Goal: Task Accomplishment & Management: Manage account settings

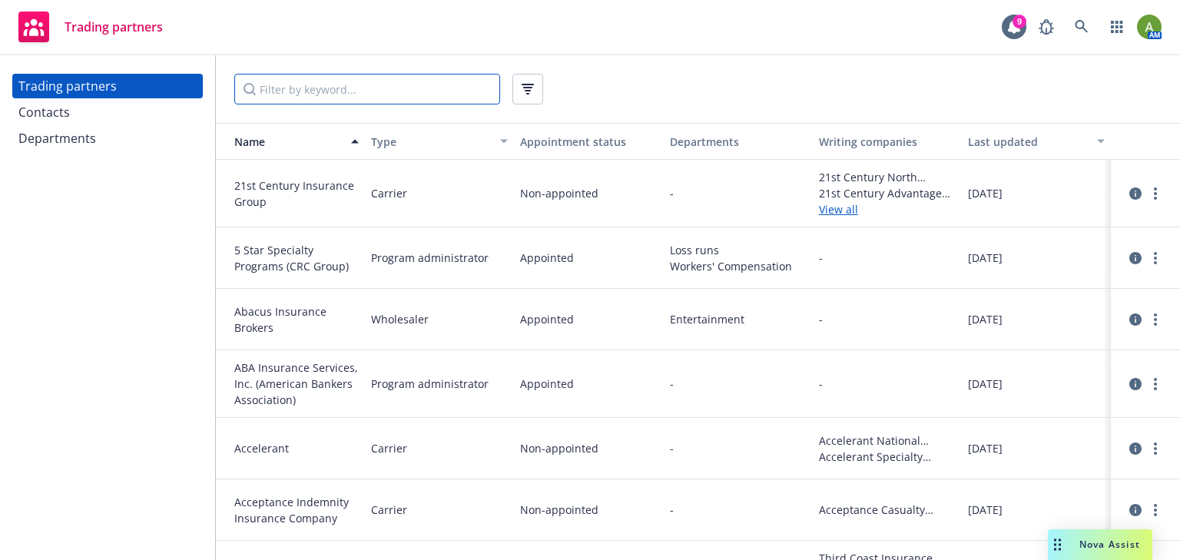
click at [340, 88] on input "Filter by keyword..." at bounding box center [367, 89] width 266 height 31
type input "amwins"
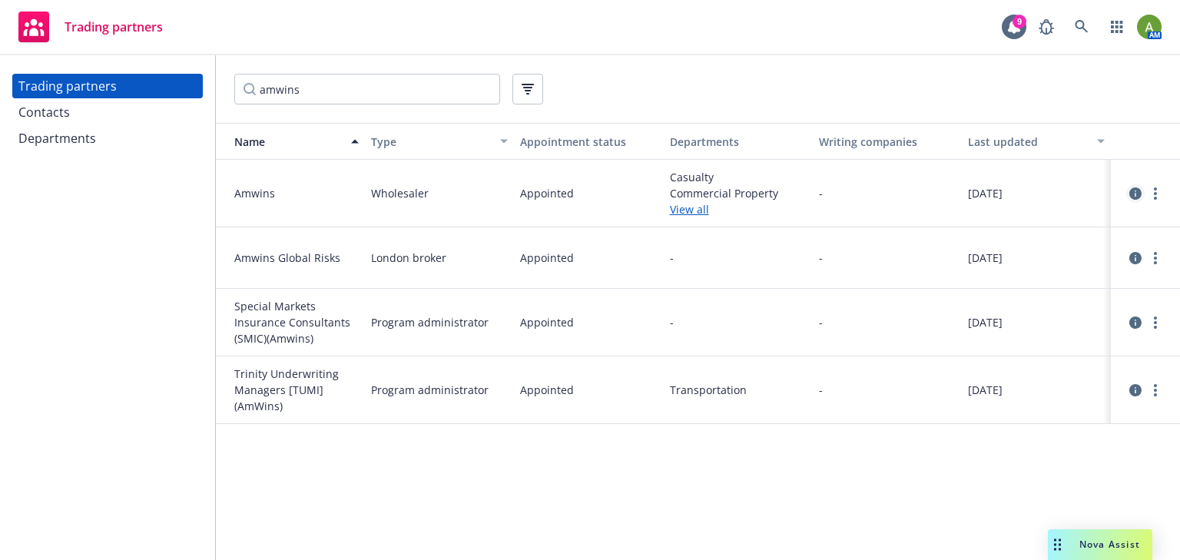
click at [1138, 190] on icon "circleInformation" at bounding box center [1135, 193] width 12 height 12
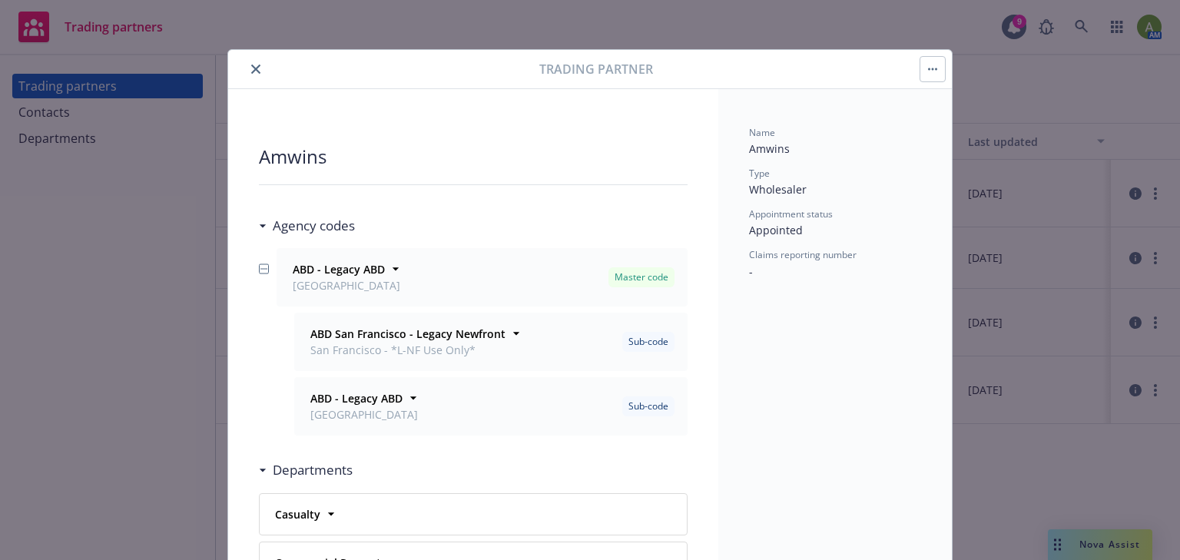
drag, startPoint x: 249, startPoint y: 71, endPoint x: 289, endPoint y: 65, distance: 40.3
click at [258, 70] on button "close" at bounding box center [256, 69] width 18 height 18
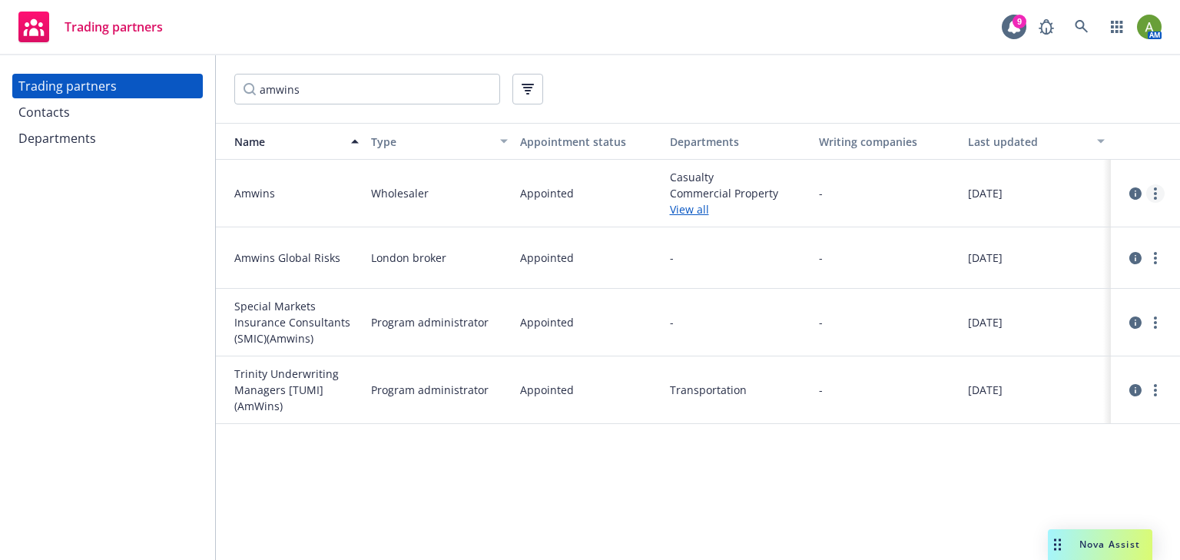
click at [1163, 195] on link "more" at bounding box center [1155, 193] width 18 height 18
click at [1106, 225] on link "View contacts" at bounding box center [1078, 224] width 171 height 31
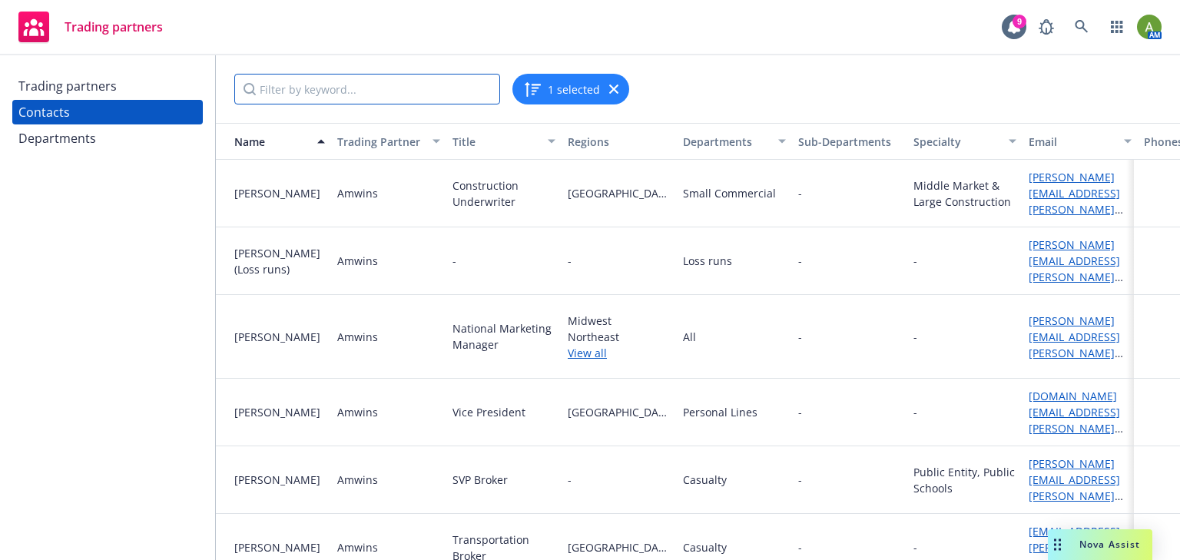
click at [292, 90] on input "Filter by keyword..." at bounding box center [367, 89] width 266 height 31
type input "[PERSON_NAME]"
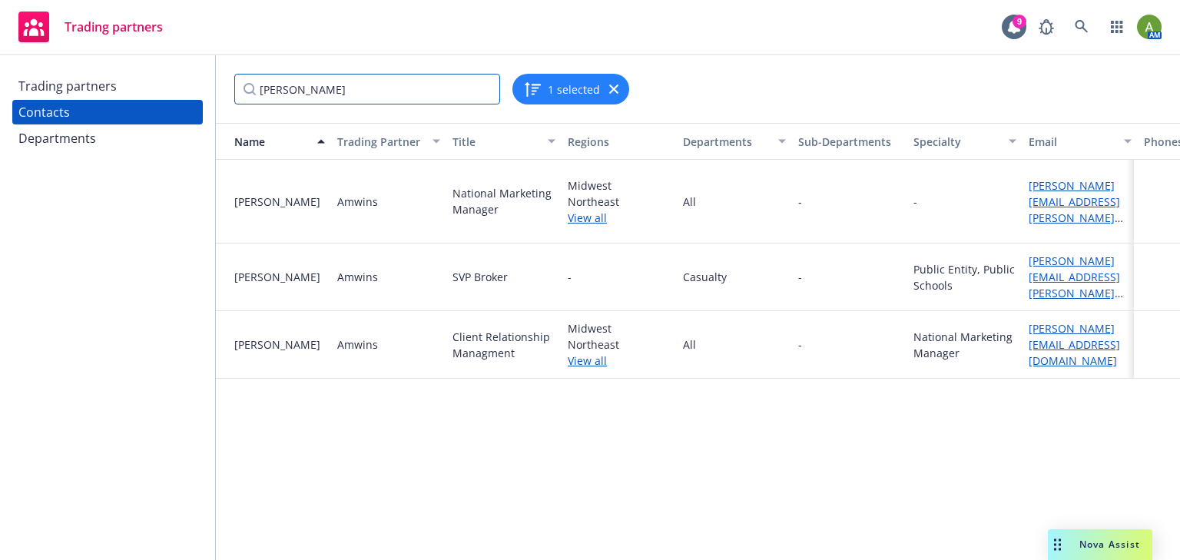
click at [484, 87] on input "[PERSON_NAME]" at bounding box center [367, 89] width 266 height 31
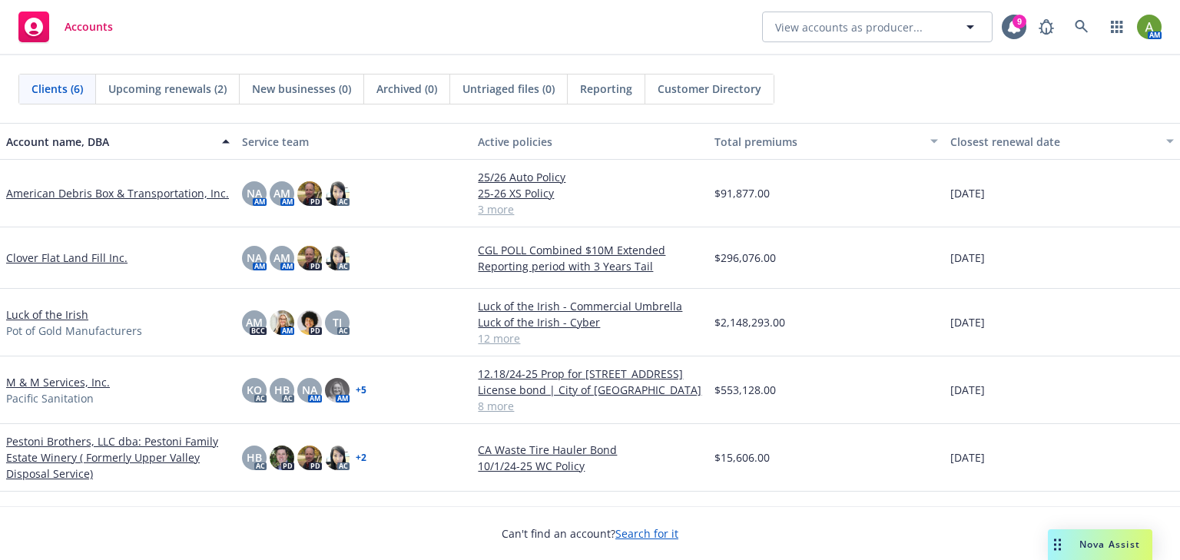
click at [87, 438] on link "Pestoni Brothers, LLC dba: Pestoni Family Estate Winery ( Formerly Upper Valley…" at bounding box center [118, 457] width 224 height 48
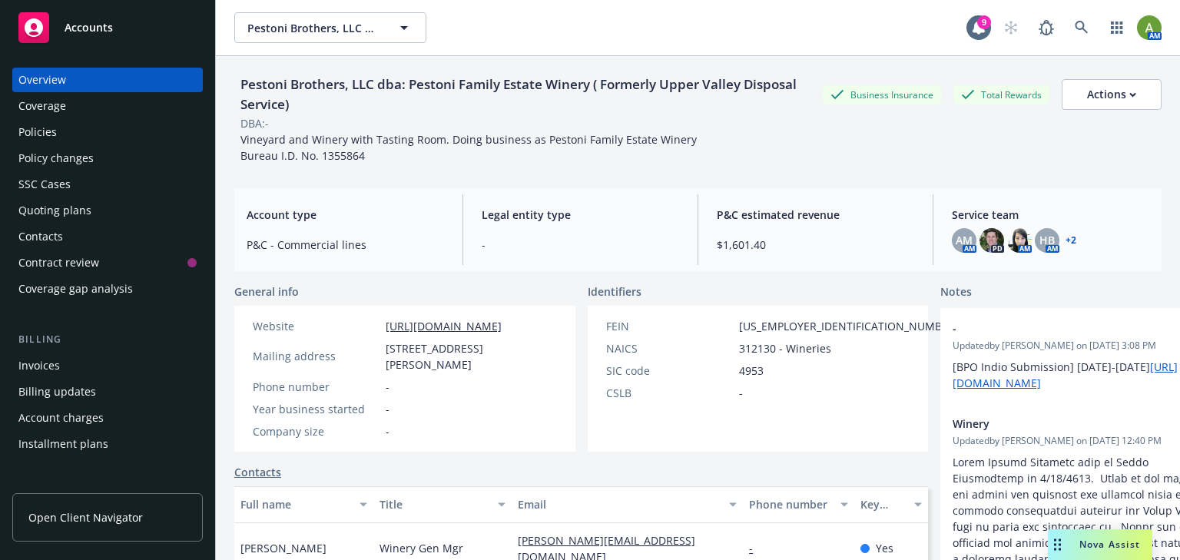
click at [74, 210] on div "Quoting plans" at bounding box center [54, 210] width 73 height 25
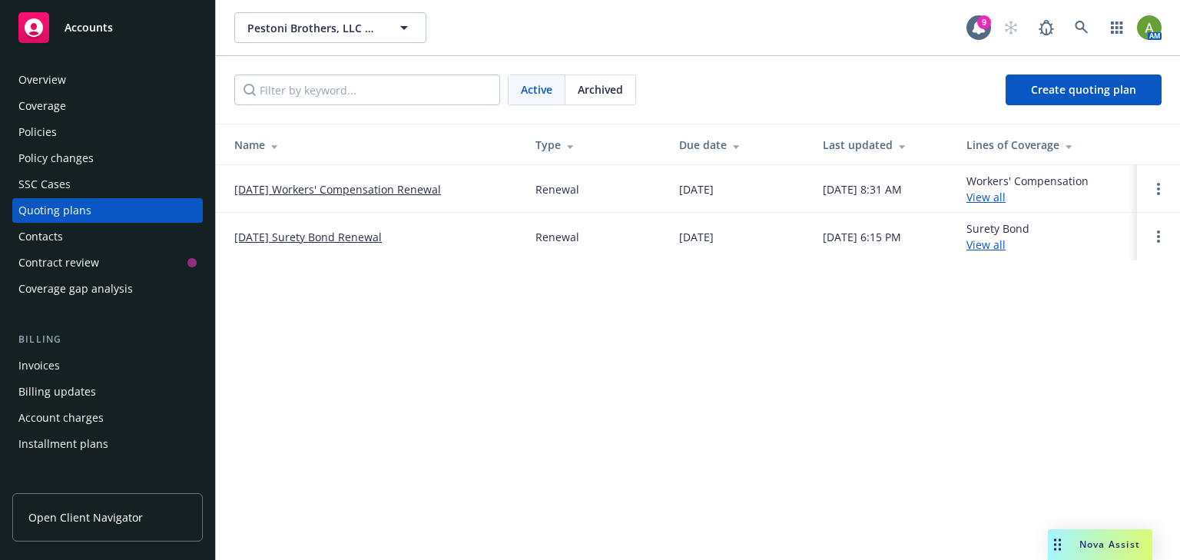
click at [297, 188] on link "10/01/25 Workers' Compensation Renewal" at bounding box center [337, 189] width 207 height 16
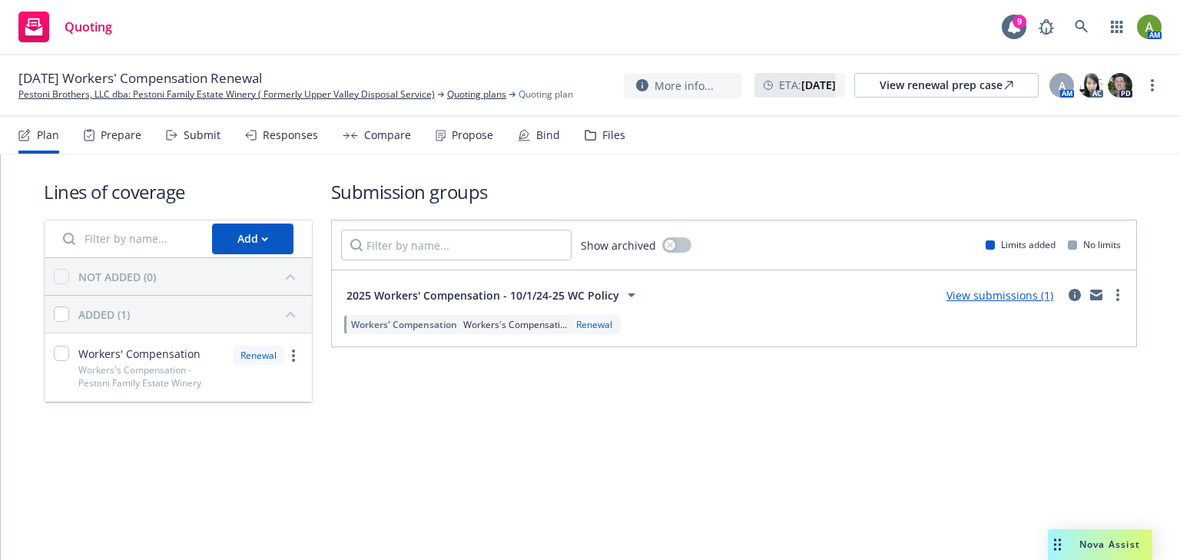
click at [996, 292] on link "View submissions (1)" at bounding box center [999, 295] width 107 height 15
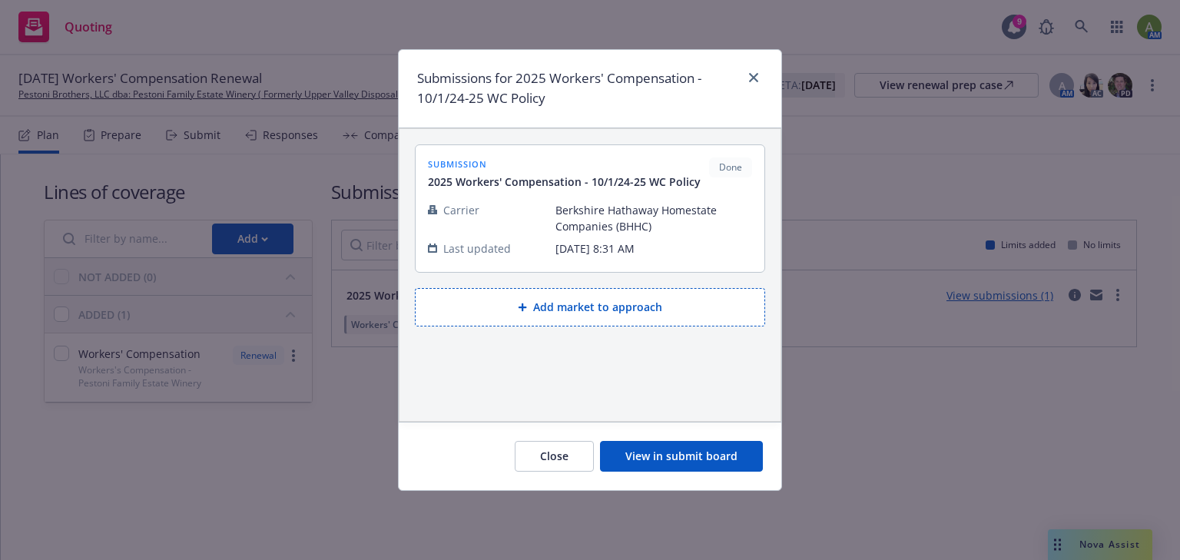
click at [594, 449] on button "Close" at bounding box center [554, 456] width 79 height 31
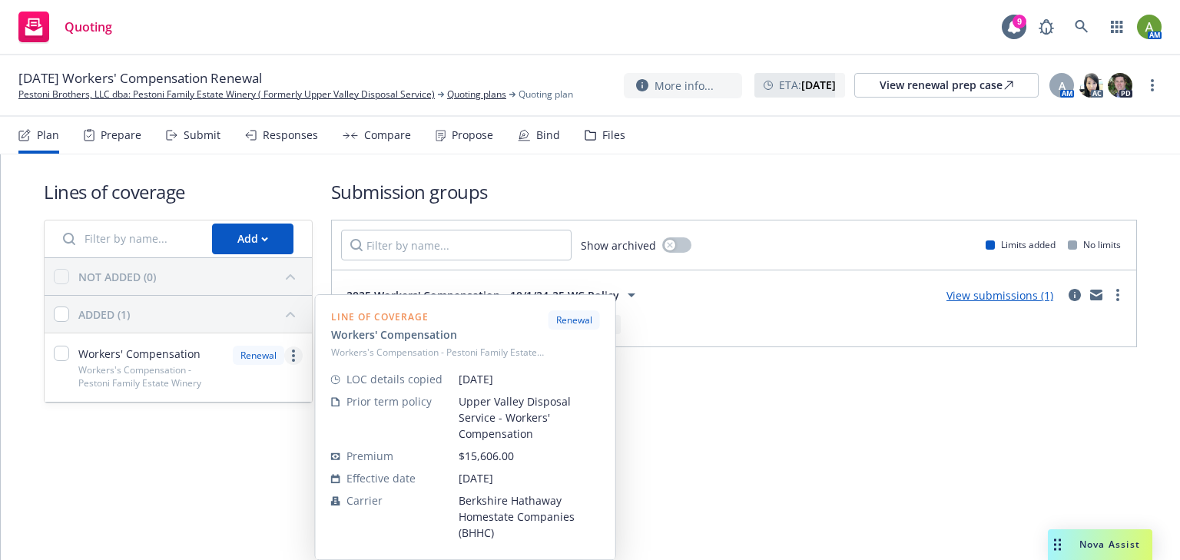
click at [292, 354] on circle "more" at bounding box center [293, 355] width 3 height 3
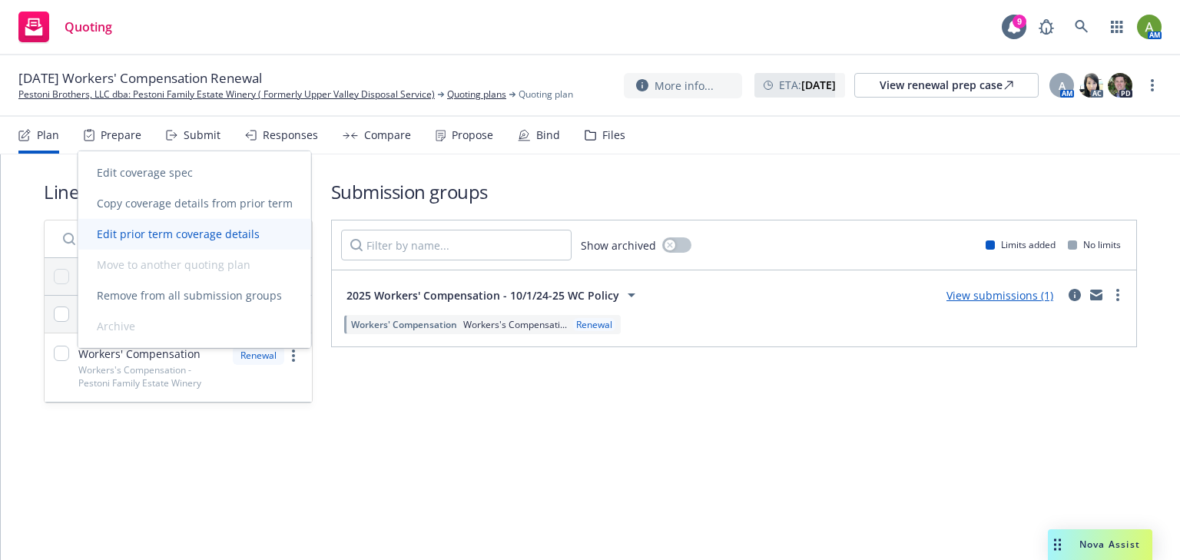
click at [223, 240] on span "Edit prior term coverage details" at bounding box center [178, 234] width 200 height 15
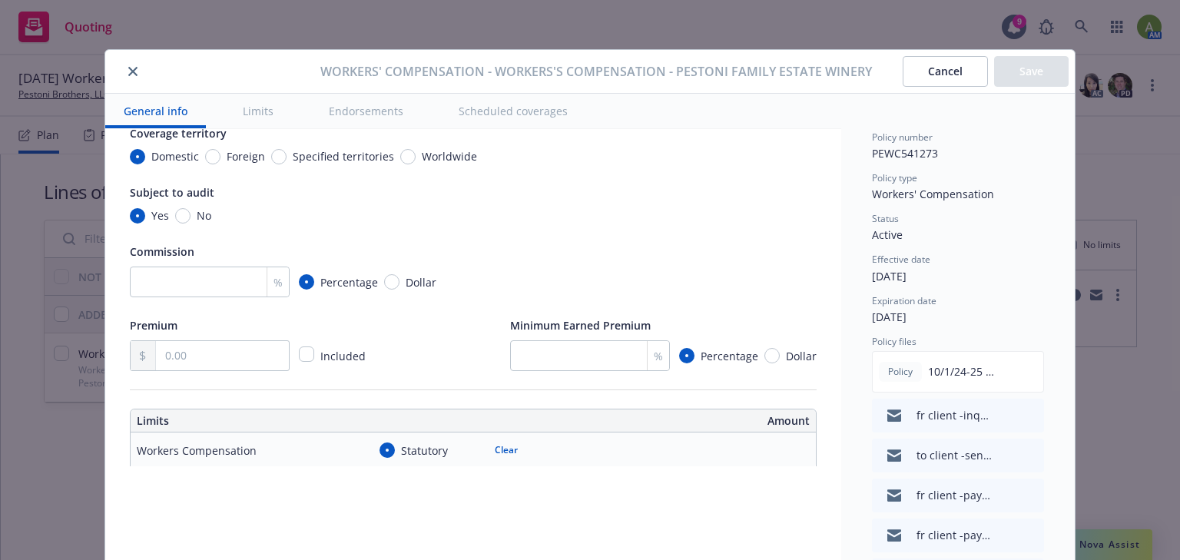
scroll to position [184, 0]
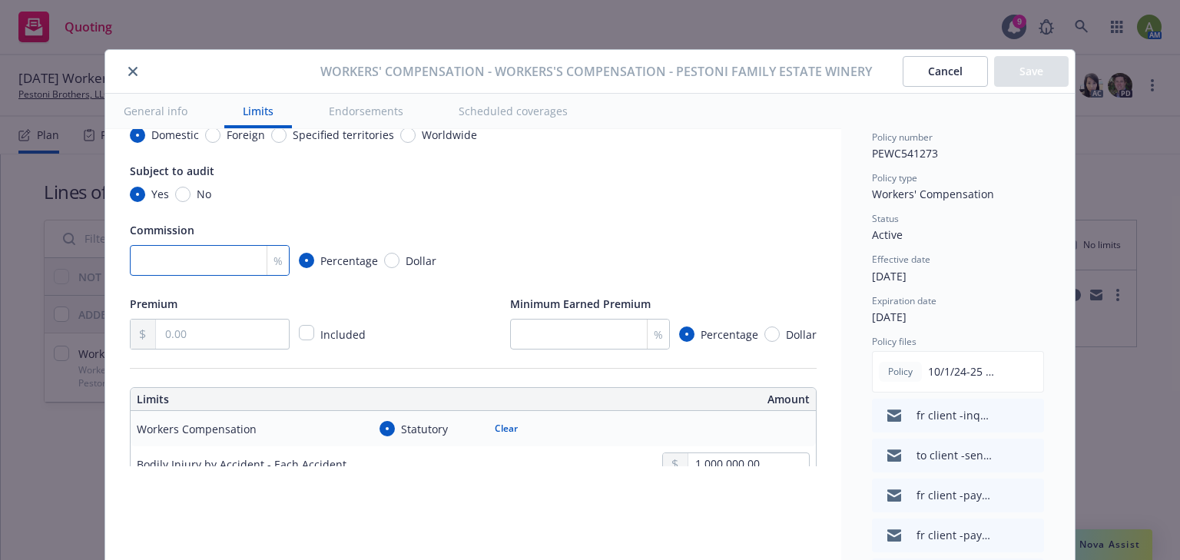
click at [224, 258] on input "number" at bounding box center [210, 260] width 160 height 31
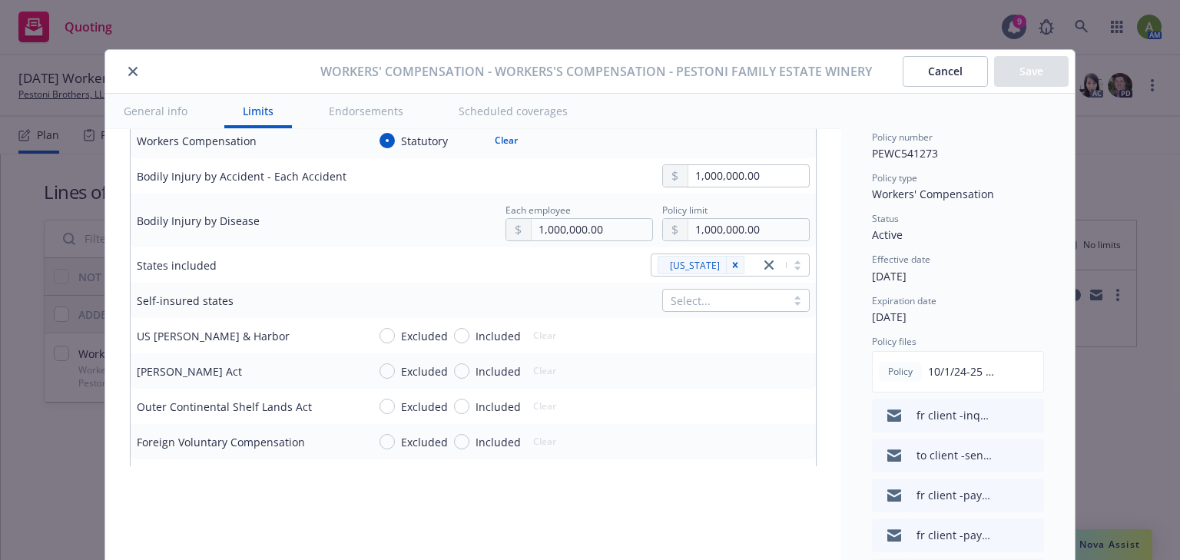
scroll to position [492, 0]
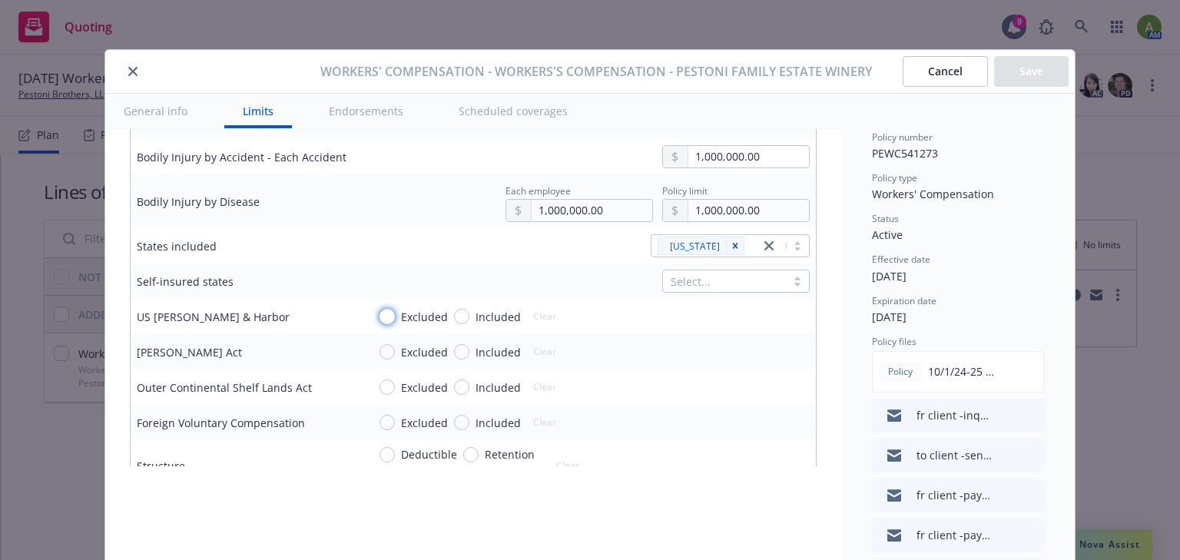
click at [386, 310] on input "Excluded" at bounding box center [386, 316] width 15 height 15
radio input "true"
click at [387, 351] on input "Excluded" at bounding box center [386, 351] width 15 height 15
radio input "true"
click at [384, 386] on input "Excluded" at bounding box center [386, 386] width 15 height 15
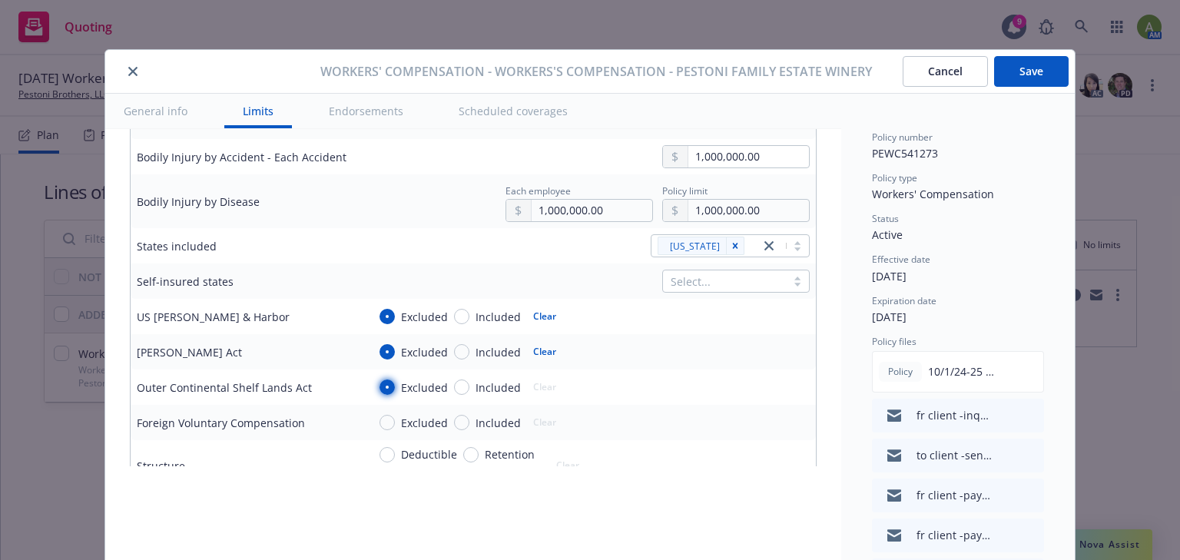
radio input "true"
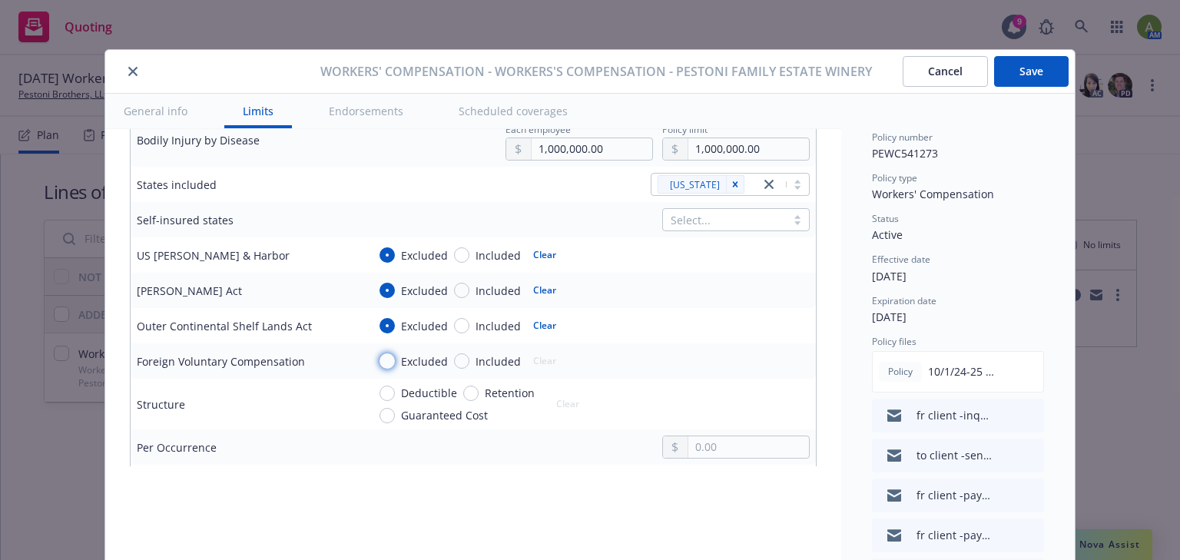
click at [384, 363] on input "Excluded" at bounding box center [386, 360] width 15 height 15
radio input "true"
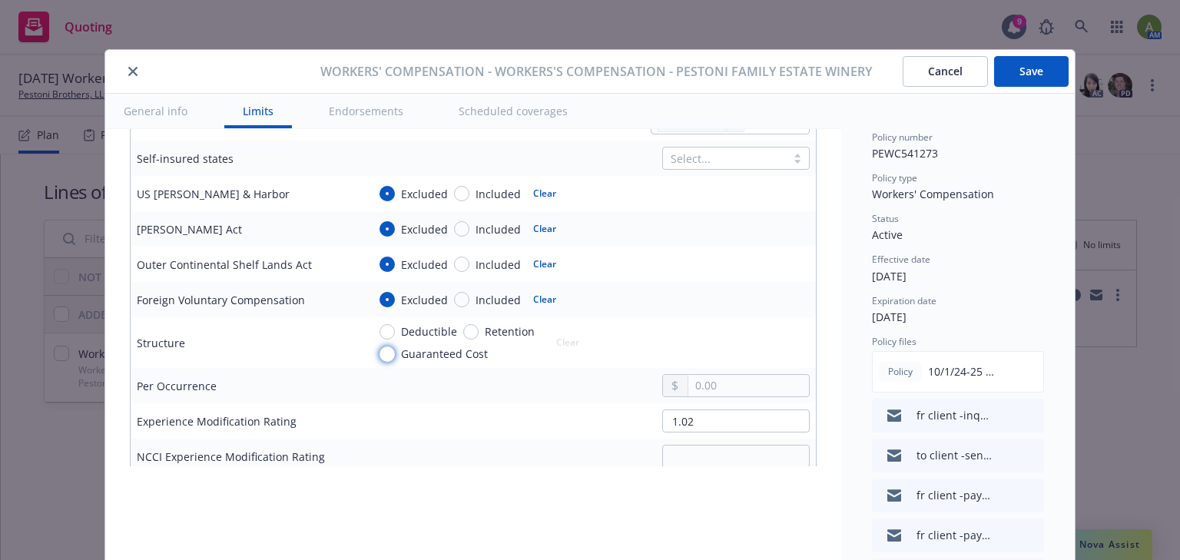
click at [384, 353] on input "Guaranteed Cost" at bounding box center [386, 353] width 15 height 15
radio input "true"
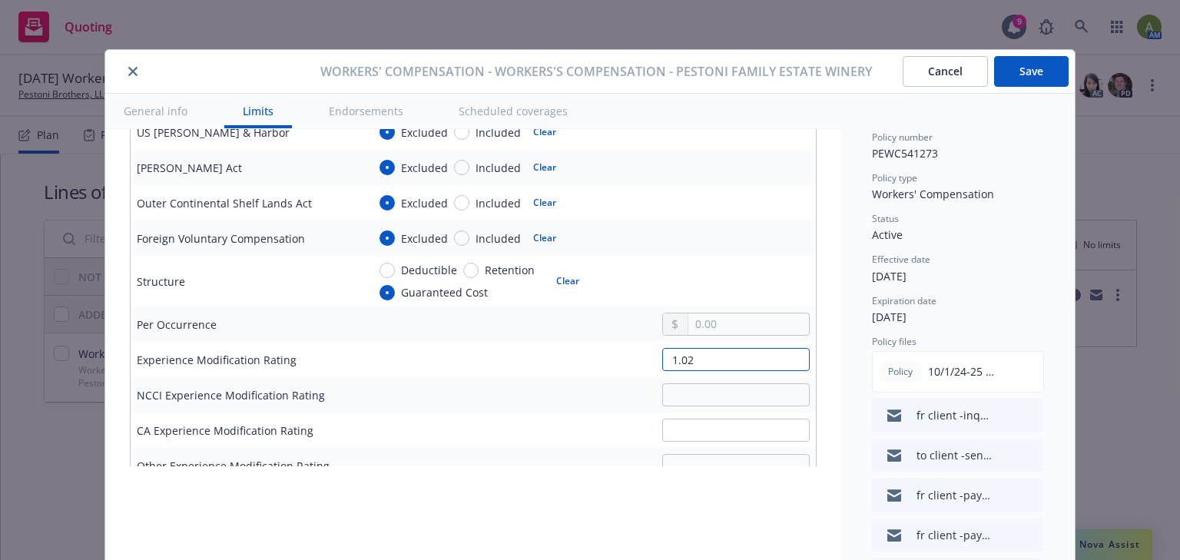
drag, startPoint x: 680, startPoint y: 353, endPoint x: 635, endPoint y: 355, distance: 45.4
click at [635, 355] on div "1.02" at bounding box center [588, 359] width 442 height 23
type input "1.21"
click at [618, 264] on div "Deductible Retention Guaranteed Cost Clear" at bounding box center [588, 281] width 442 height 38
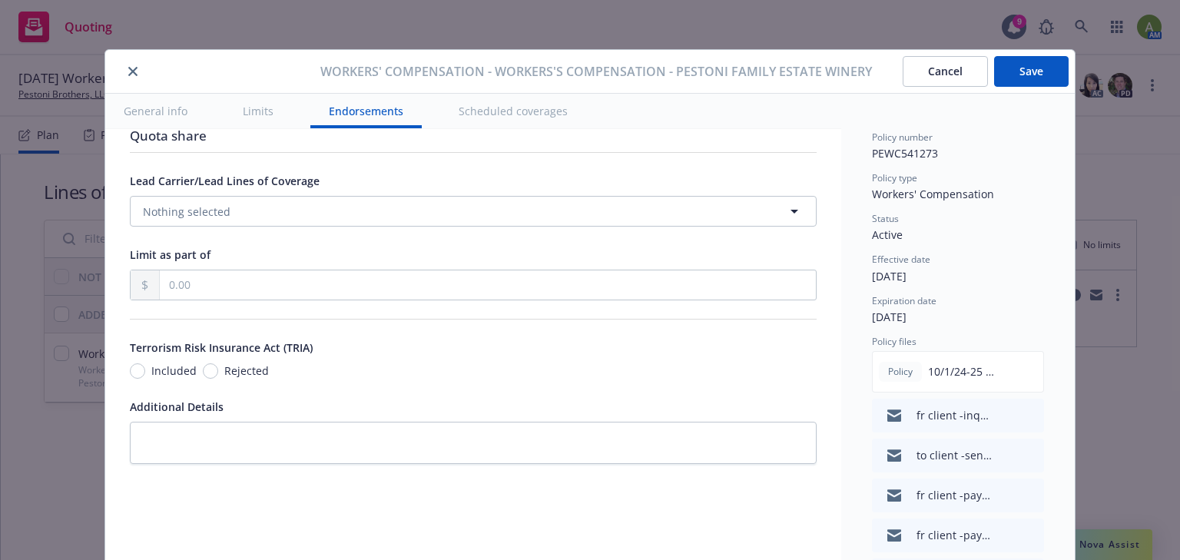
scroll to position [1291, 0]
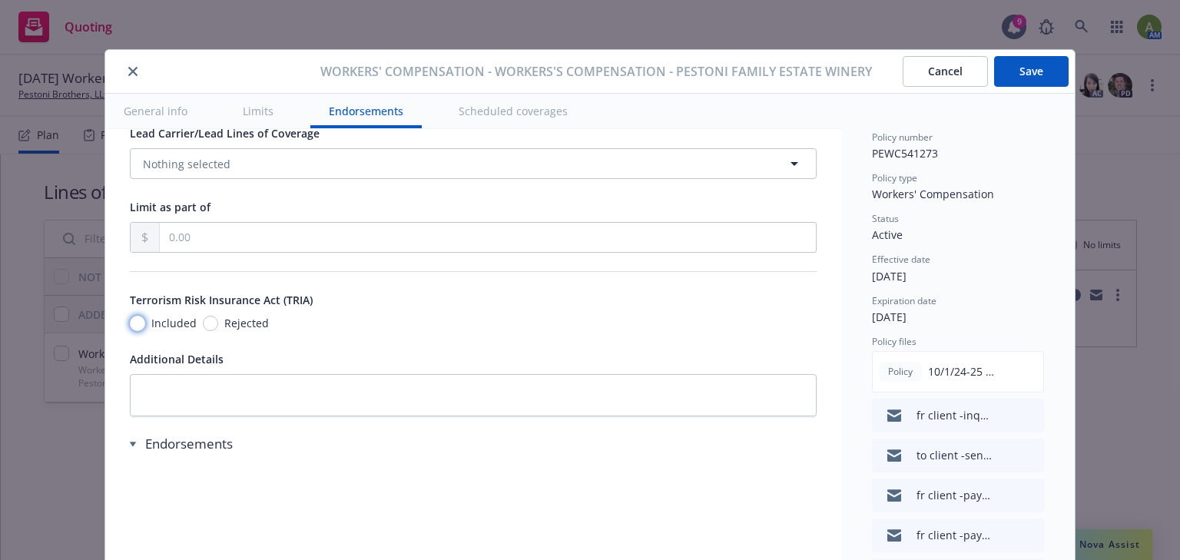
click at [137, 326] on input "Included" at bounding box center [137, 323] width 15 height 15
radio input "true"
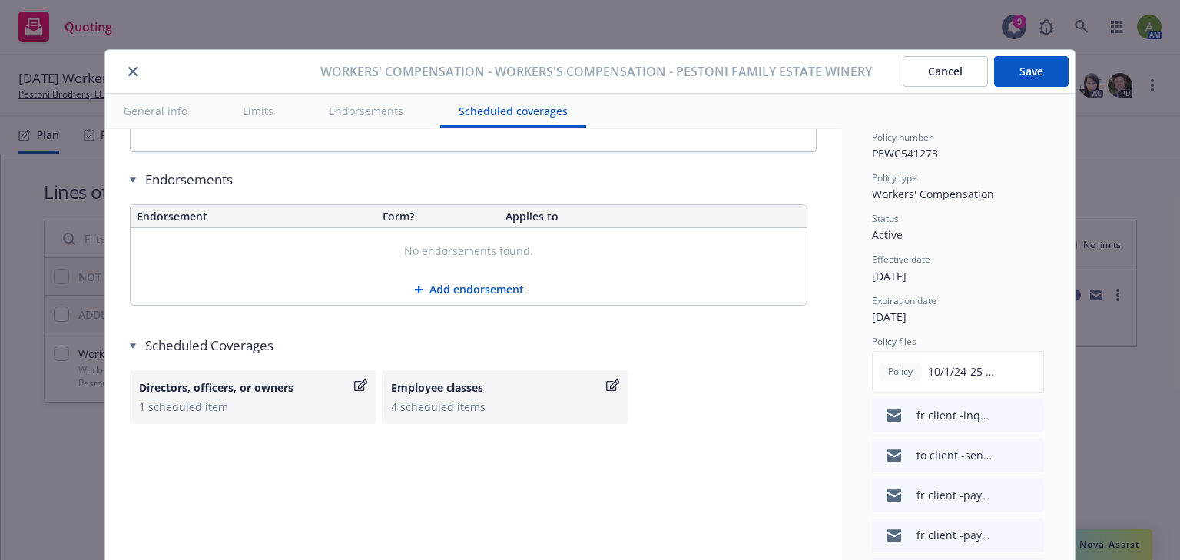
scroll to position [1564, 0]
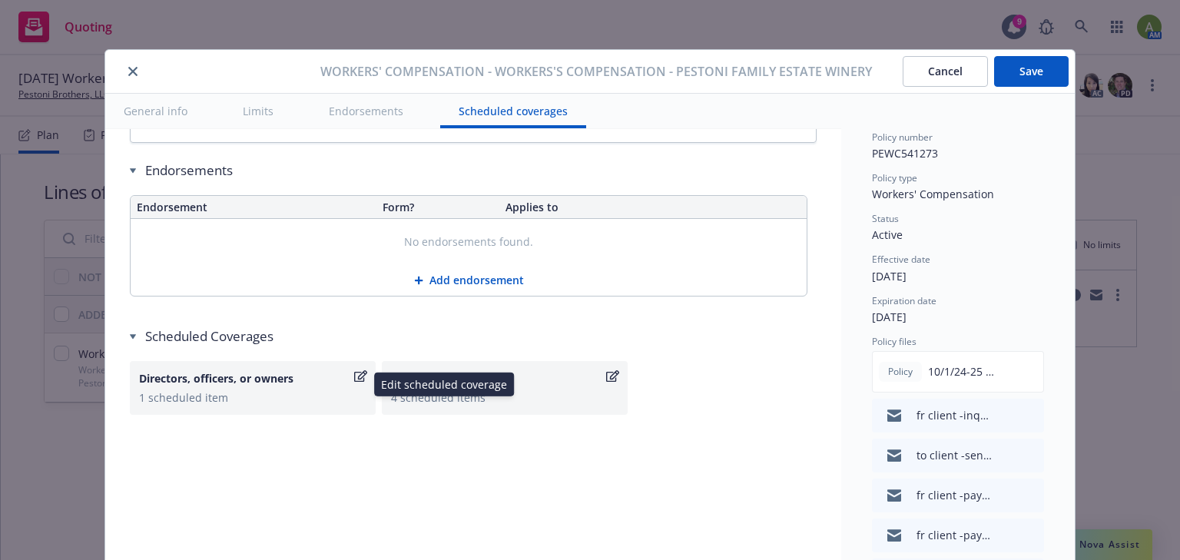
click at [246, 379] on div "Directors, officers, or owners" at bounding box center [245, 378] width 212 height 16
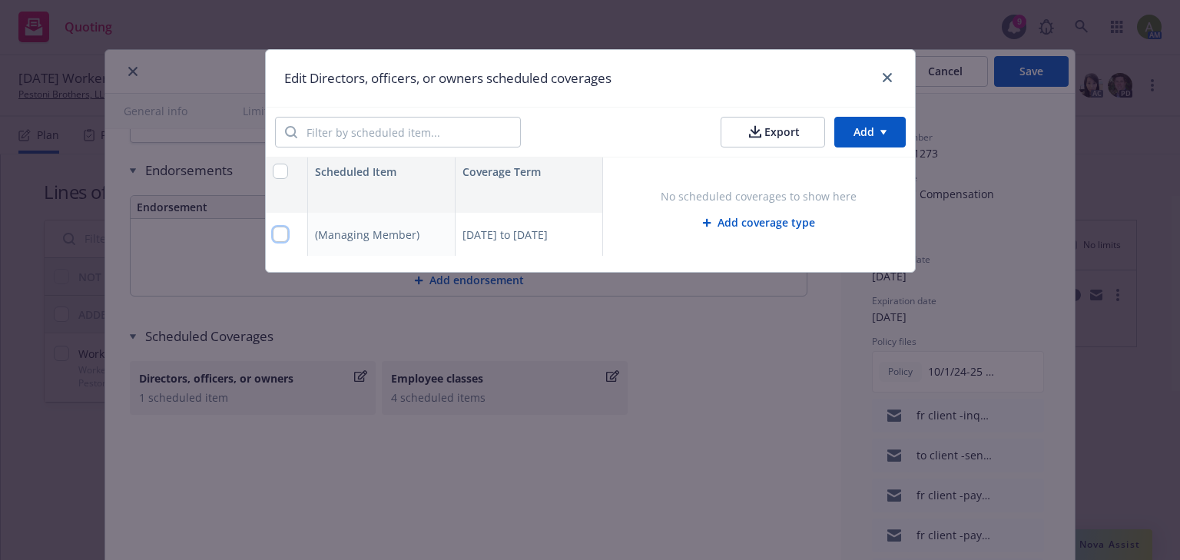
click at [282, 237] on input "checkbox" at bounding box center [280, 234] width 15 height 15
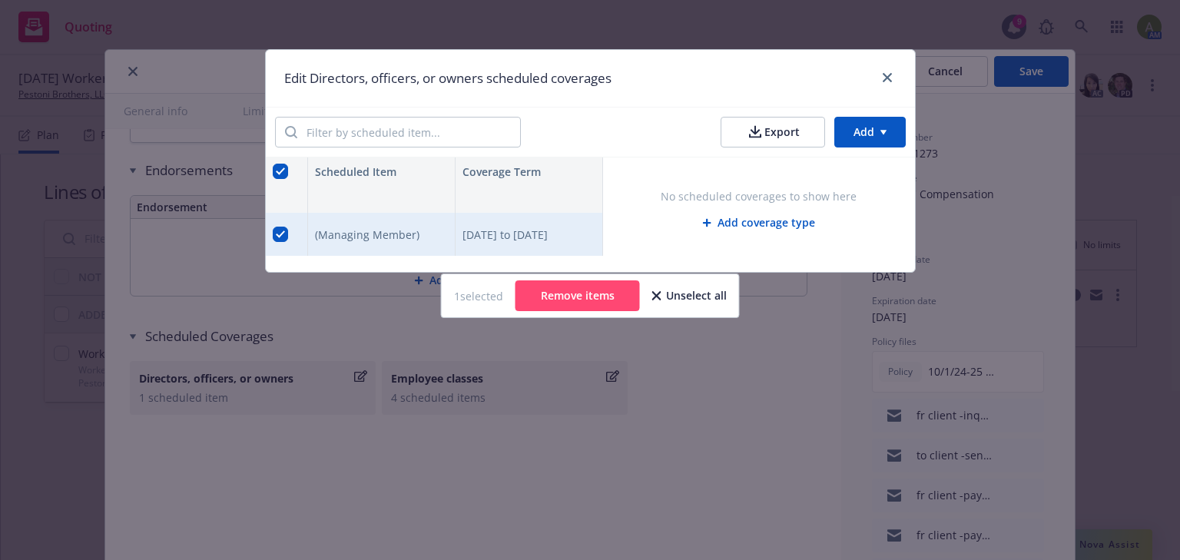
click at [684, 296] on button "Unselect all" at bounding box center [689, 295] width 75 height 31
checkbox input "false"
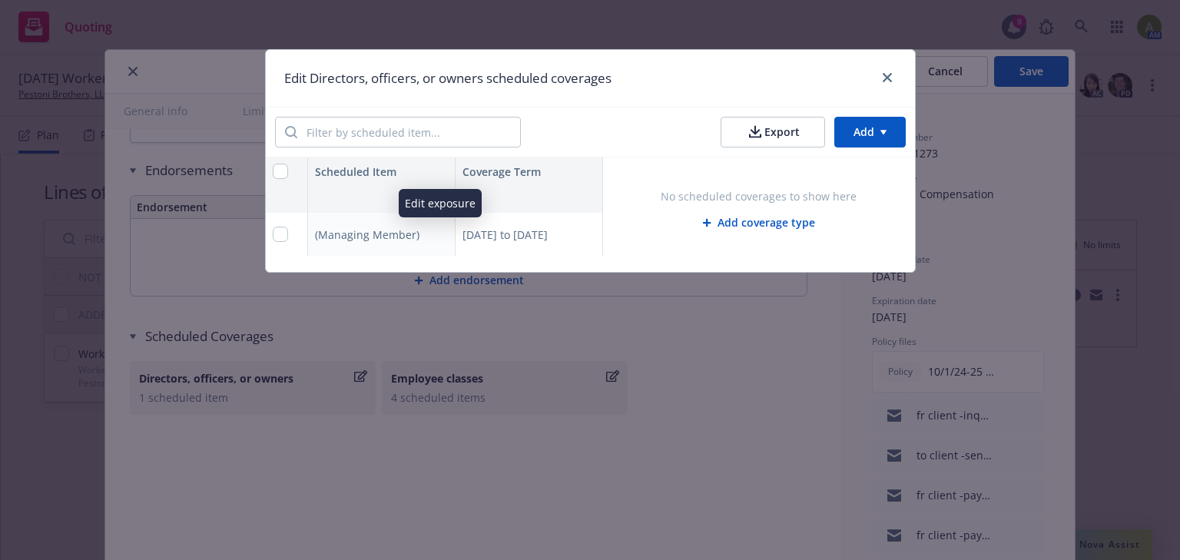
click at [440, 234] on icon "button" at bounding box center [439, 236] width 8 height 8
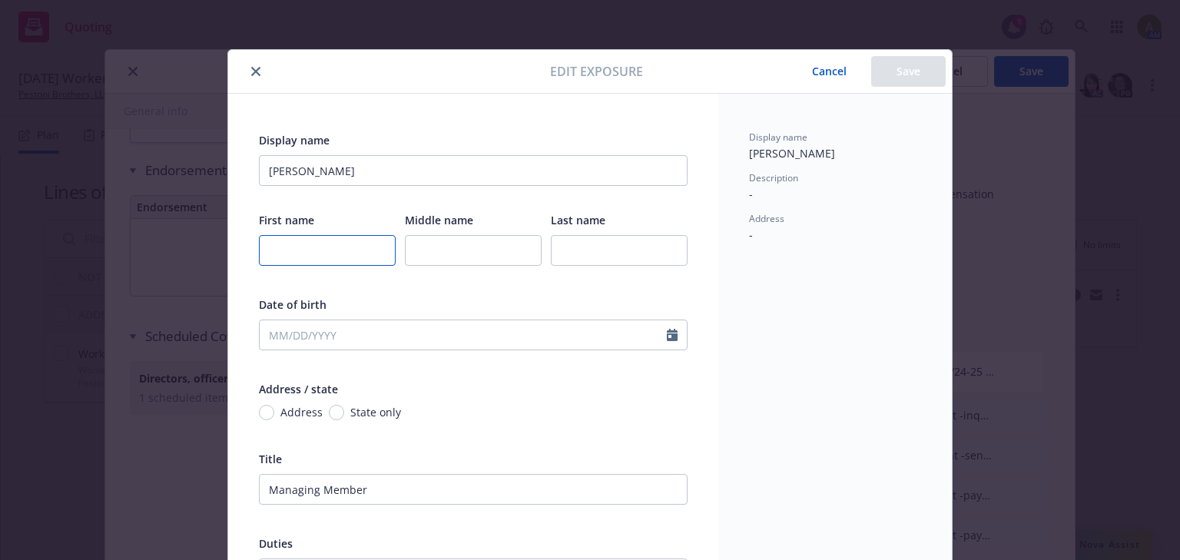
click at [351, 249] on input "text" at bounding box center [327, 250] width 137 height 31
type input "Sylvia"
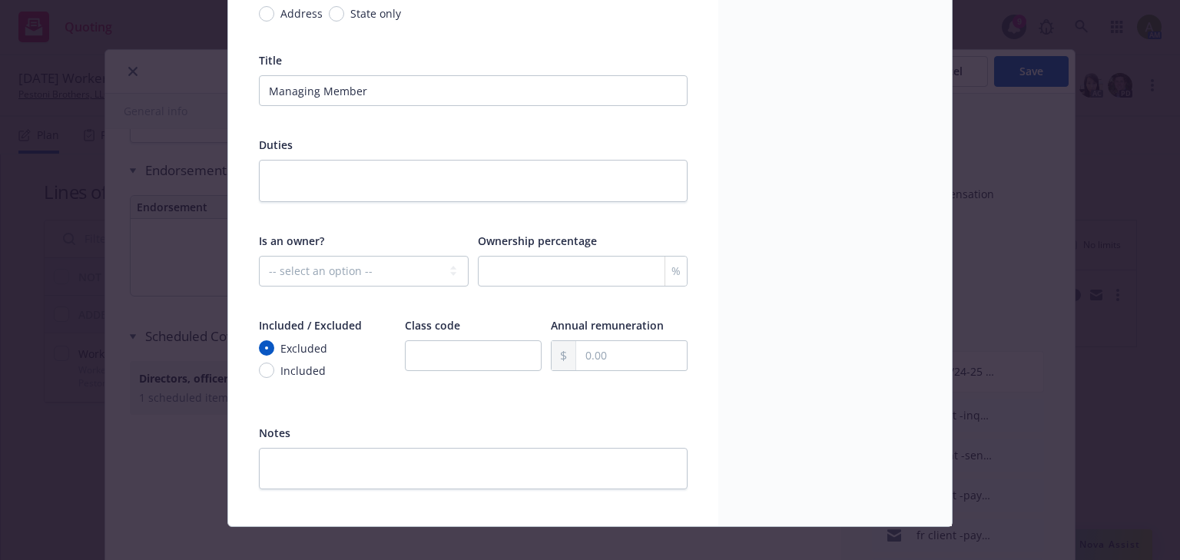
scroll to position [415, 0]
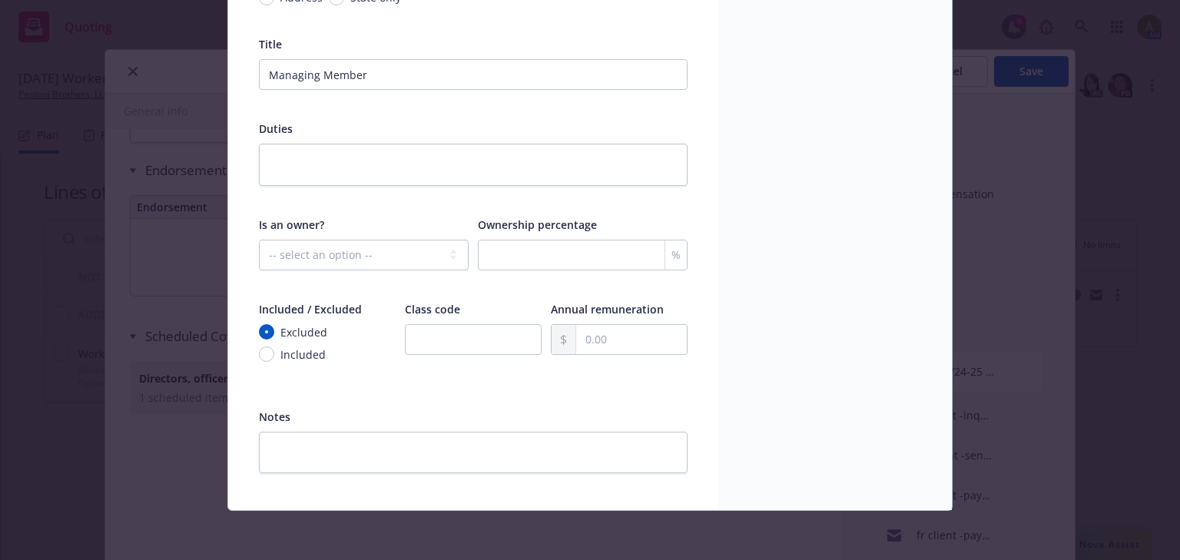
type input "Pestoni"
click at [469, 332] on input "text" at bounding box center [473, 339] width 137 height 31
type input "8810"
click at [472, 195] on div at bounding box center [473, 199] width 429 height 14
click at [501, 252] on input "number" at bounding box center [583, 255] width 210 height 31
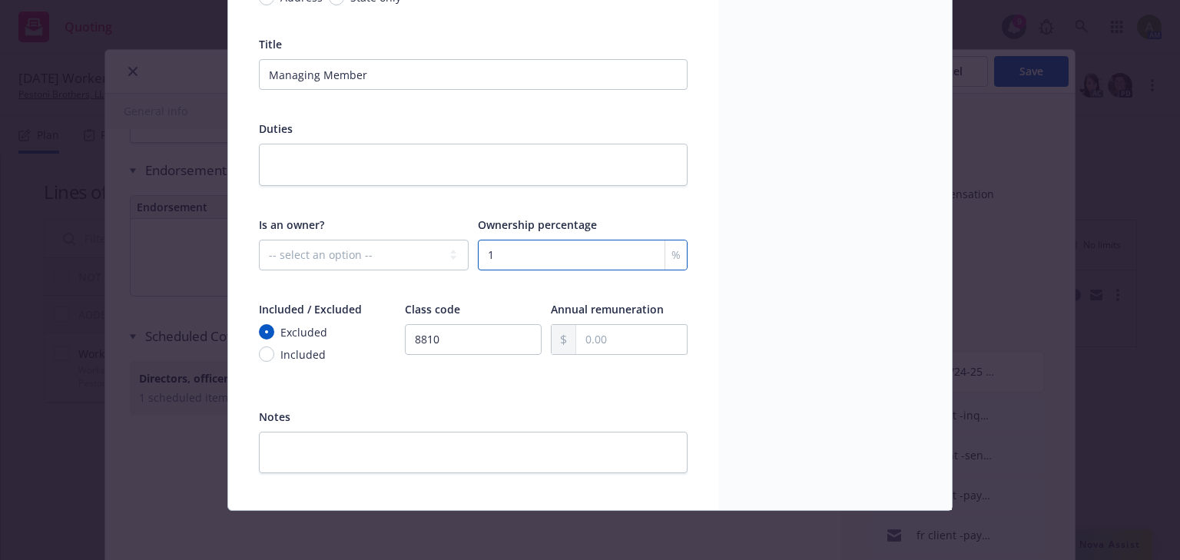
scroll to position [414, 0]
type input "100"
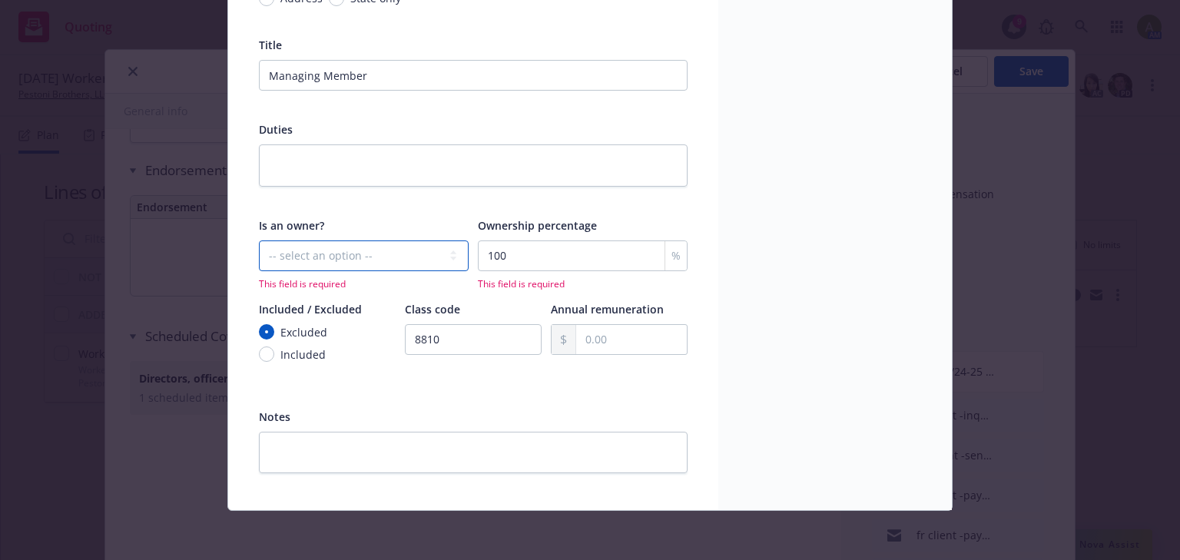
click at [393, 255] on select "-- select an option -- Unknown Yes No" at bounding box center [364, 255] width 210 height 31
select select "YES"
click at [259, 240] on select "-- select an option -- Unknown Yes No" at bounding box center [364, 255] width 210 height 31
click at [399, 286] on div at bounding box center [364, 284] width 210 height 14
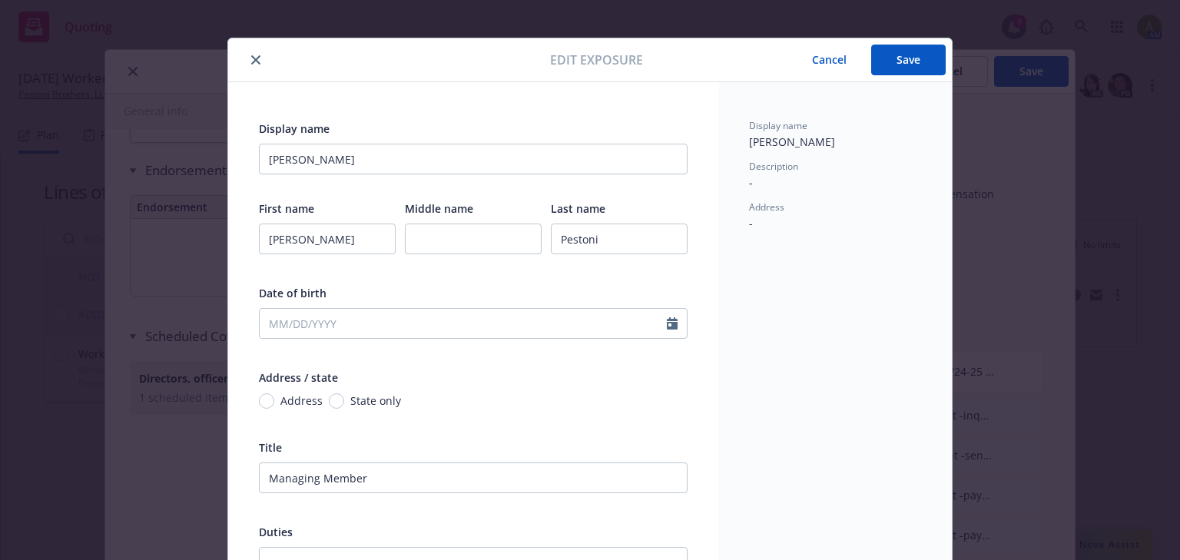
scroll to position [0, 0]
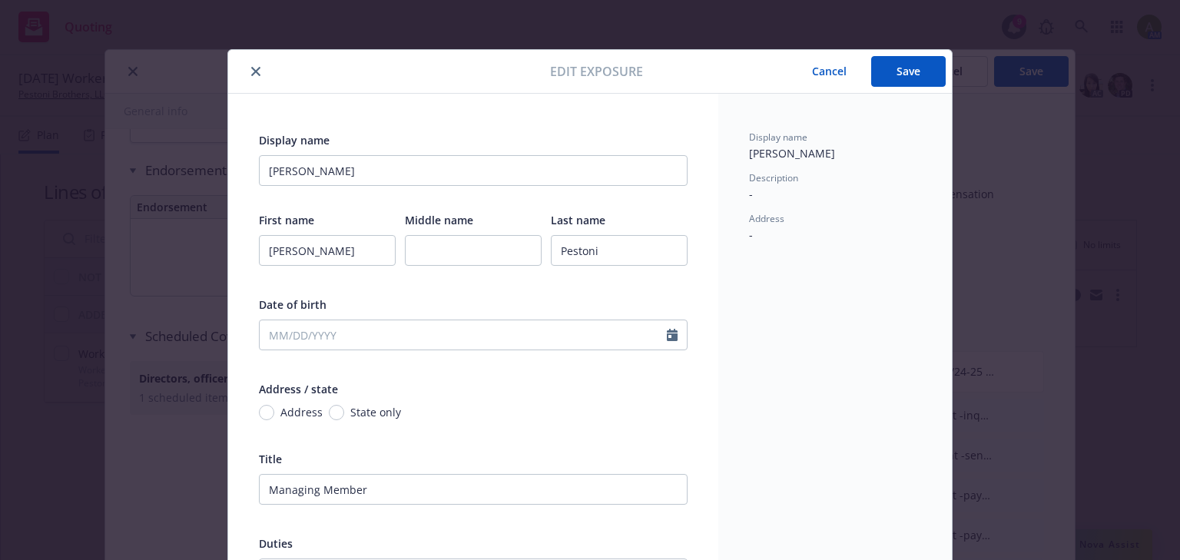
click at [906, 66] on button "Save" at bounding box center [908, 71] width 75 height 31
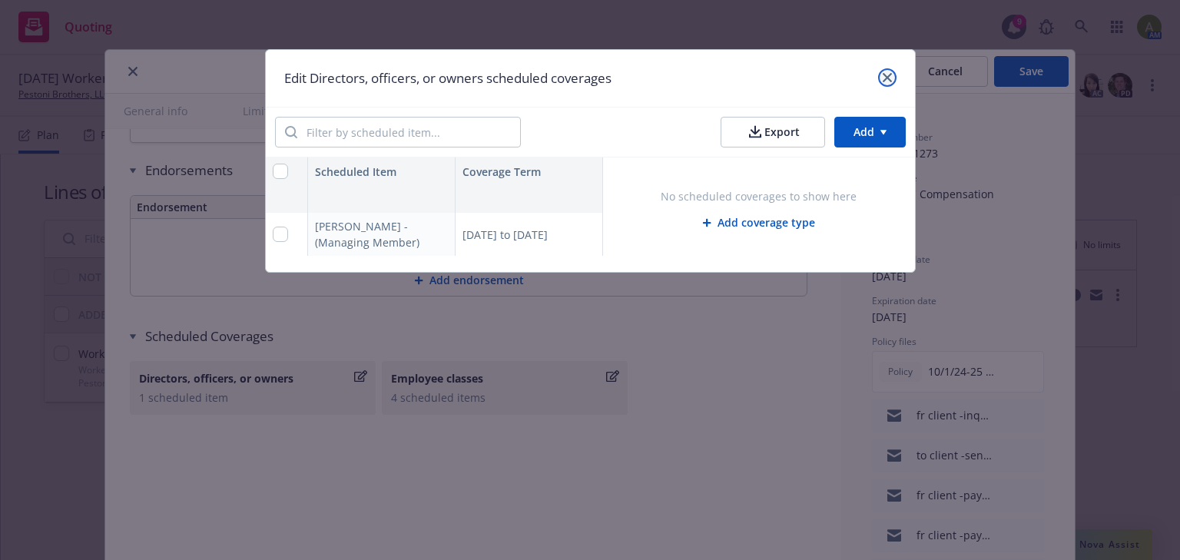
click at [892, 75] on link "close" at bounding box center [887, 77] width 18 height 18
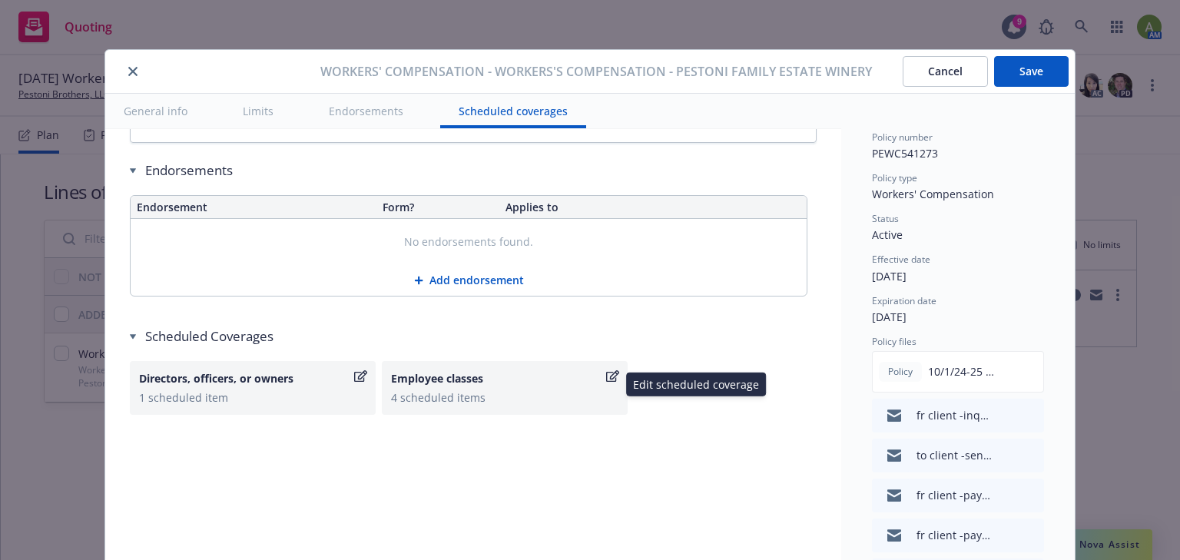
click at [423, 402] on div "Employee classes 4 scheduled items" at bounding box center [505, 388] width 246 height 54
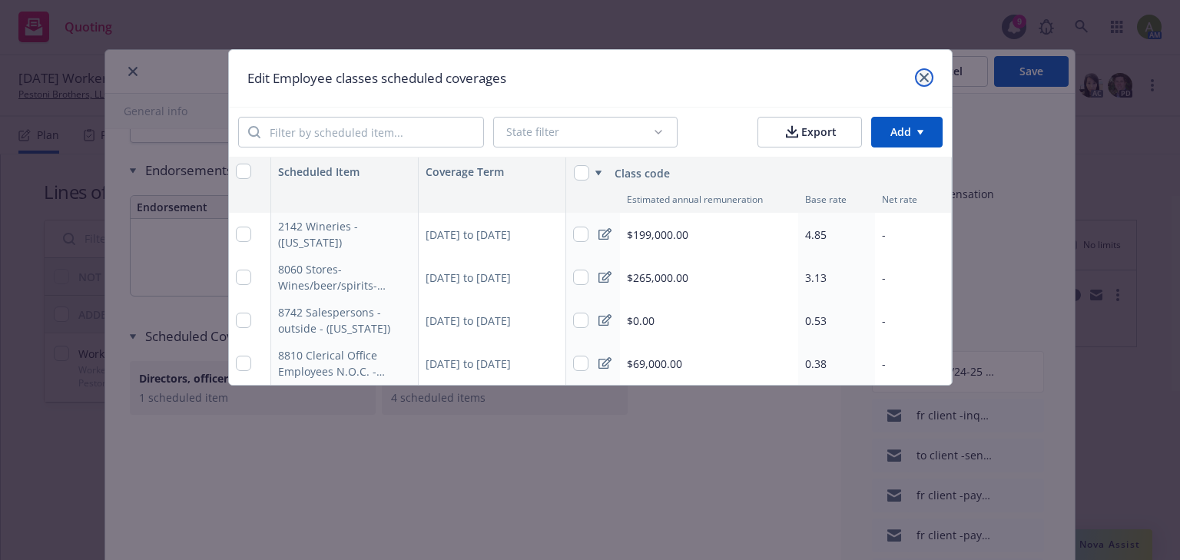
click at [922, 81] on icon "close" at bounding box center [924, 77] width 9 height 9
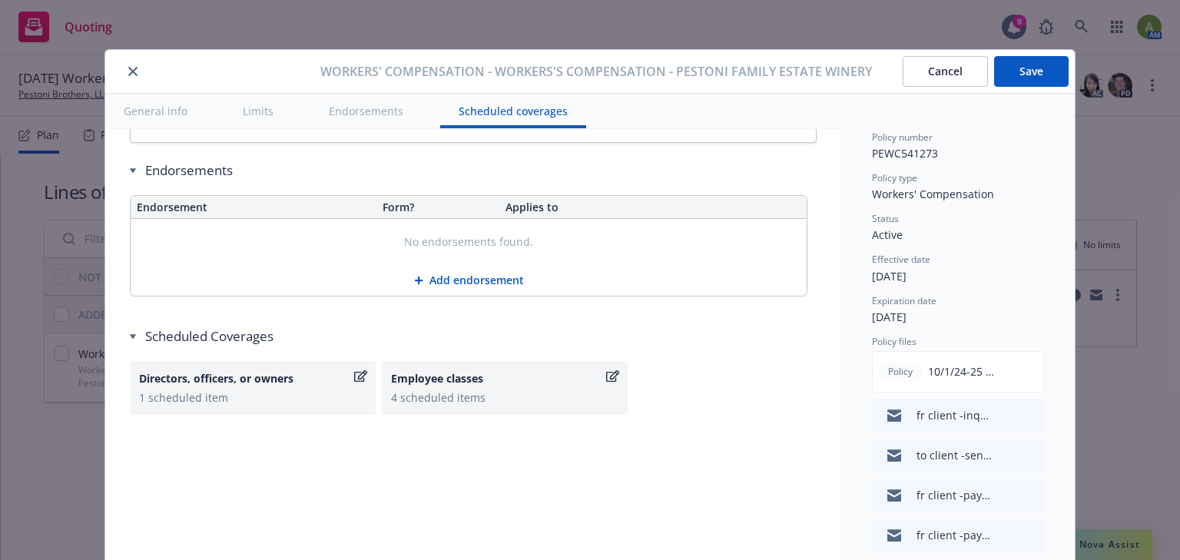
click at [379, 112] on button "Endorsements" at bounding box center [365, 111] width 111 height 35
click at [257, 111] on button "Limits" at bounding box center [258, 111] width 68 height 35
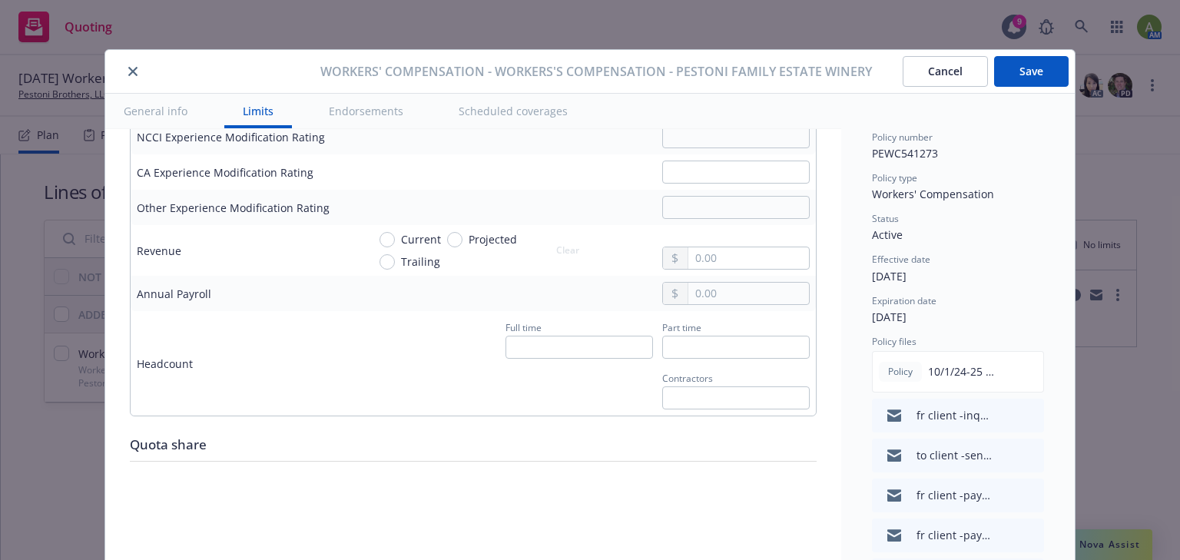
scroll to position [882, 0]
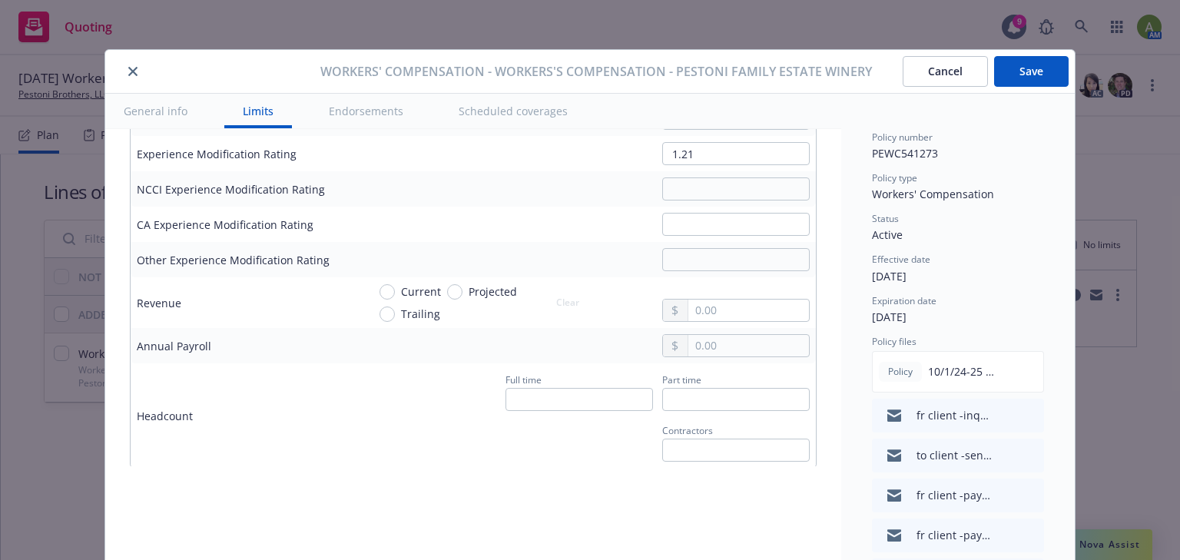
click at [166, 114] on button "General info" at bounding box center [155, 111] width 101 height 35
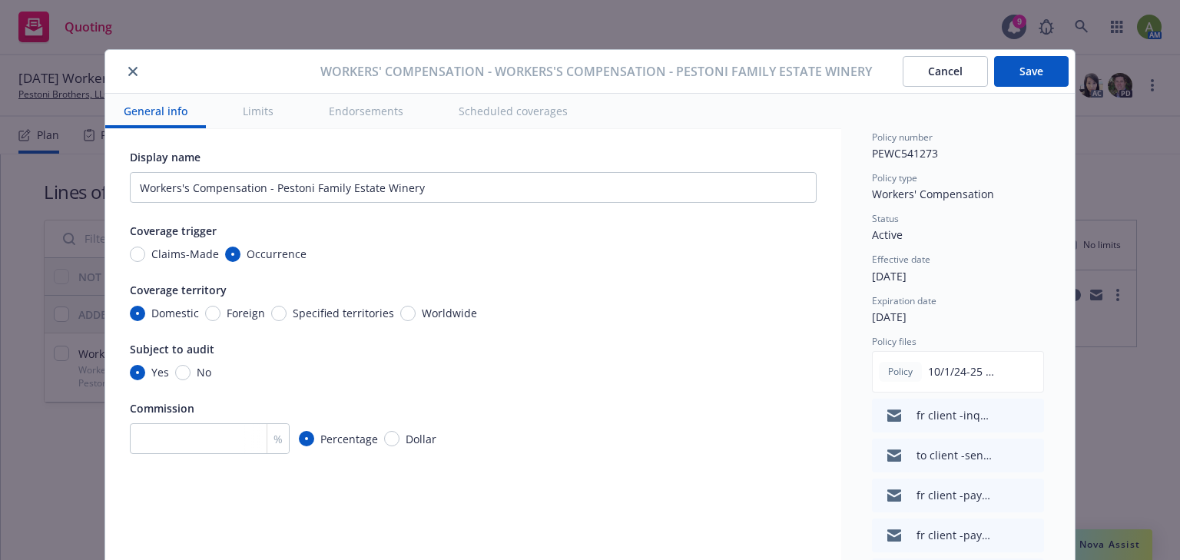
scroll to position [0, 0]
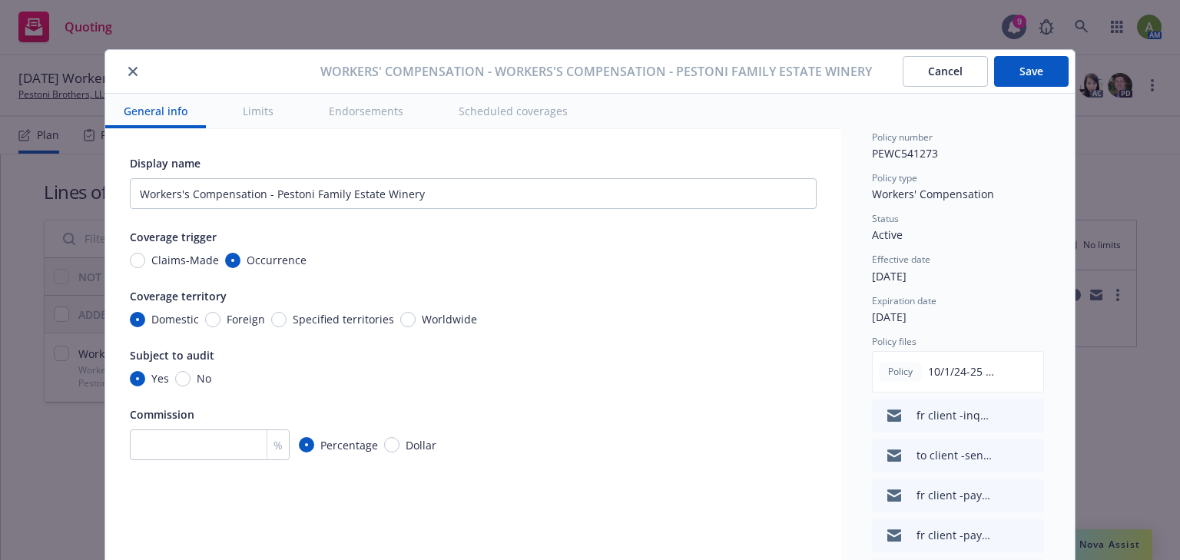
click at [1028, 75] on button "Save" at bounding box center [1031, 71] width 75 height 31
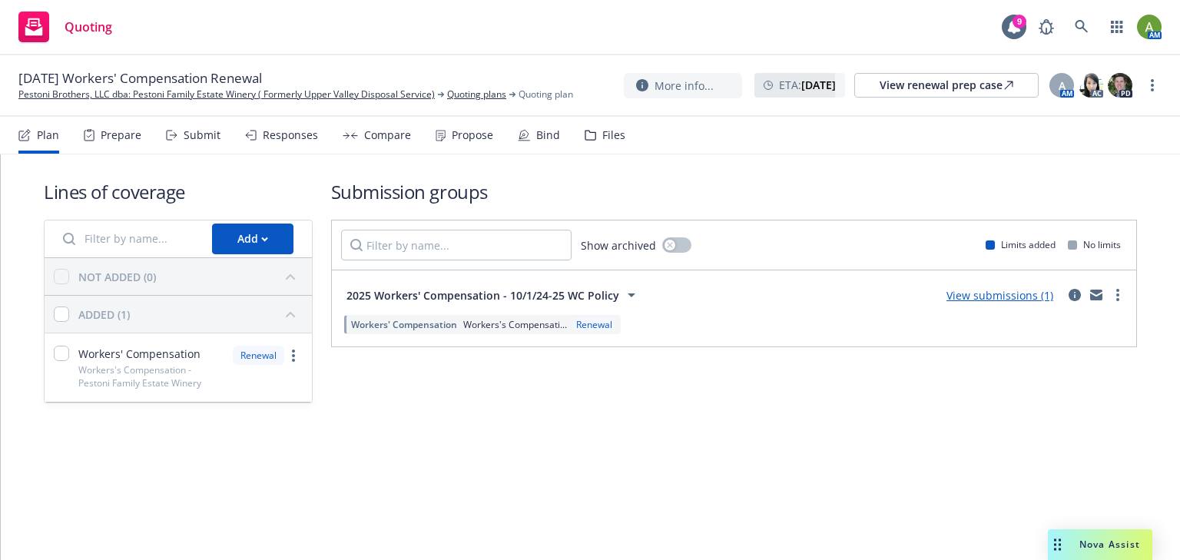
click at [532, 325] on span "Workers's Compensati..." at bounding box center [515, 324] width 104 height 13
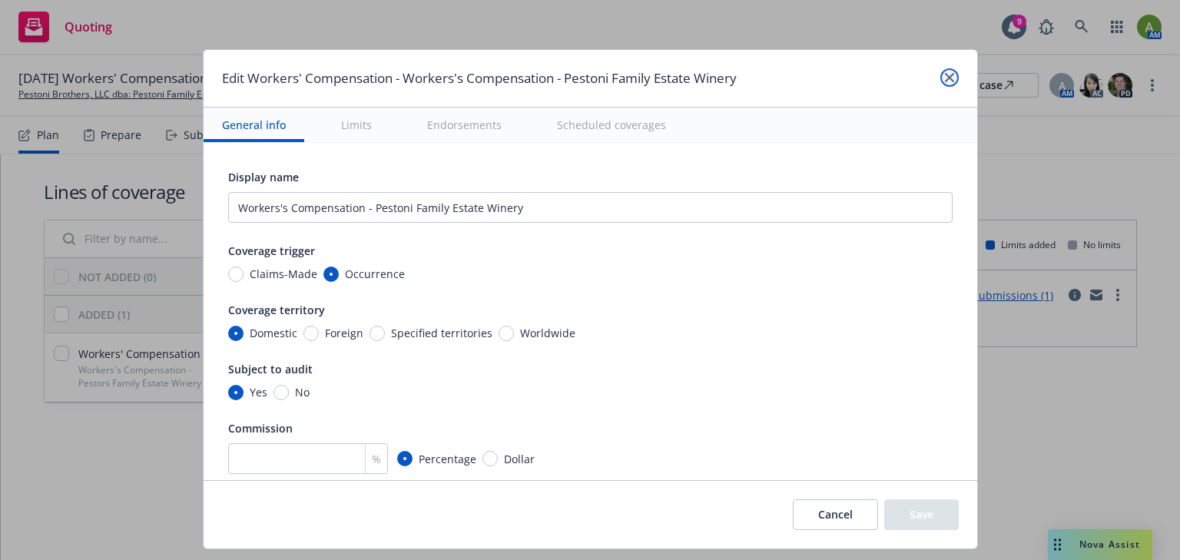
click at [945, 78] on icon "close" at bounding box center [949, 77] width 9 height 9
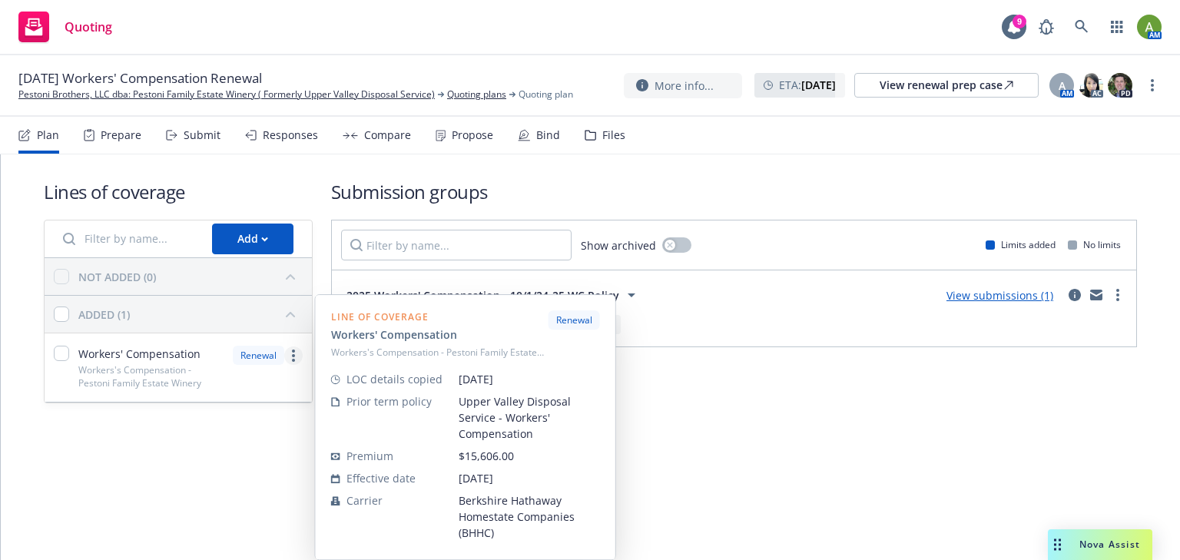
click at [293, 357] on icon "more" at bounding box center [293, 356] width 3 height 12
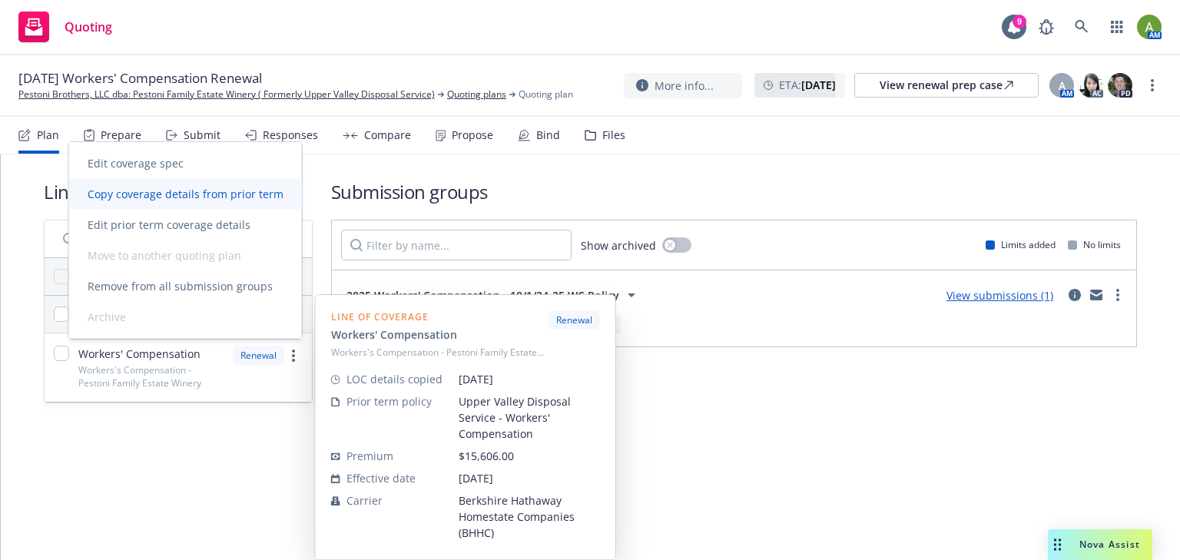
click at [270, 193] on span "Copy coverage details from prior term" at bounding box center [185, 194] width 233 height 15
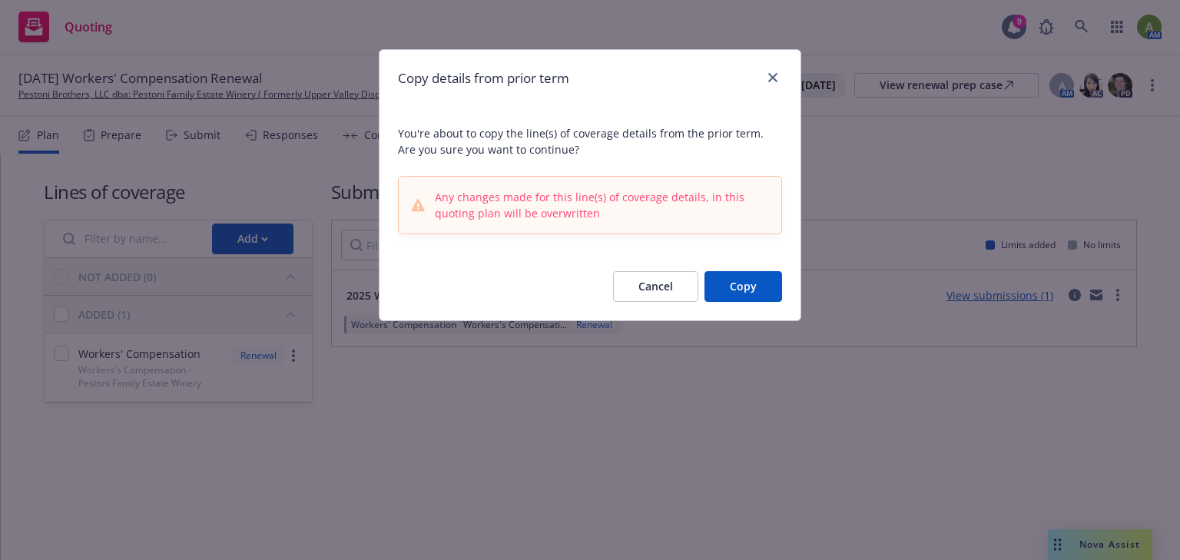
click at [738, 289] on button "Copy" at bounding box center [743, 286] width 78 height 31
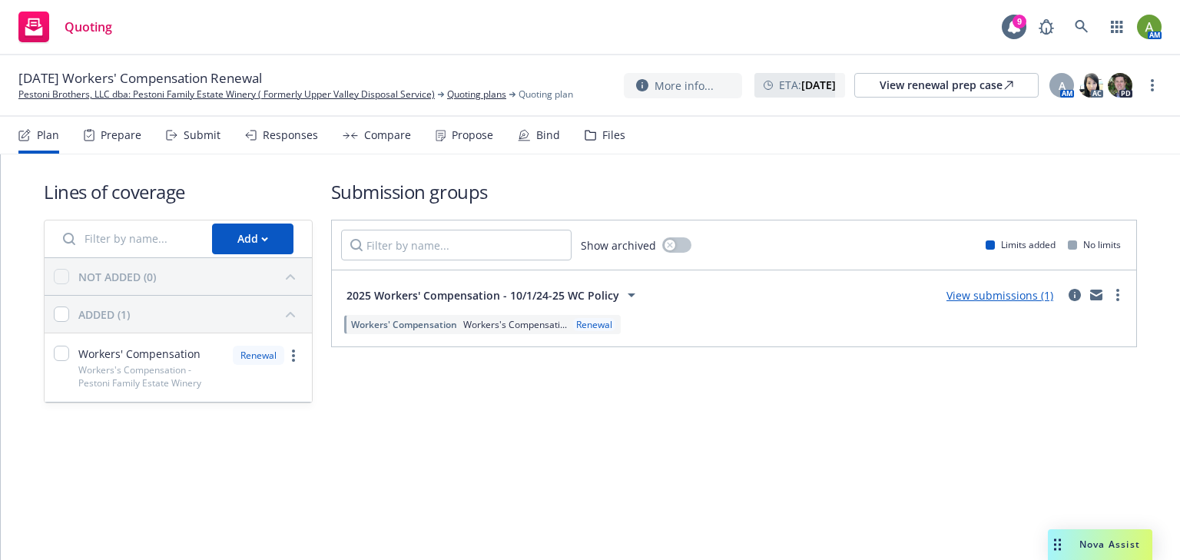
click at [409, 323] on span "Workers' Compensation" at bounding box center [404, 324] width 106 height 13
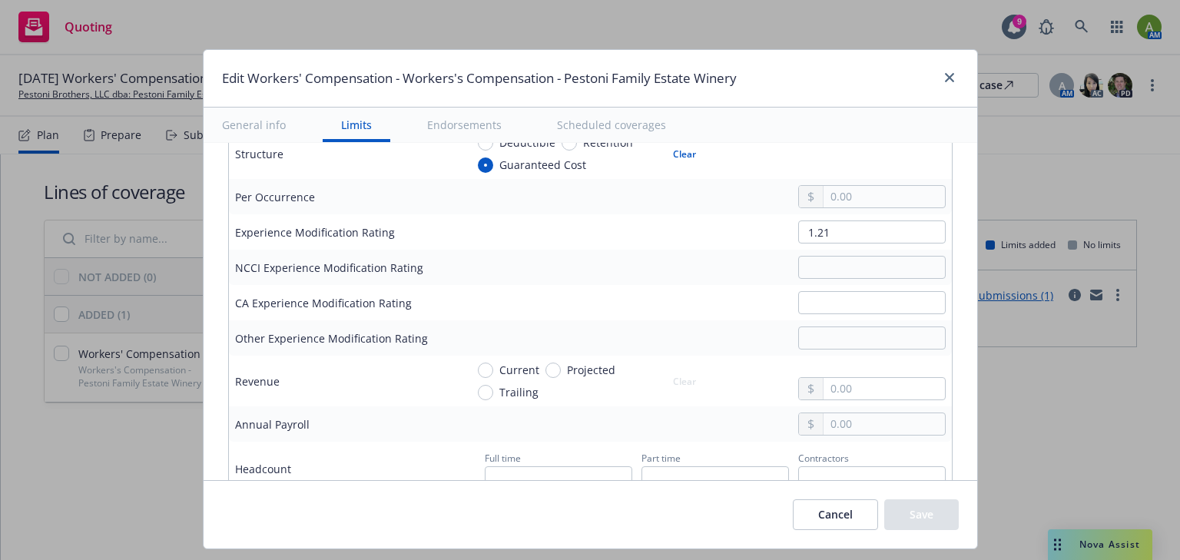
scroll to position [799, 0]
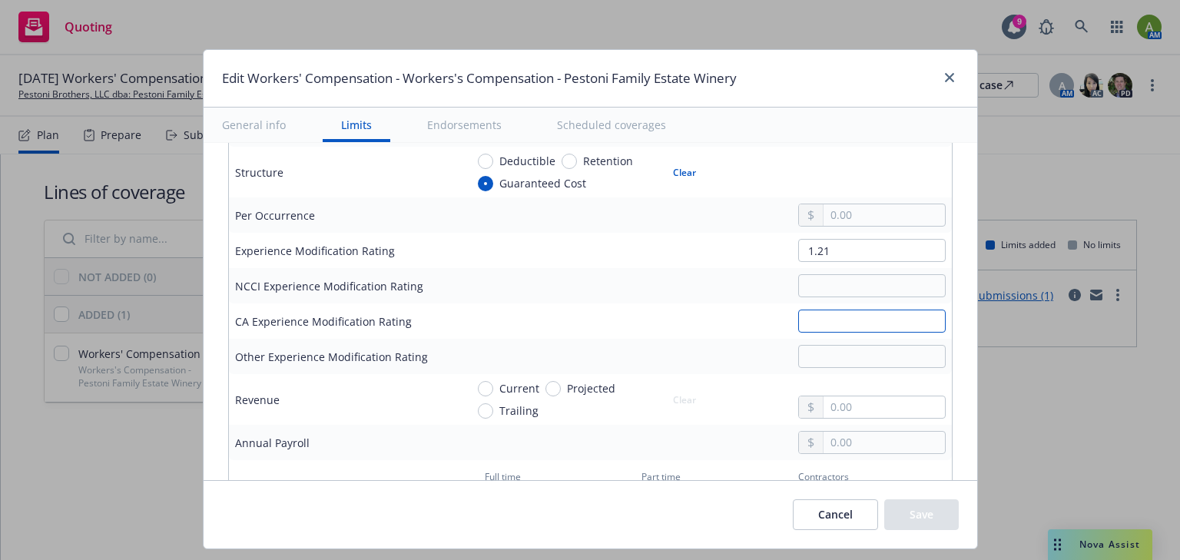
click at [838, 320] on input "text" at bounding box center [871, 321] width 147 height 23
type input "1.21"
click at [585, 303] on td "1.21" at bounding box center [705, 320] width 492 height 35
click at [545, 388] on input "Projected" at bounding box center [552, 388] width 15 height 15
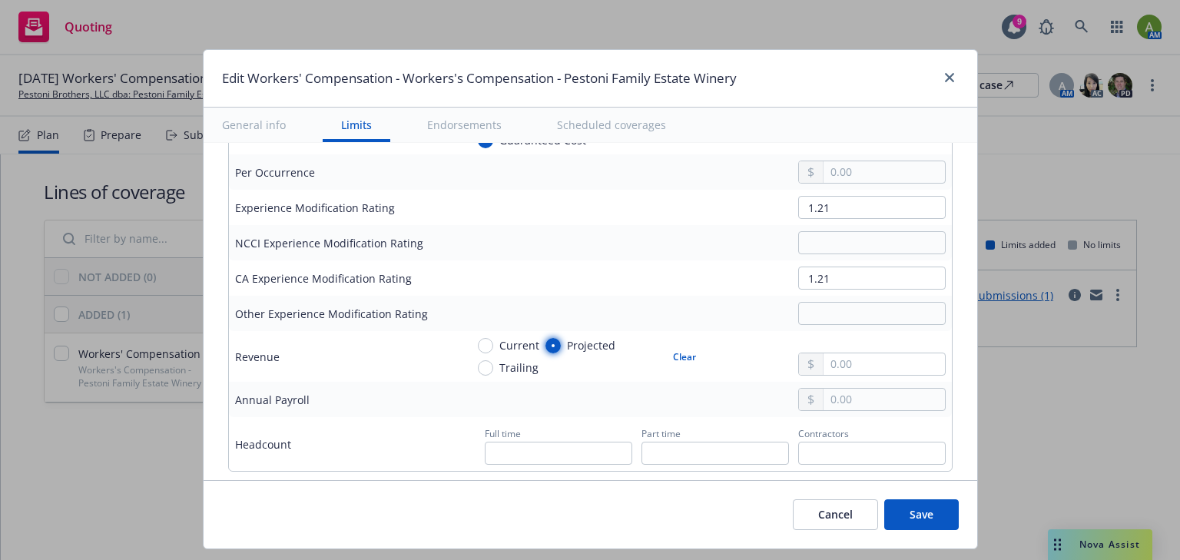
scroll to position [860, 0]
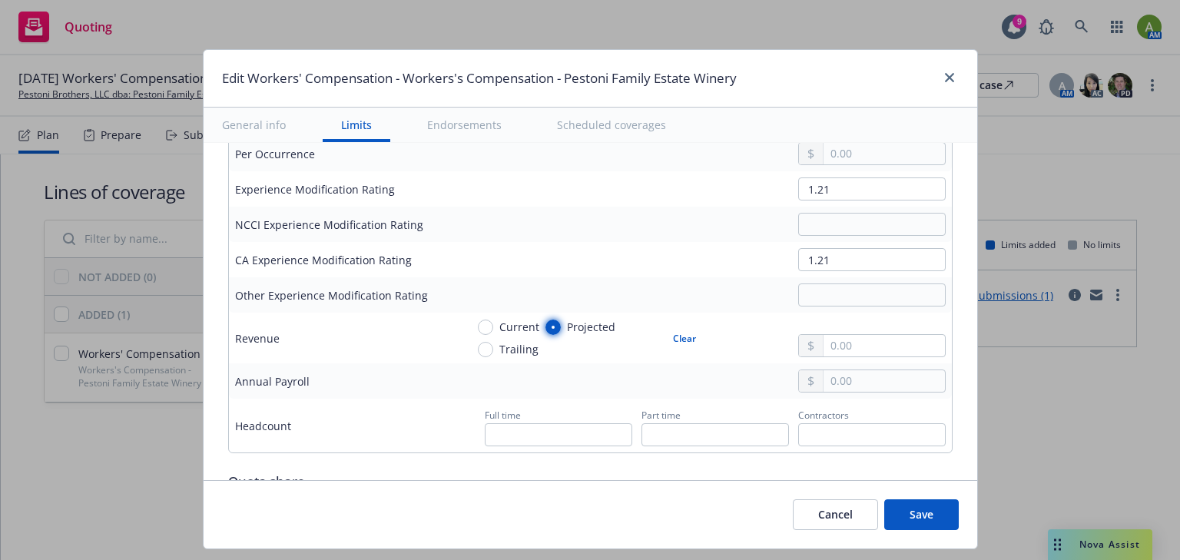
click at [545, 323] on input "Projected" at bounding box center [552, 327] width 15 height 15
click at [682, 334] on button "Clear" at bounding box center [684, 338] width 41 height 22
radio input "false"
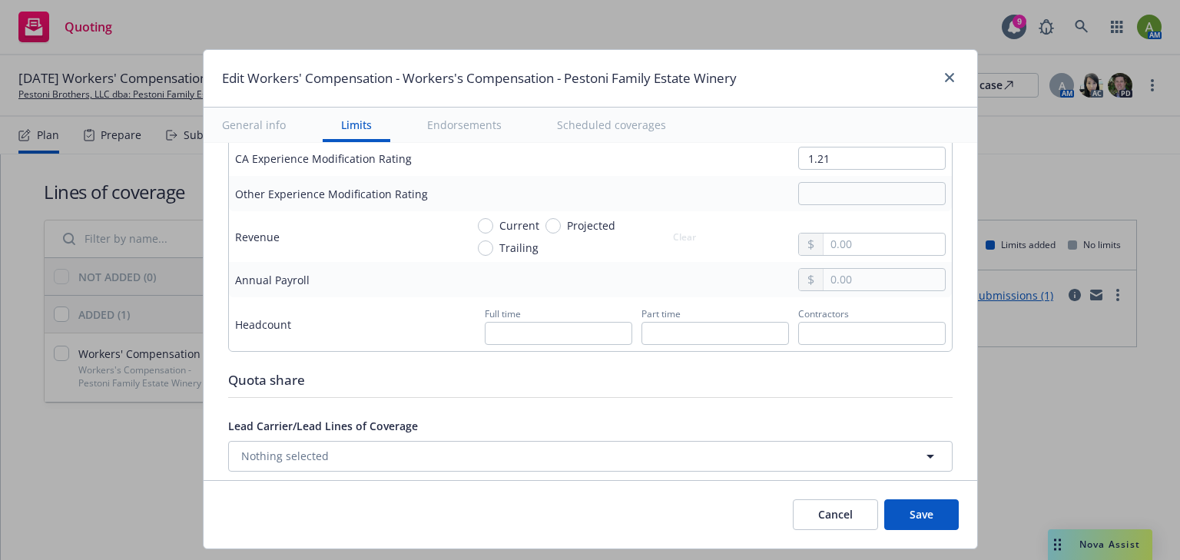
scroll to position [983, 0]
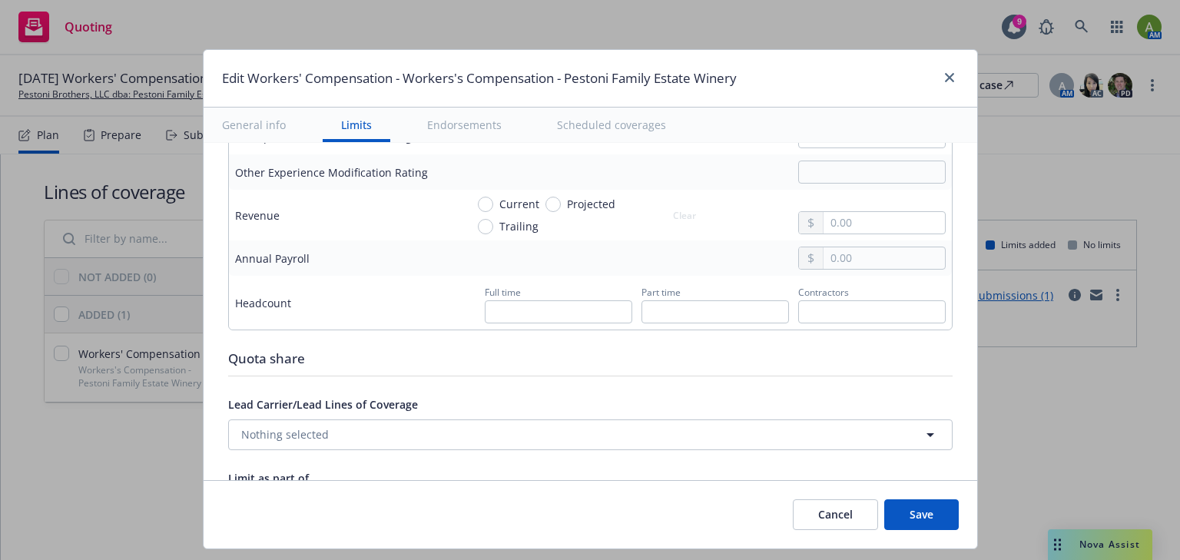
drag, startPoint x: 918, startPoint y: 516, endPoint x: 930, endPoint y: 515, distance: 11.5
click at [918, 515] on button "Save" at bounding box center [921, 514] width 75 height 31
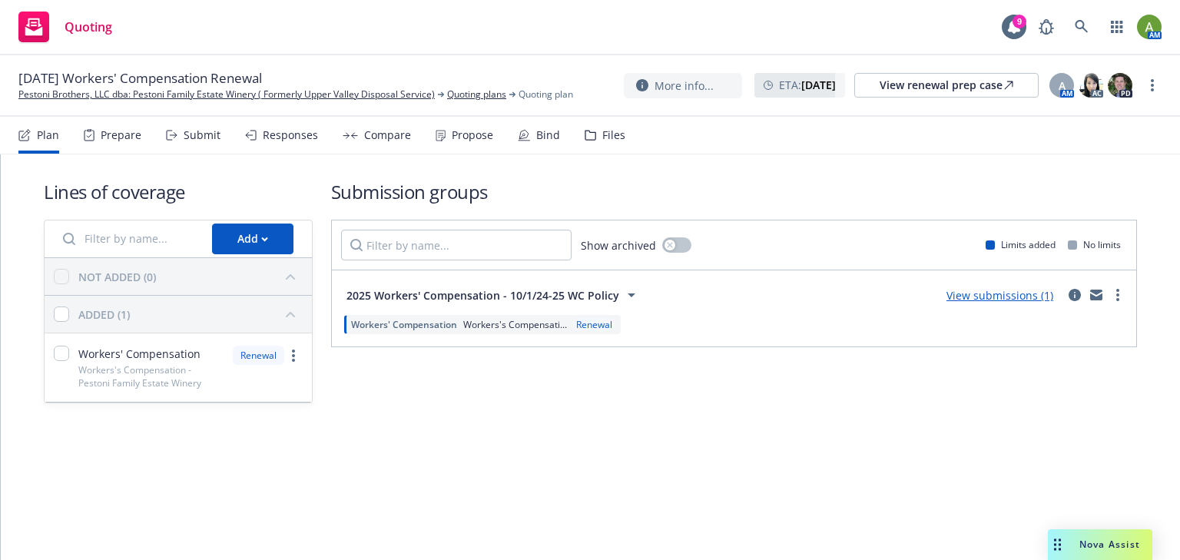
drag, startPoint x: 696, startPoint y: 320, endPoint x: 661, endPoint y: 318, distance: 35.4
click at [696, 320] on div "Workers' Compensation Workers's Compensati... Renewal" at bounding box center [734, 324] width 786 height 25
click at [482, 320] on span "Workers's Compensati..." at bounding box center [515, 324] width 104 height 13
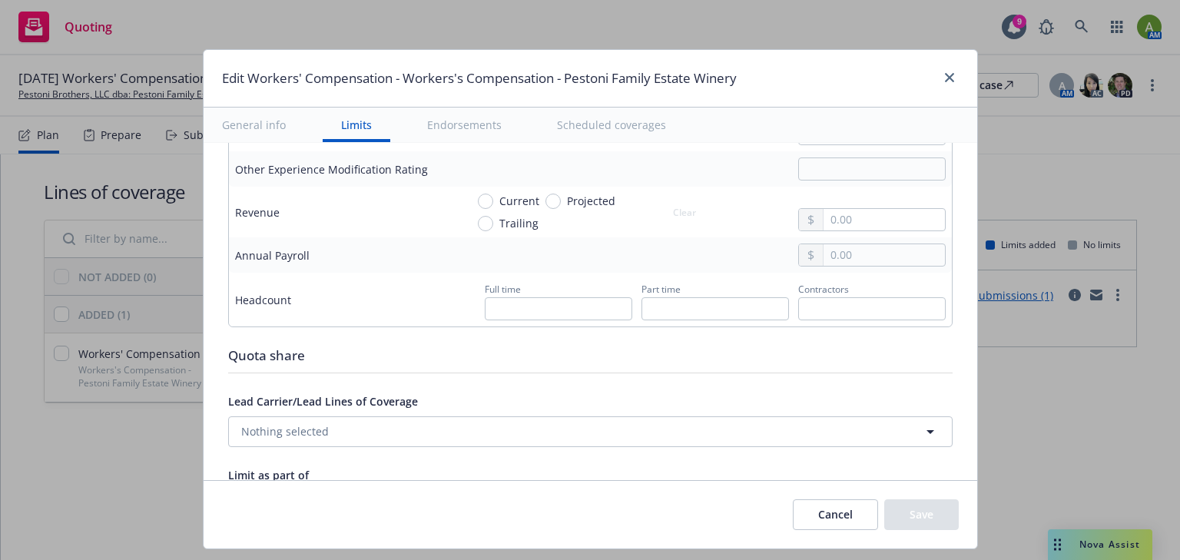
scroll to position [1045, 0]
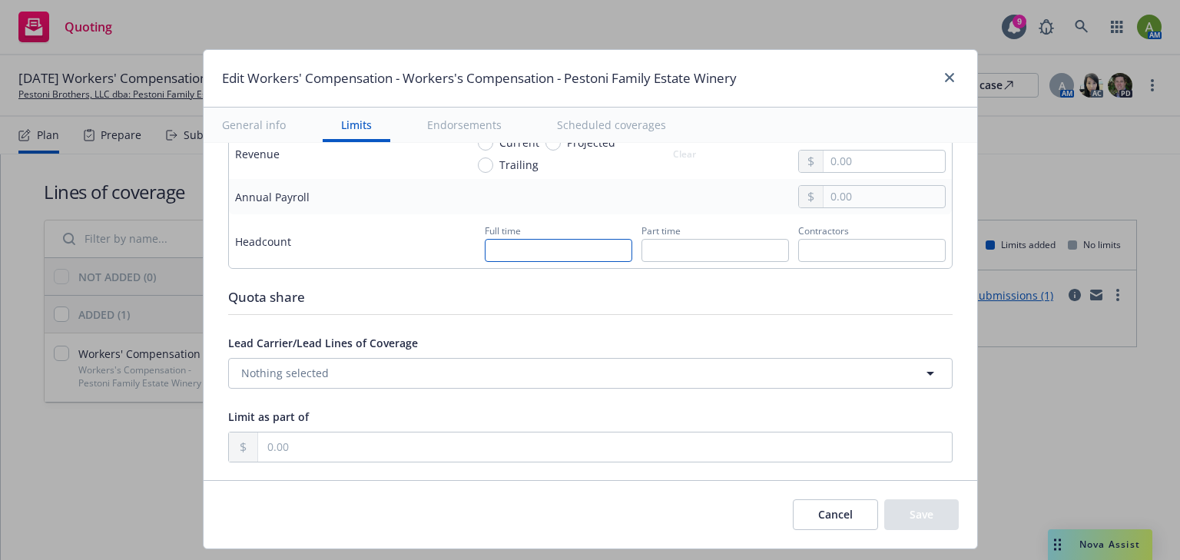
click at [507, 249] on input "text" at bounding box center [558, 250] width 147 height 23
click at [511, 250] on input "text" at bounding box center [558, 250] width 147 height 23
type input "6"
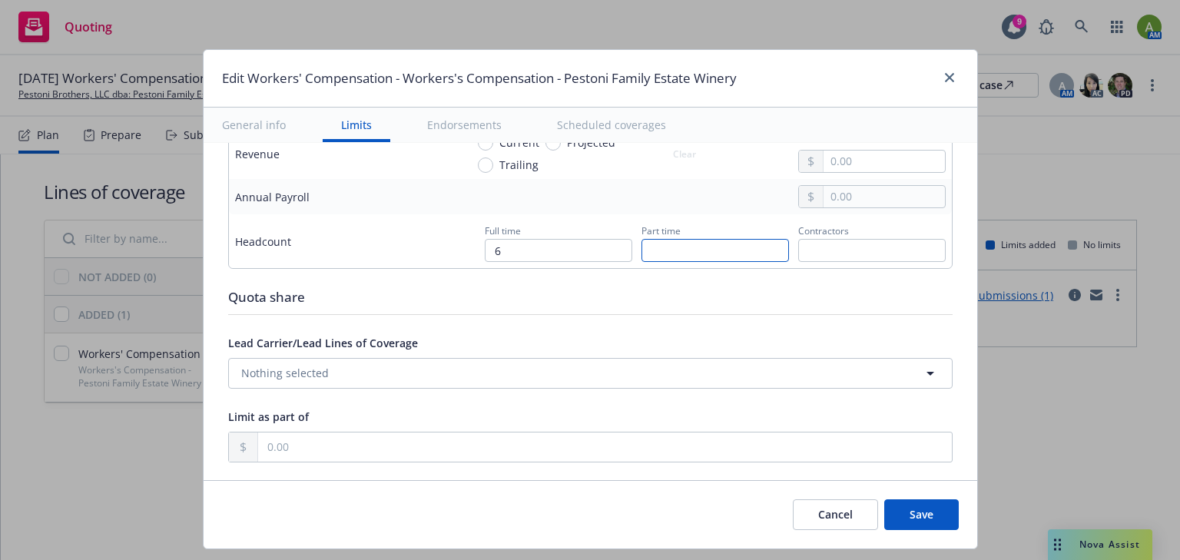
click at [667, 244] on input "text" at bounding box center [714, 250] width 147 height 23
type input "0"
click at [668, 224] on span "Part time" at bounding box center [660, 230] width 39 height 13
click at [824, 244] on input "text" at bounding box center [871, 250] width 147 height 23
type input "0"
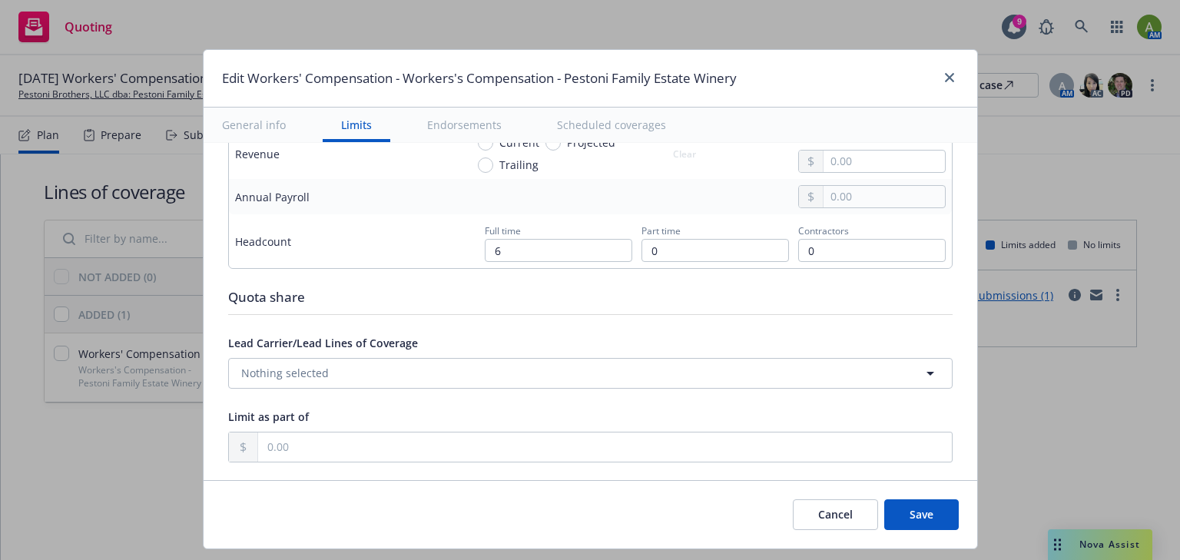
click at [416, 218] on td "Headcount" at bounding box center [344, 241] width 230 height 54
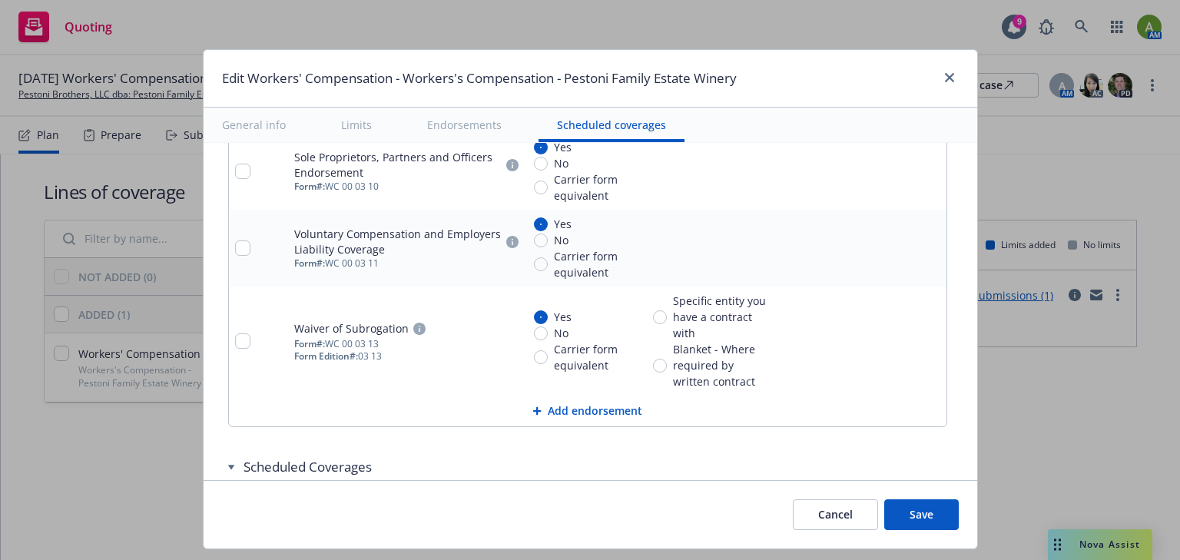
scroll to position [1782, 0]
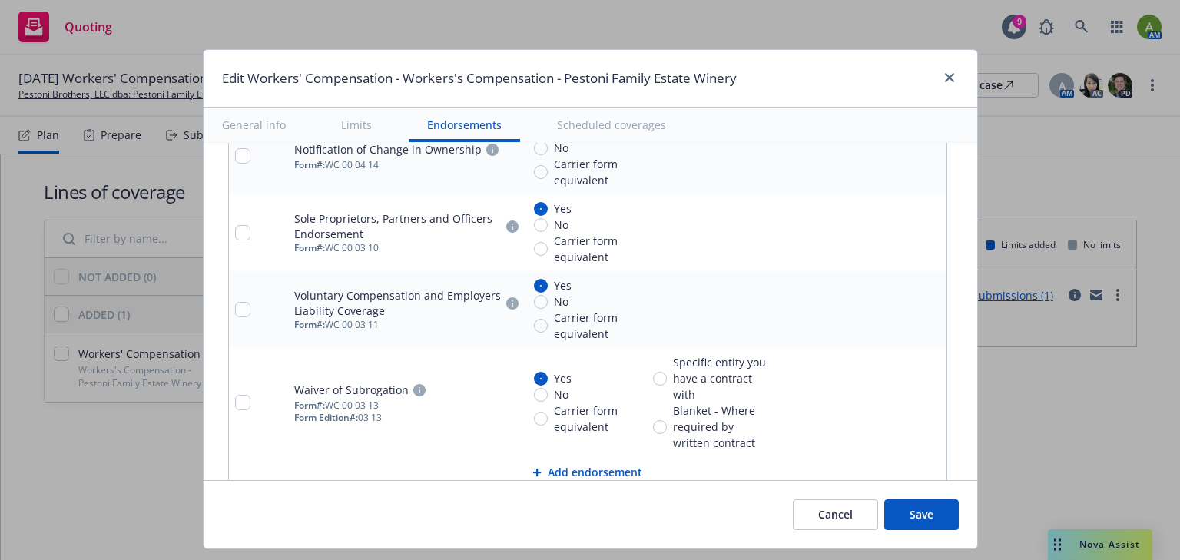
click at [926, 309] on icon "remove" at bounding box center [931, 309] width 11 height 12
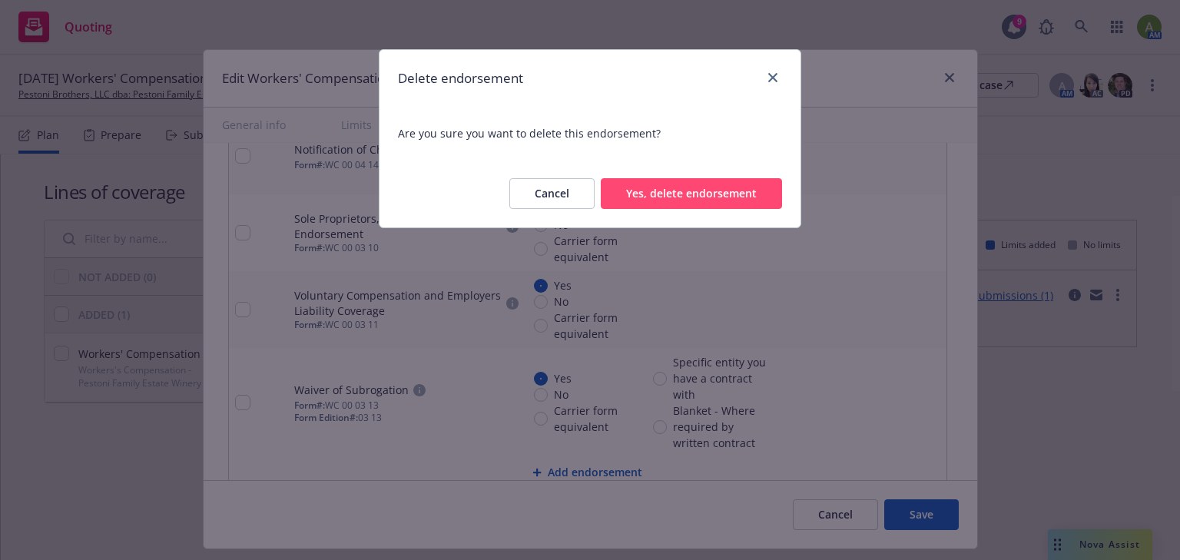
click at [673, 191] on button "Yes, delete endorsement" at bounding box center [691, 193] width 181 height 31
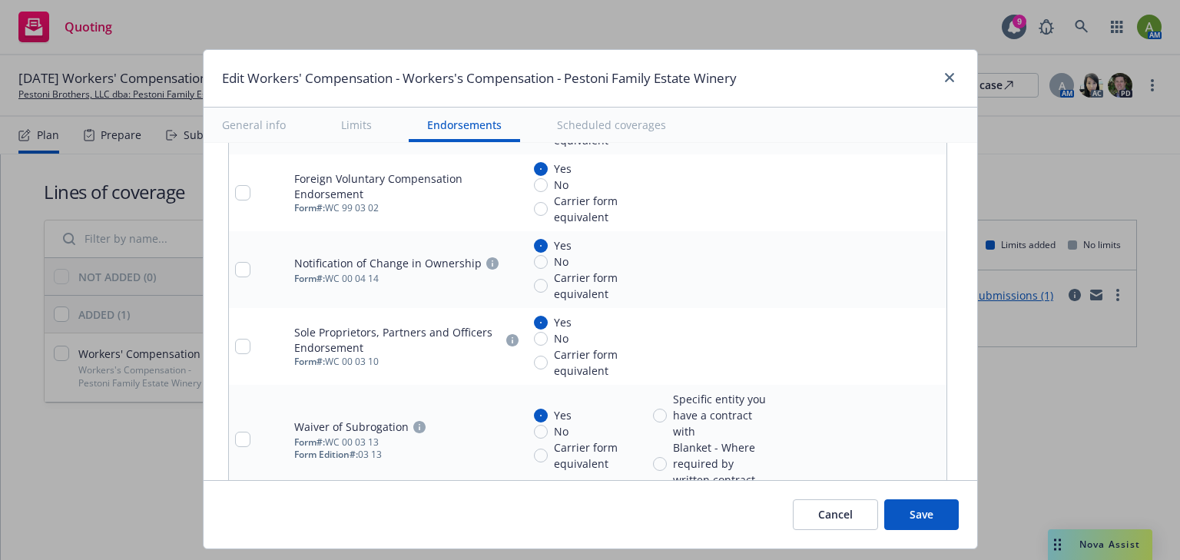
scroll to position [1659, 0]
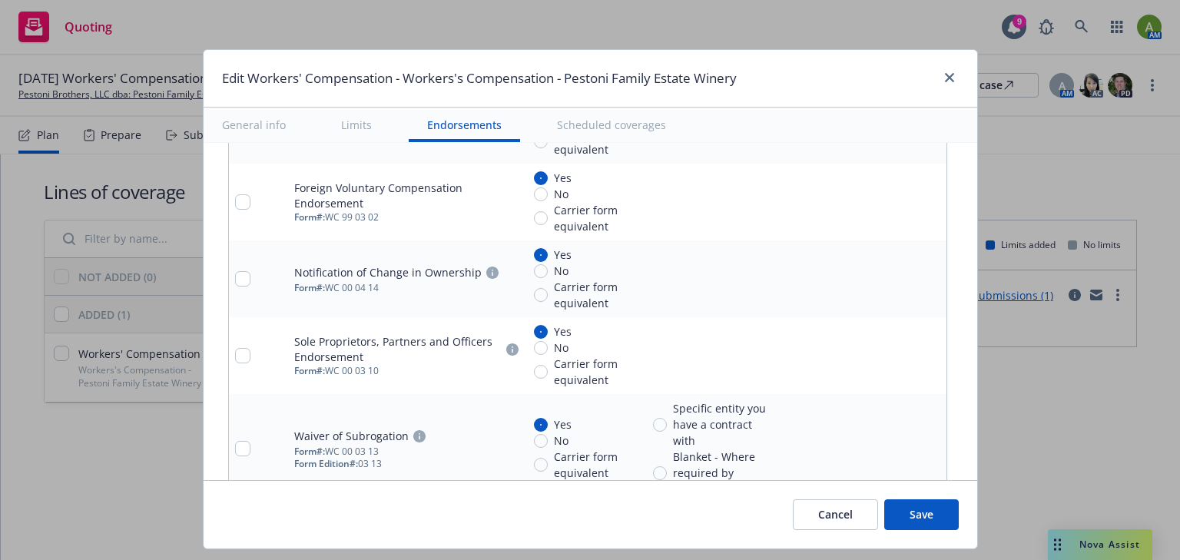
click at [926, 350] on icon "remove" at bounding box center [931, 356] width 11 height 12
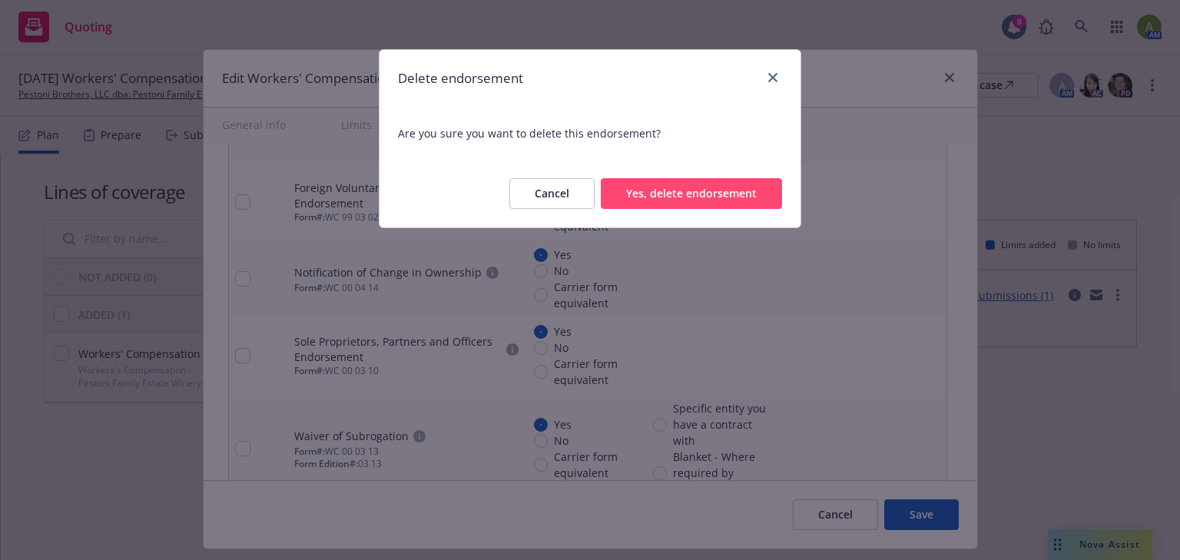
click at [718, 188] on button "Yes, delete endorsement" at bounding box center [691, 193] width 181 height 31
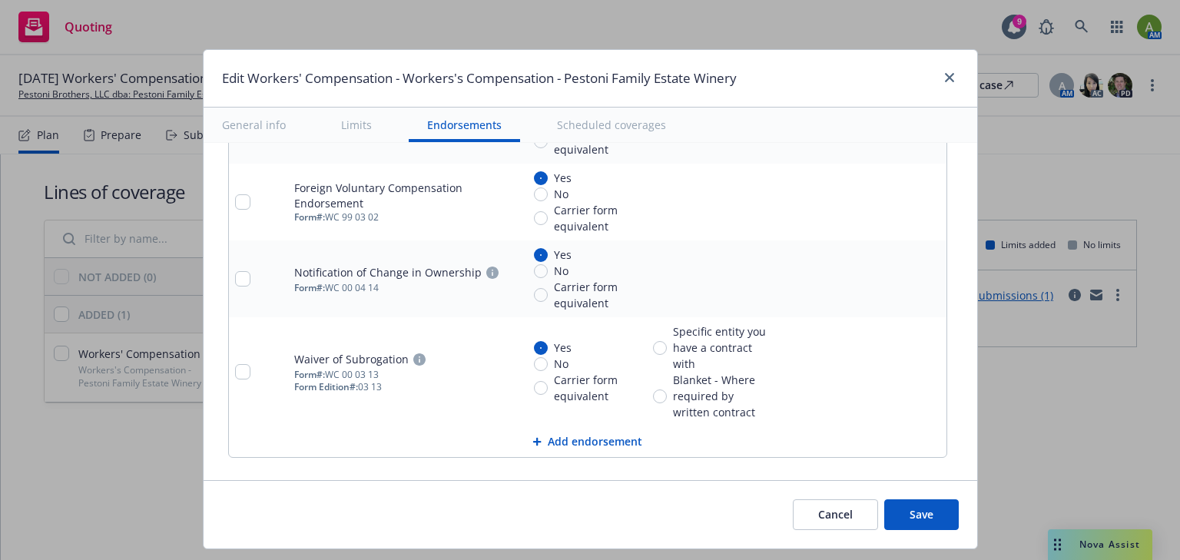
click at [926, 277] on icon "remove" at bounding box center [931, 279] width 11 height 12
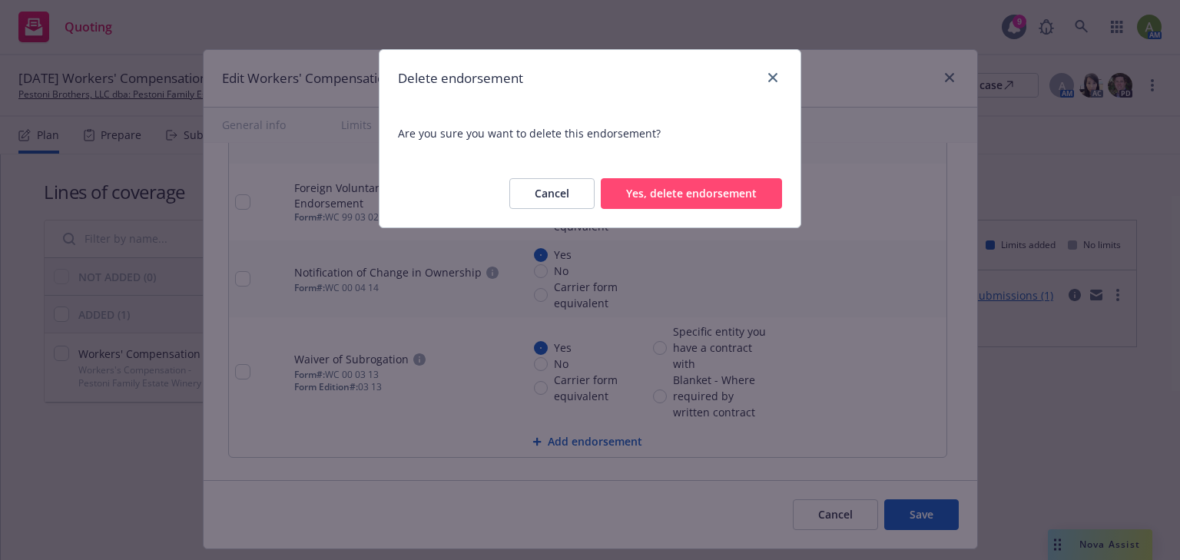
click at [737, 197] on button "Yes, delete endorsement" at bounding box center [691, 193] width 181 height 31
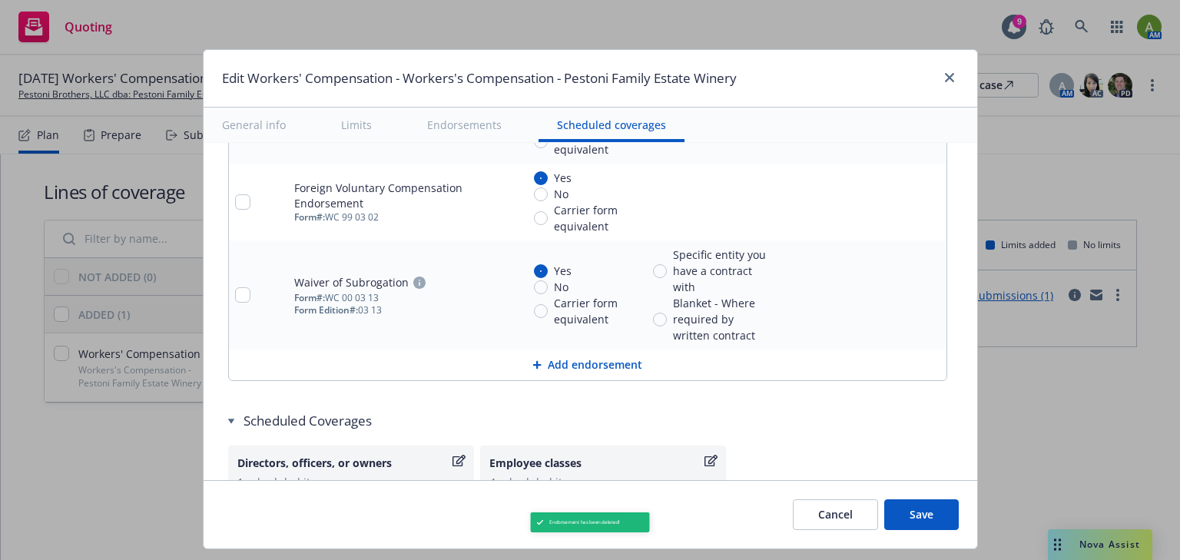
click at [926, 200] on icon "remove" at bounding box center [931, 202] width 11 height 12
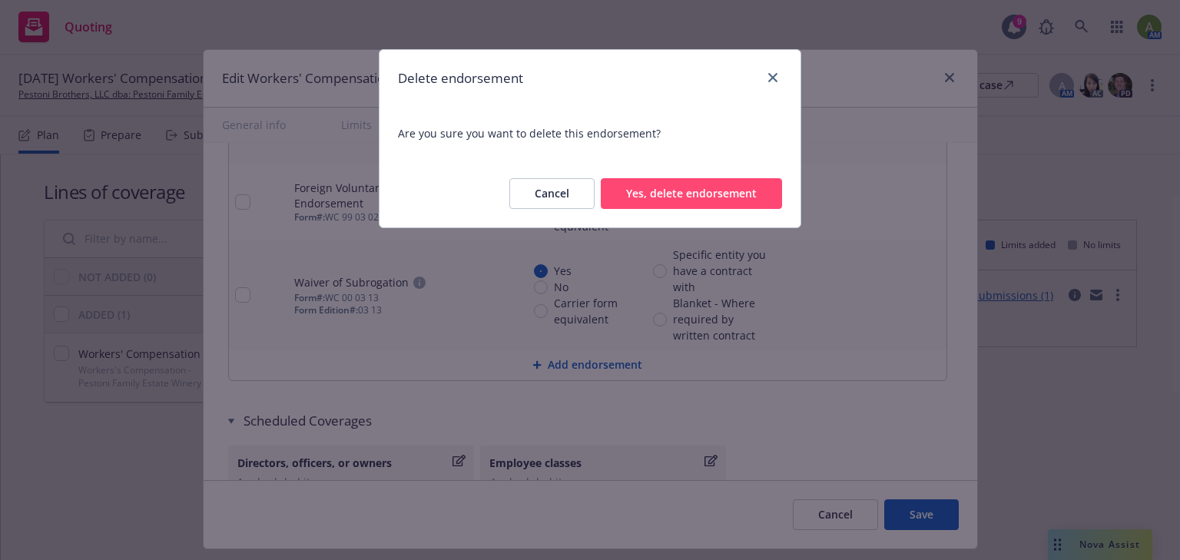
click at [704, 200] on button "Yes, delete endorsement" at bounding box center [691, 193] width 181 height 31
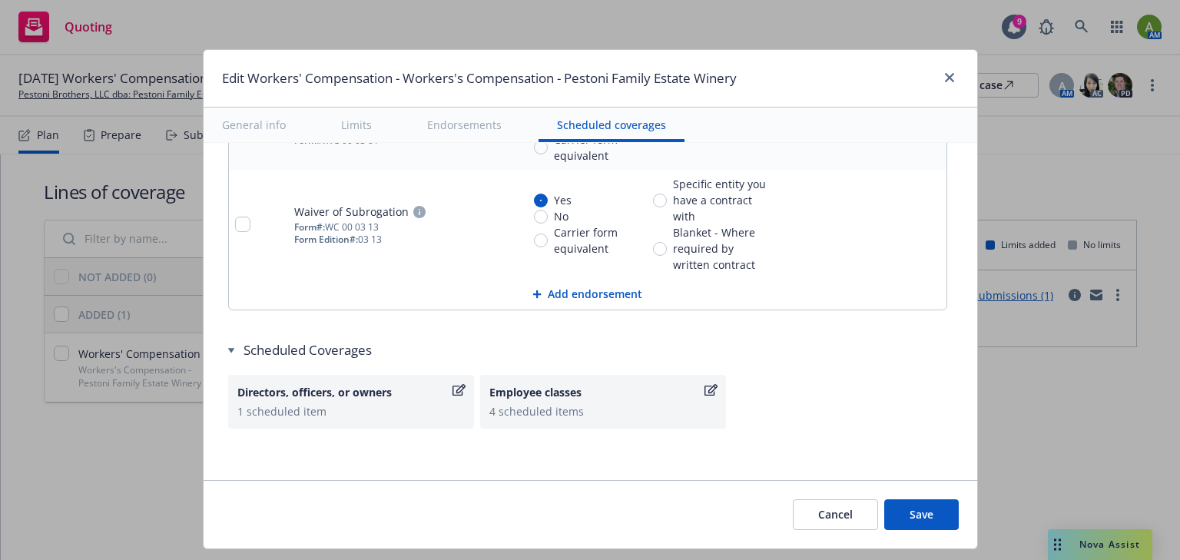
click at [899, 223] on icon "pencil" at bounding box center [903, 224] width 9 height 9
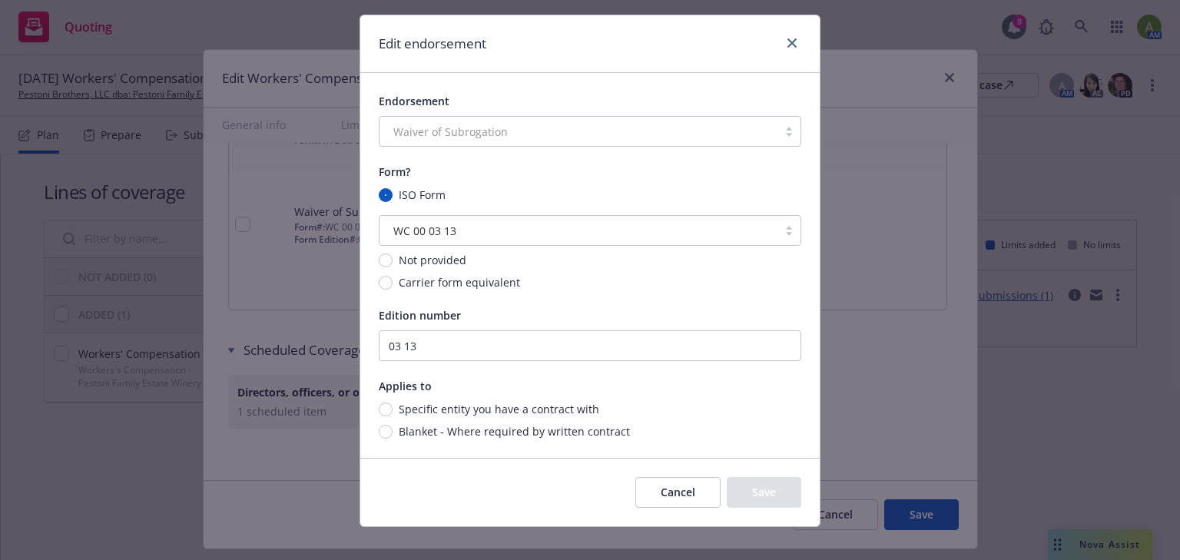
scroll to position [50, 0]
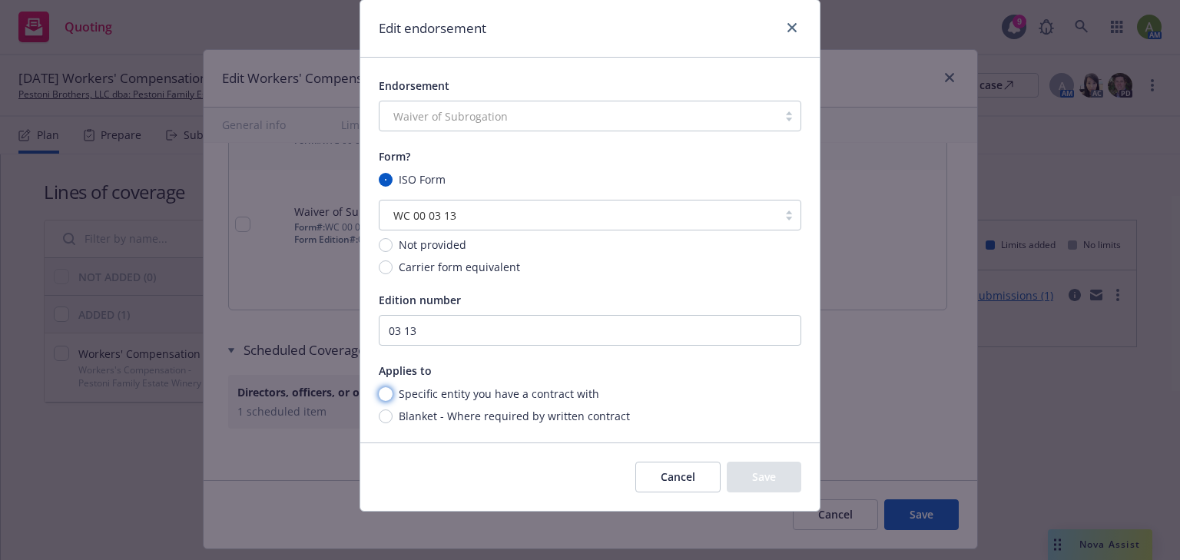
click at [379, 393] on input "Specific entity you have a contract with" at bounding box center [386, 394] width 14 height 14
radio input "true"
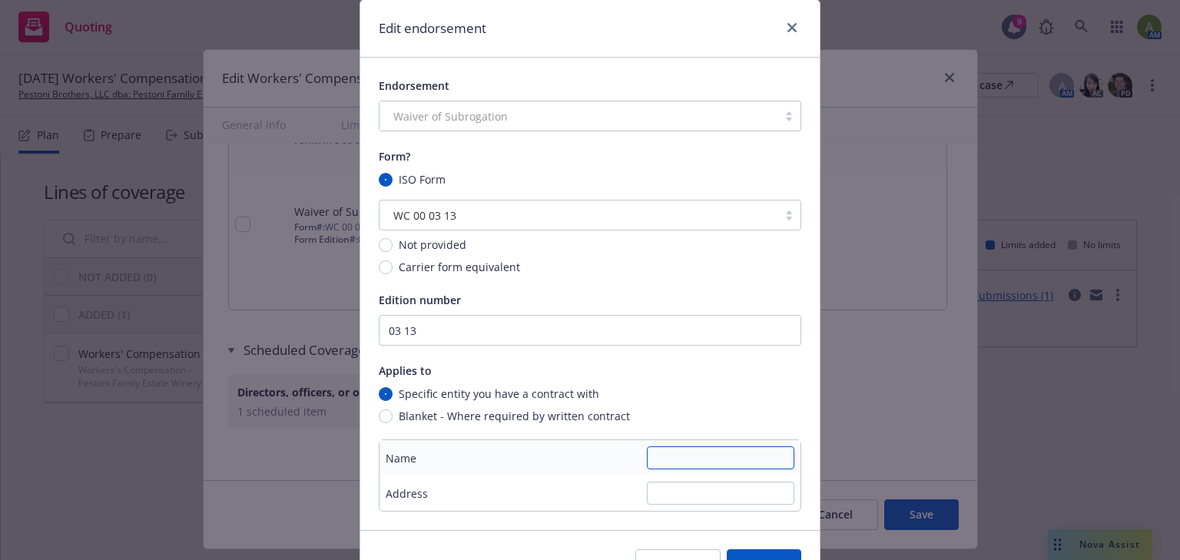
click at [661, 458] on input "text" at bounding box center [720, 457] width 147 height 23
click at [751, 456] on input "Ryan Mobile Bottling" at bounding box center [720, 457] width 147 height 23
type input "Ryan Mobile Bottling, LP"
click at [701, 489] on input "text" at bounding box center [720, 493] width 147 height 23
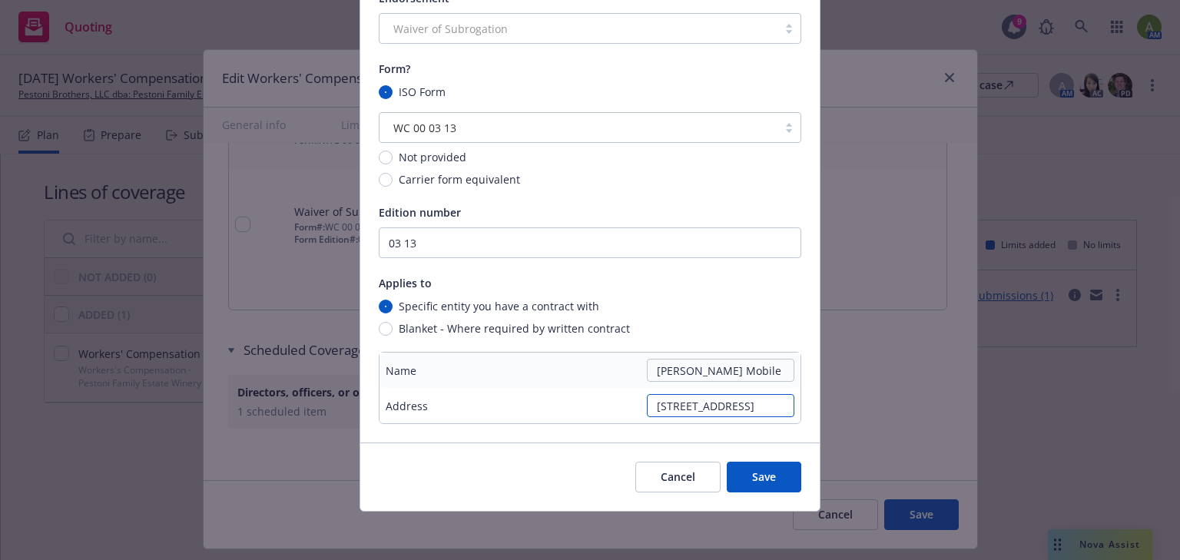
scroll to position [0, 81]
type input "1370 Trancas Street#121, Napa, CA 94558"
click at [771, 462] on button "Save" at bounding box center [764, 477] width 75 height 31
radio input "true"
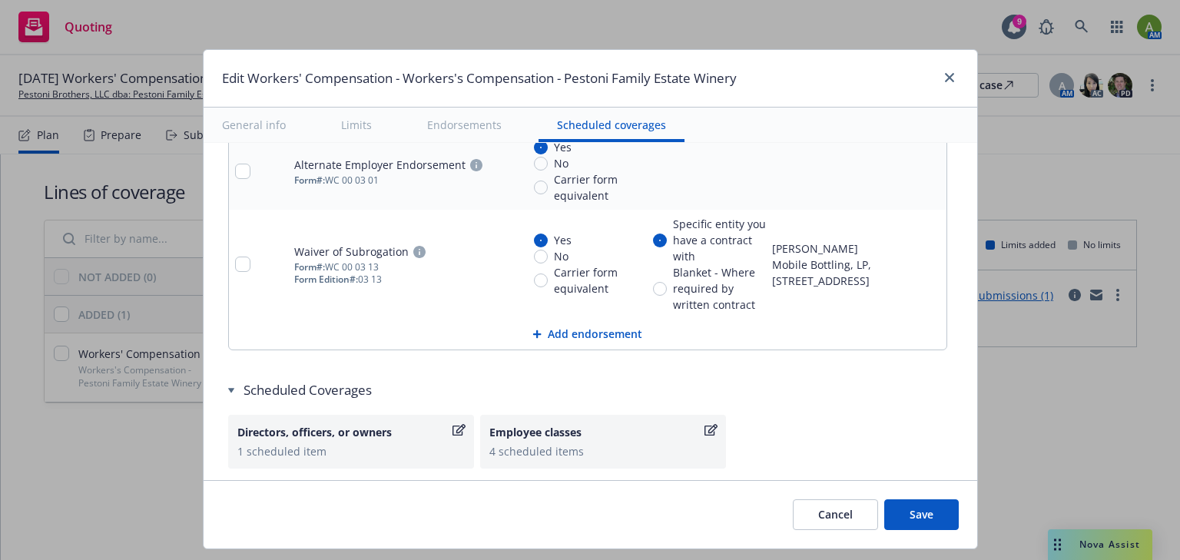
scroll to position [1530, 0]
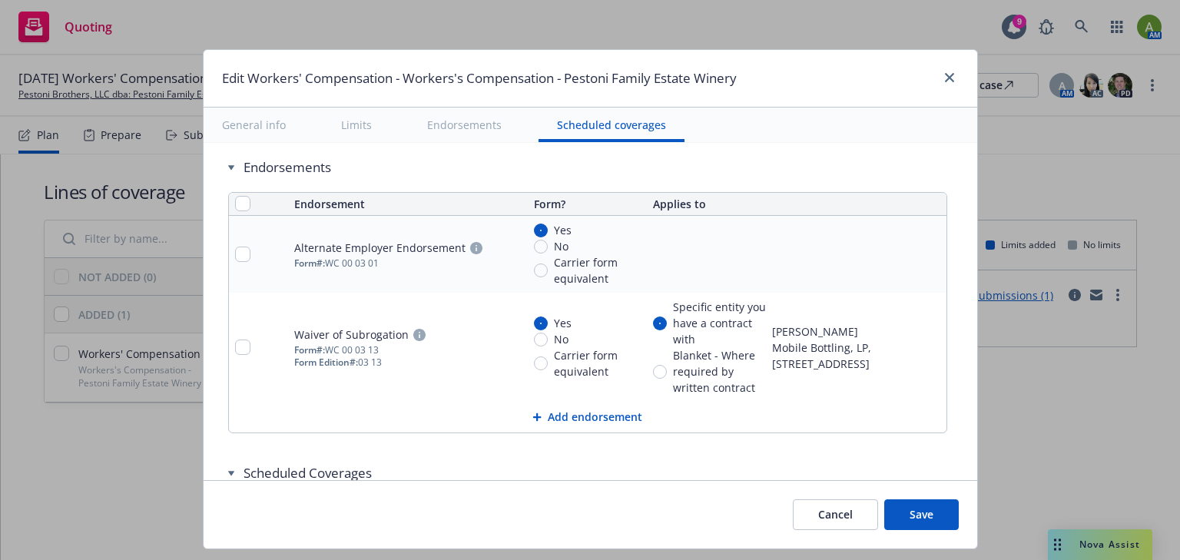
click at [899, 345] on icon "pencil" at bounding box center [903, 349] width 8 height 8
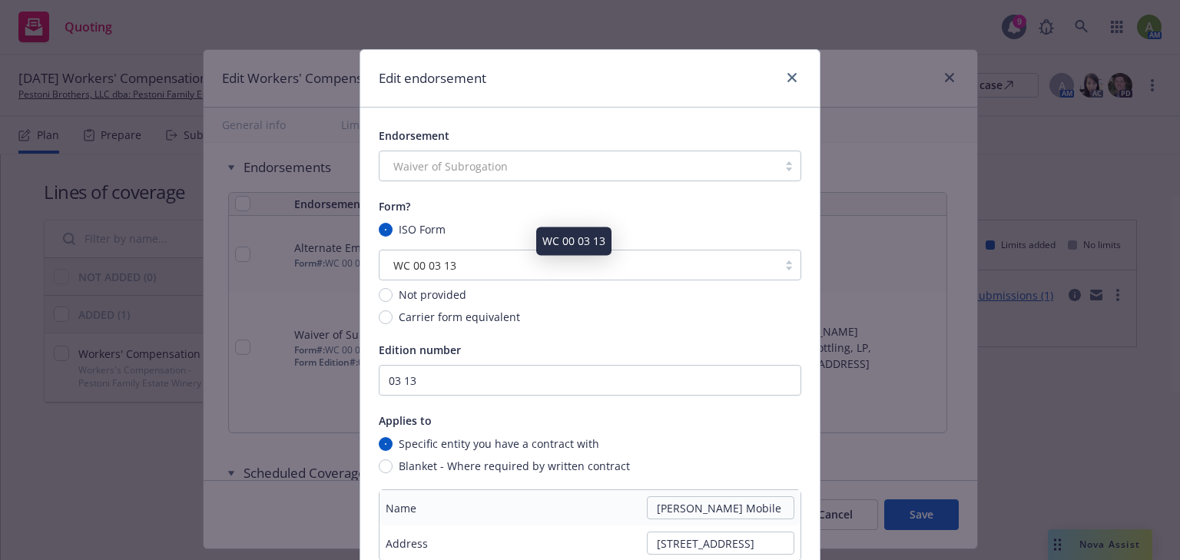
click at [440, 266] on span "WC 00 03 13" at bounding box center [424, 265] width 63 height 16
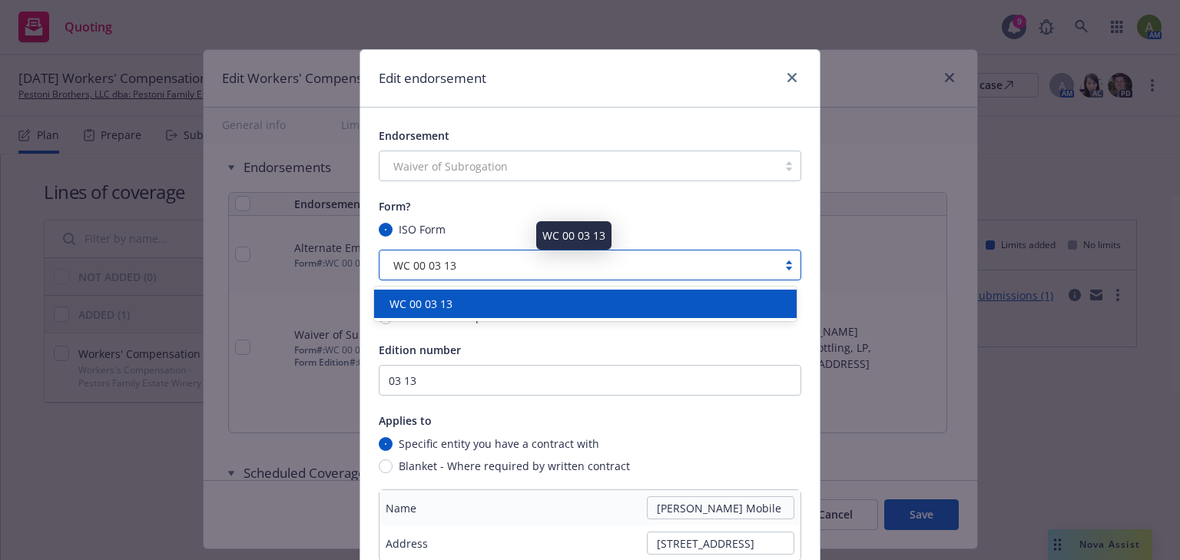
click at [426, 259] on span "WC 00 03 13" at bounding box center [424, 265] width 63 height 16
click at [469, 261] on div "WC 00 03 13" at bounding box center [578, 265] width 383 height 16
click at [470, 261] on div "WC 00 03 13" at bounding box center [578, 265] width 383 height 16
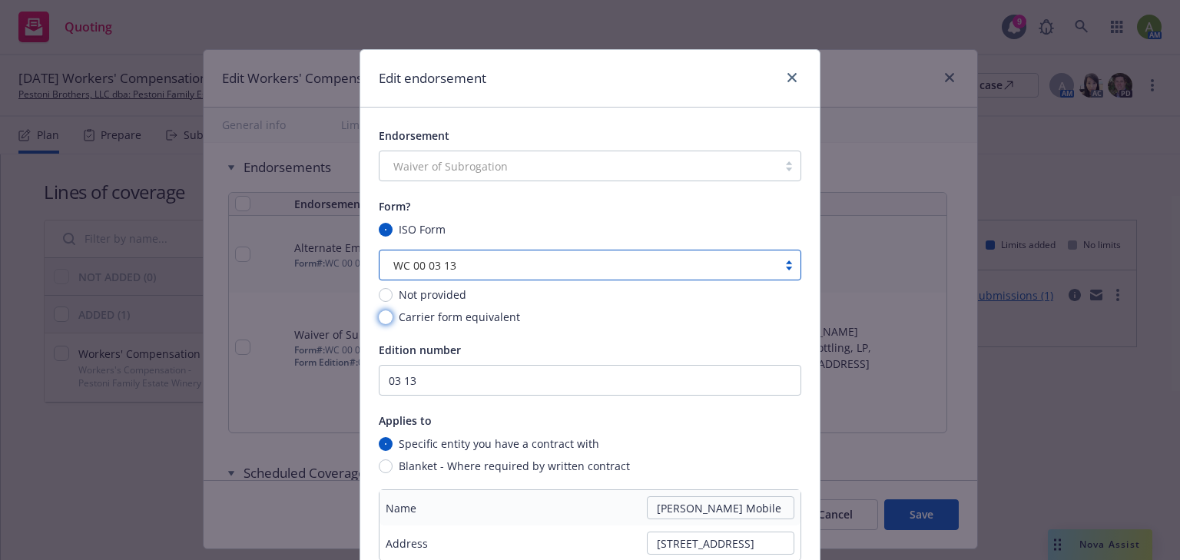
click at [379, 317] on input "Carrier form equivalent" at bounding box center [386, 317] width 14 height 14
radio input "true"
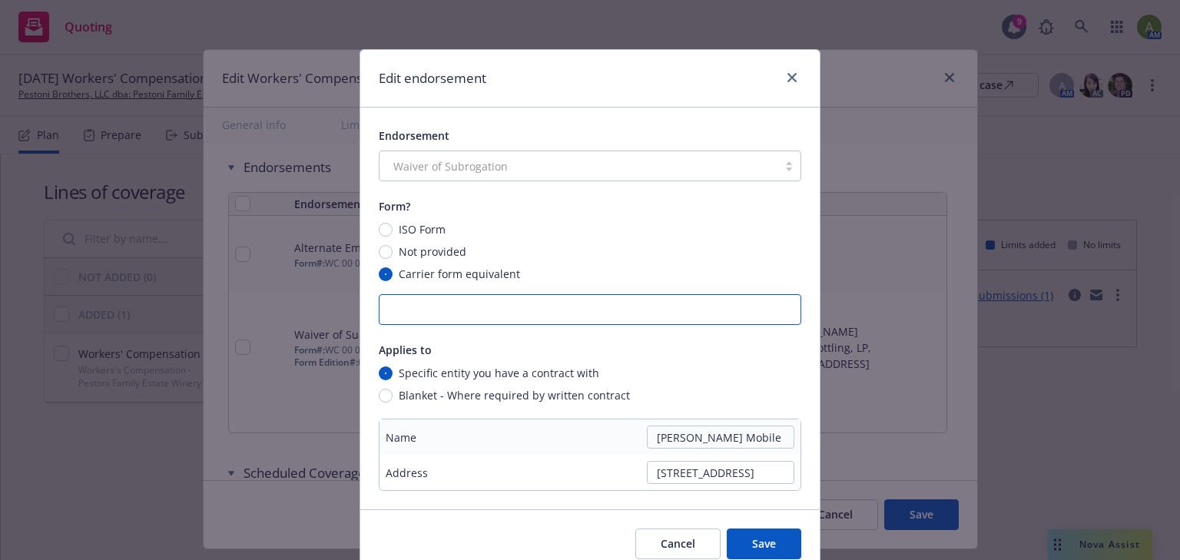
click at [408, 303] on input "text" at bounding box center [590, 309] width 423 height 31
click at [381, 224] on input "ISO Form" at bounding box center [386, 230] width 14 height 14
radio input "true"
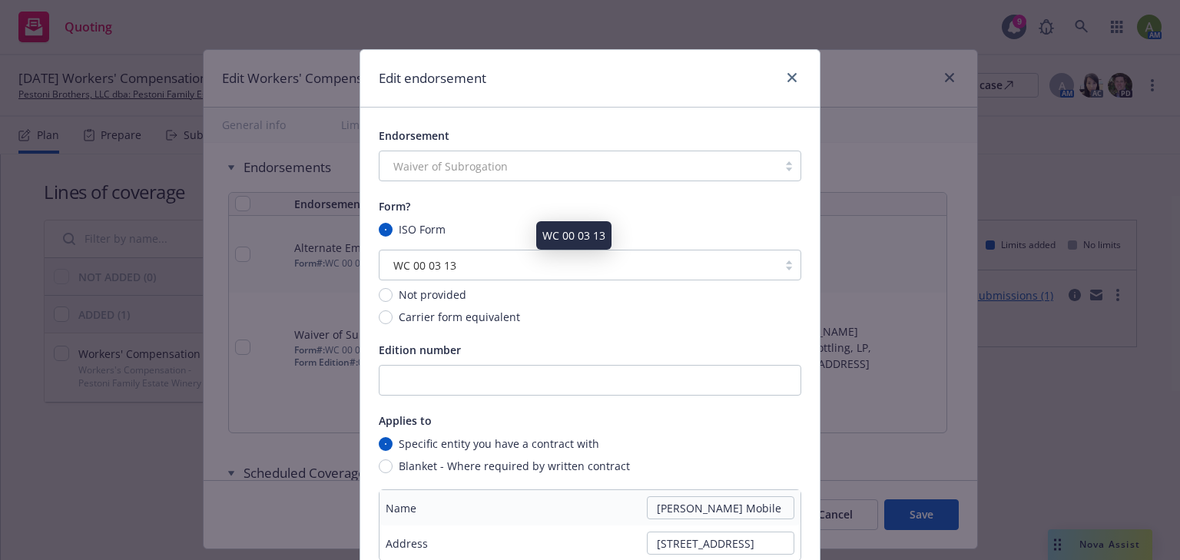
click at [487, 263] on div "WC 00 03 13" at bounding box center [578, 265] width 383 height 16
drag, startPoint x: 471, startPoint y: 262, endPoint x: 361, endPoint y: 261, distance: 109.9
click at [362, 262] on div "Endorsement Waiver of Subrogation Form? ISO Form Select is focused ,type to ref…" at bounding box center [589, 344] width 459 height 472
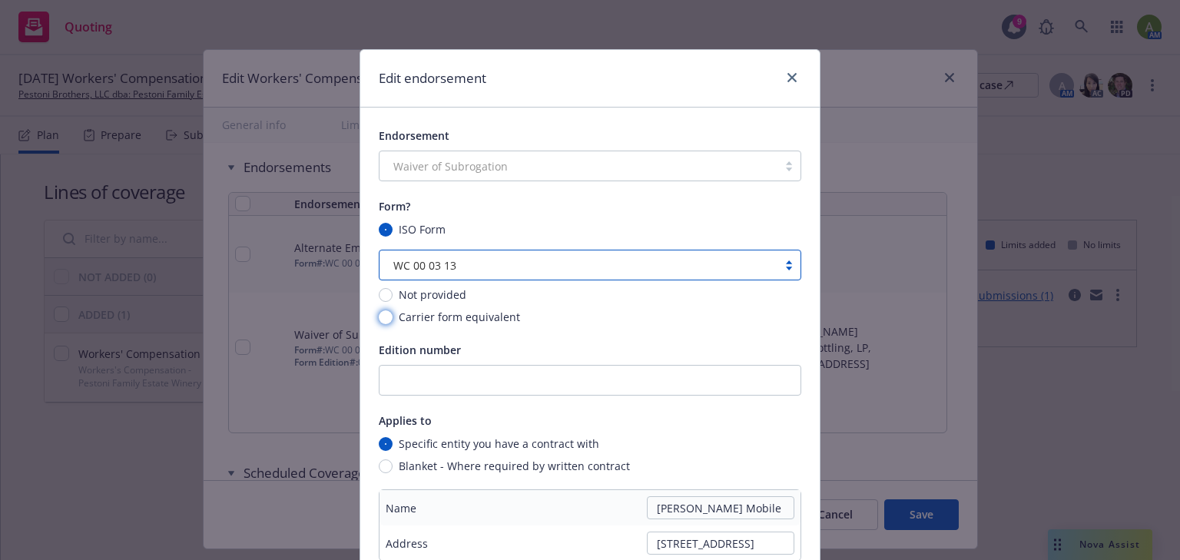
click at [380, 314] on input "Carrier form equivalent" at bounding box center [386, 317] width 14 height 14
radio input "true"
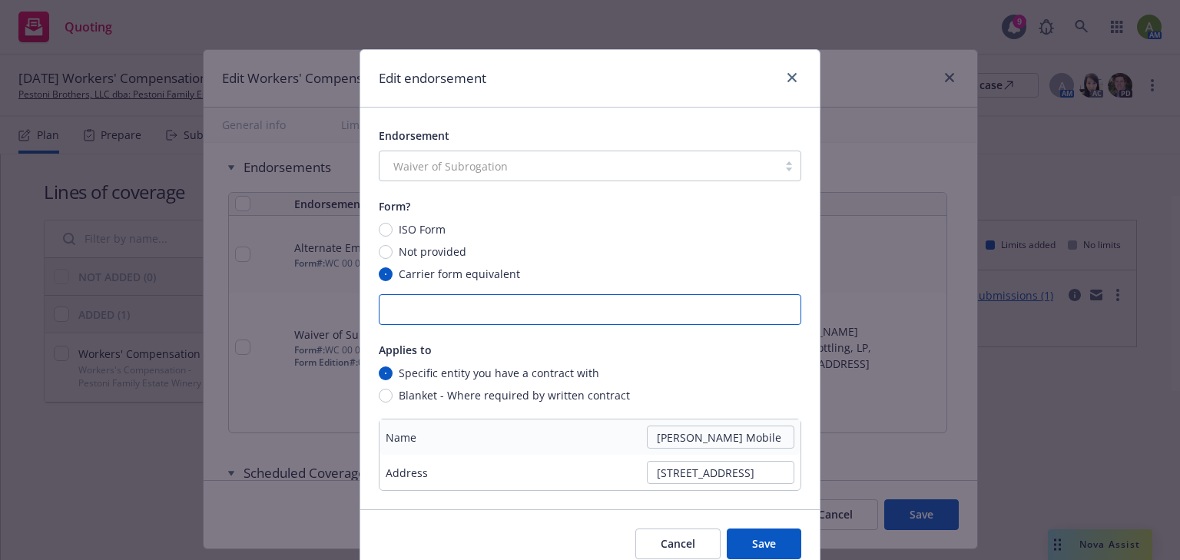
click at [423, 301] on input "text" at bounding box center [590, 309] width 423 height 31
type input "w"
type input "WC 99 06 69 (Ed. 05-2023)"
click at [664, 344] on div "Applies to" at bounding box center [590, 349] width 423 height 18
click at [754, 540] on button "Save" at bounding box center [764, 544] width 75 height 31
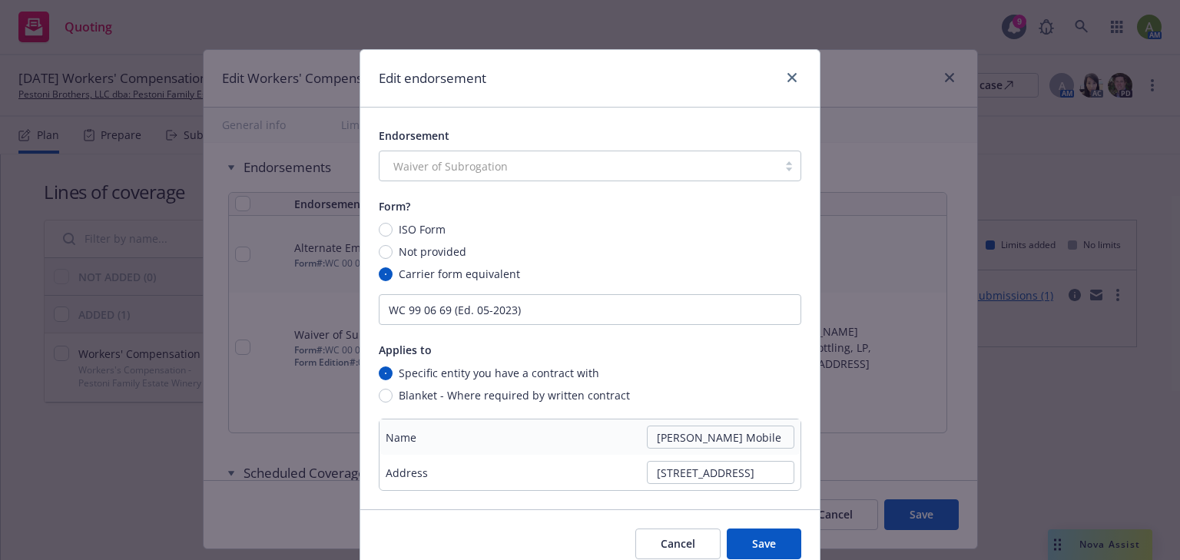
radio input "false"
radio input "true"
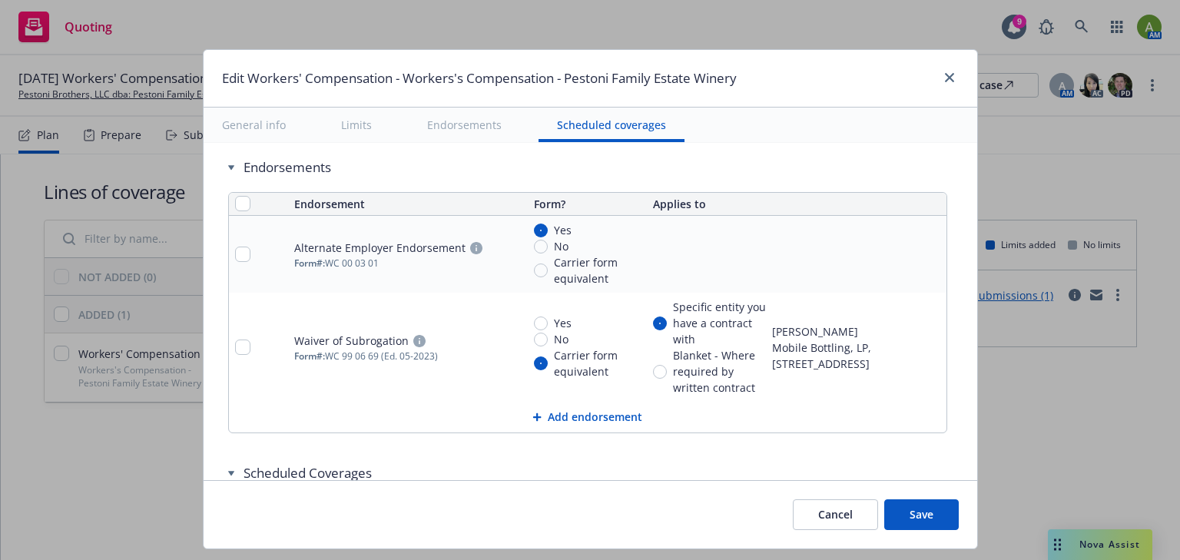
click at [926, 251] on icon "remove" at bounding box center [931, 254] width 11 height 12
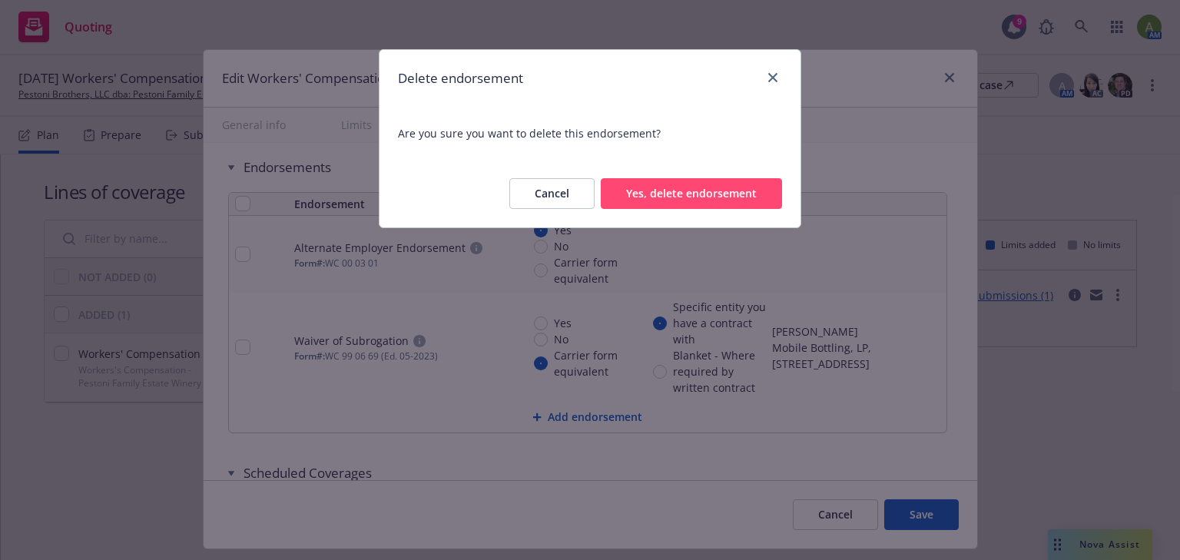
click at [731, 197] on button "Yes, delete endorsement" at bounding box center [691, 193] width 181 height 31
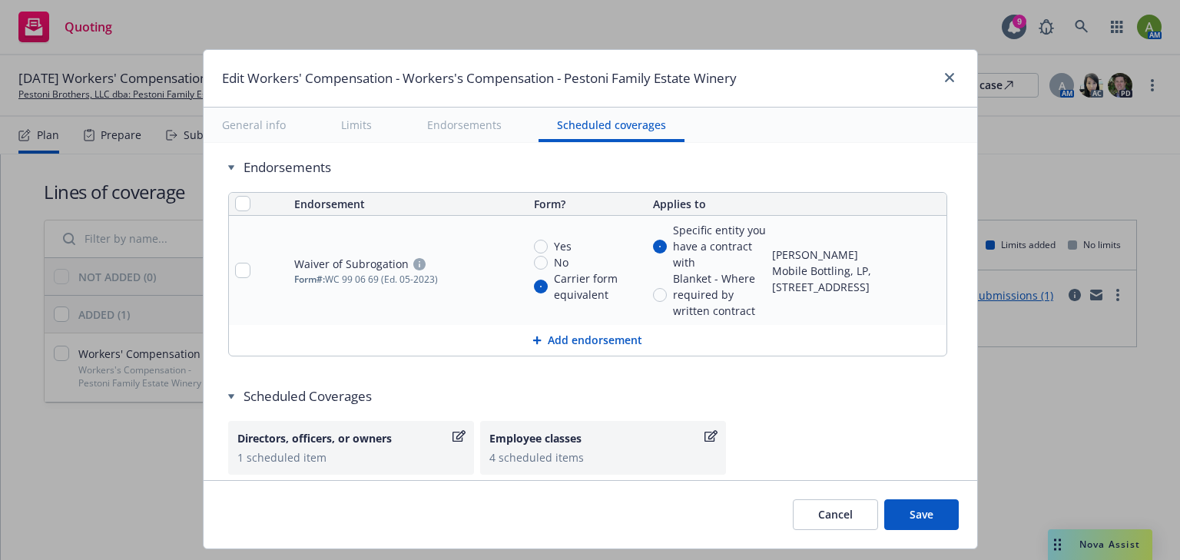
click at [564, 333] on button "Add endorsement" at bounding box center [588, 340] width 718 height 31
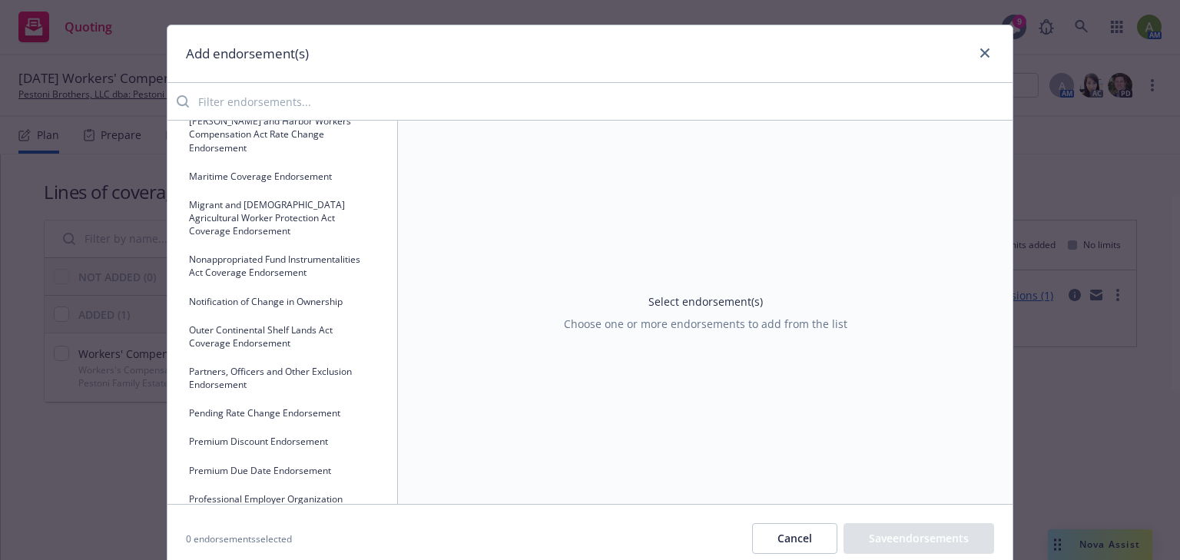
scroll to position [0, 0]
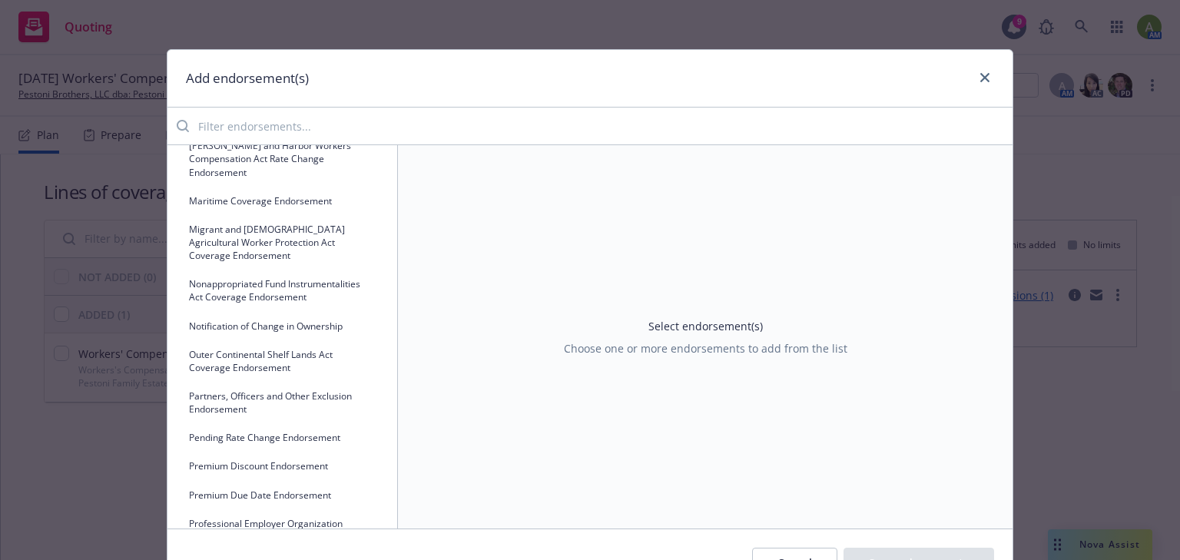
click at [330, 126] on input "search" at bounding box center [601, 126] width 824 height 31
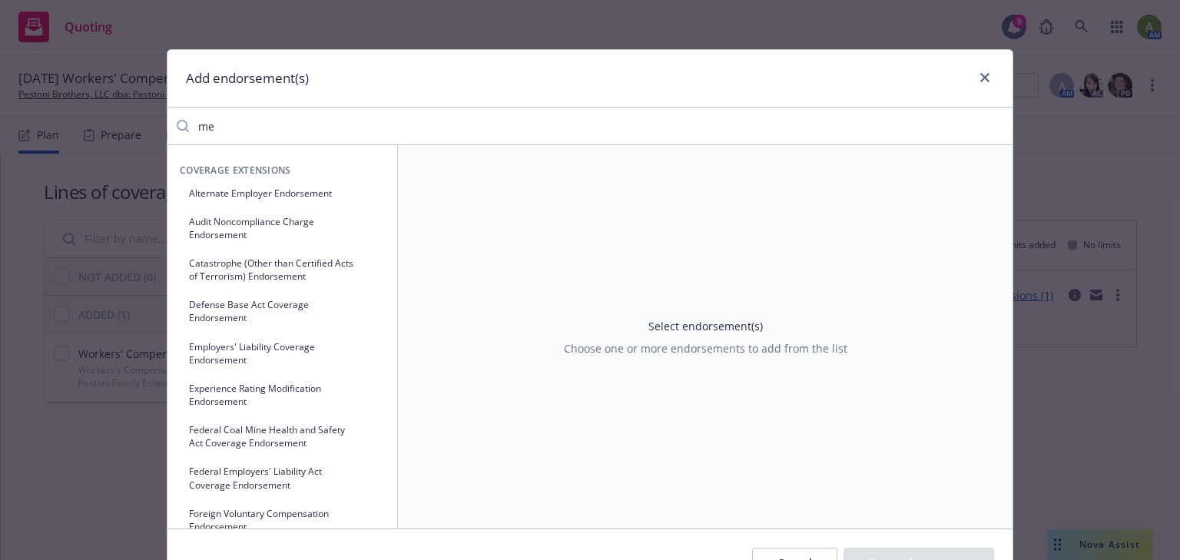
type input "m"
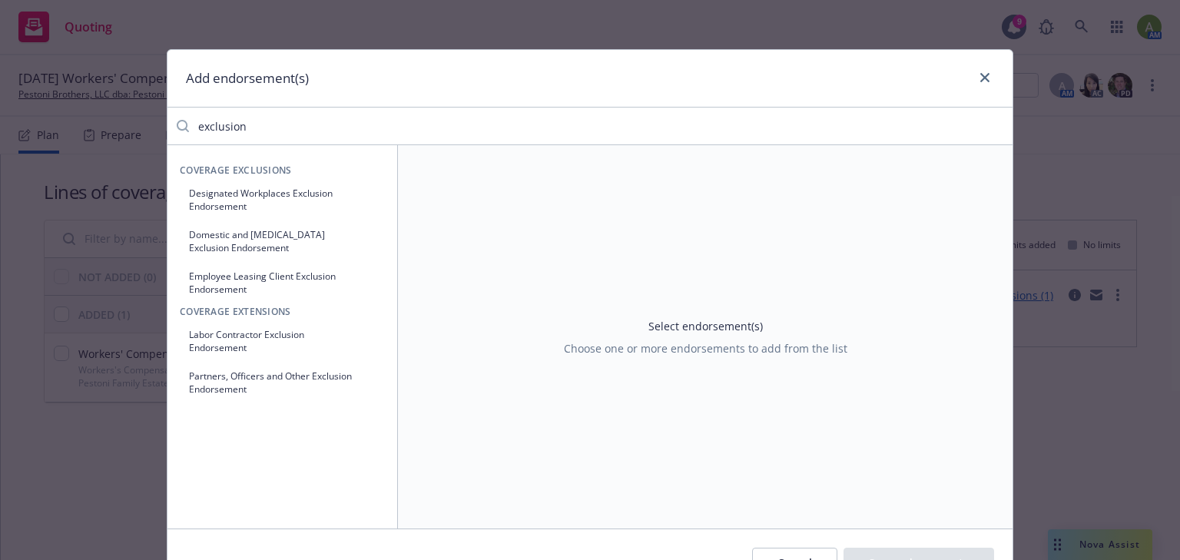
type input "exclusion"
click at [261, 373] on button "Partners, Officers and Other Exclusion Endorsement" at bounding box center [282, 382] width 205 height 38
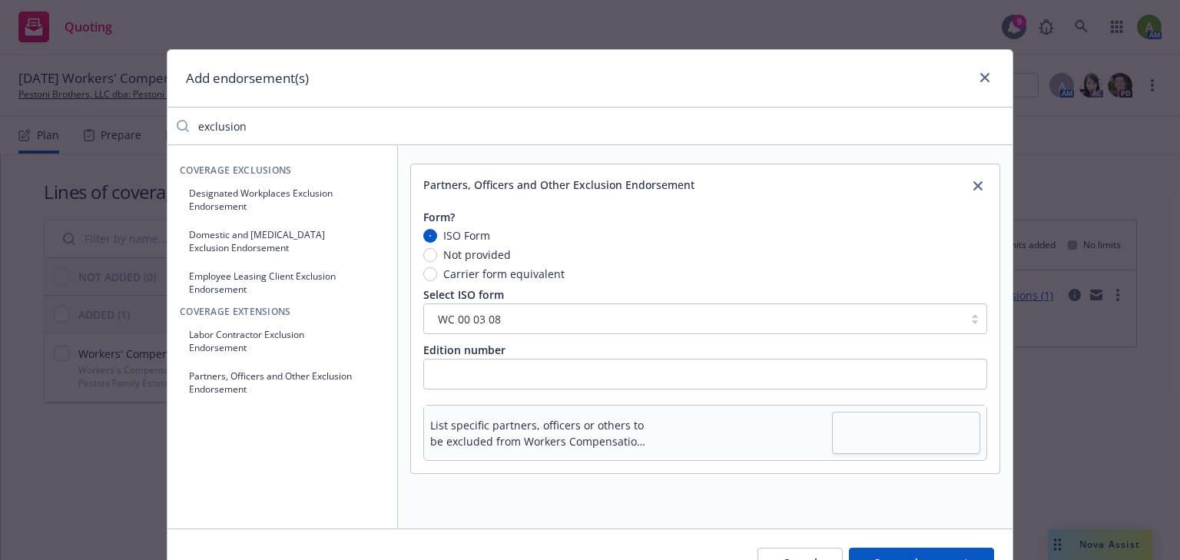
click at [437, 275] on span "Carrier form equivalent" at bounding box center [501, 274] width 128 height 16
click at [433, 275] on input "Carrier form equivalent" at bounding box center [430, 274] width 14 height 14
radio input "true"
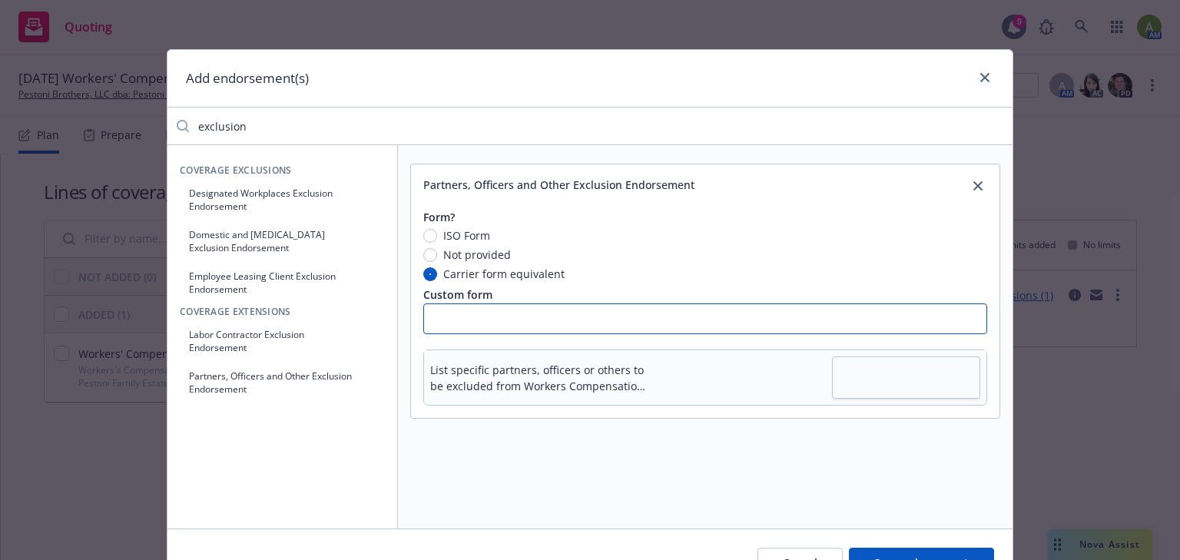
click at [487, 312] on input "text" at bounding box center [705, 318] width 564 height 31
click at [590, 320] on input "WC 04 03 18 C (Ed. 07-2018)" at bounding box center [705, 318] width 564 height 31
type input "WC 04 03 18 C (Ed. 07-2018) Managing Member Exclusion"
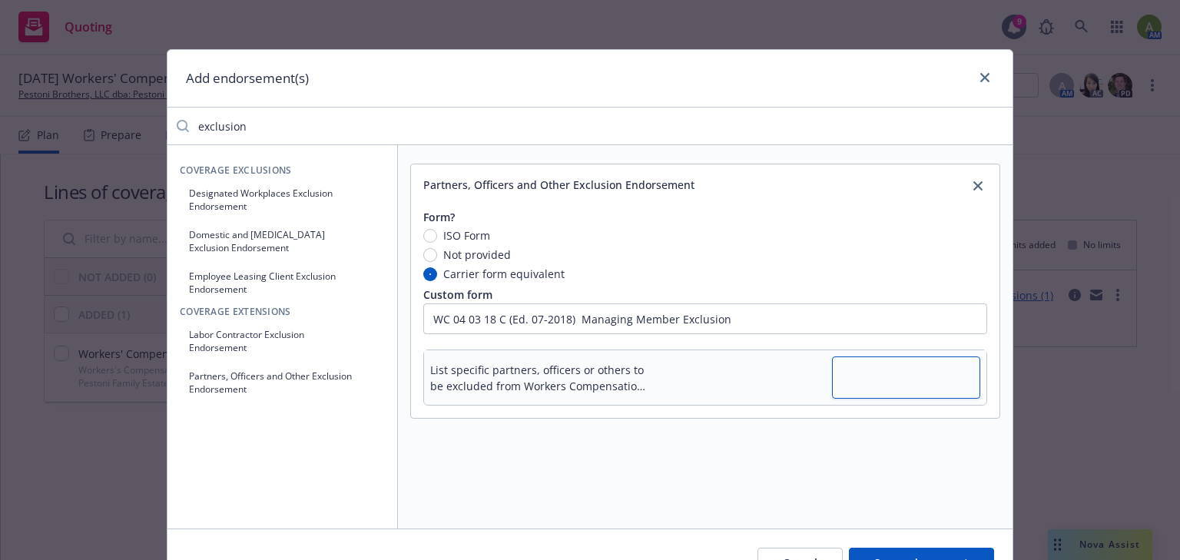
click at [878, 381] on textarea at bounding box center [906, 377] width 148 height 42
type textarea "x"
type textarea "S"
type textarea "x"
type textarea "Sy"
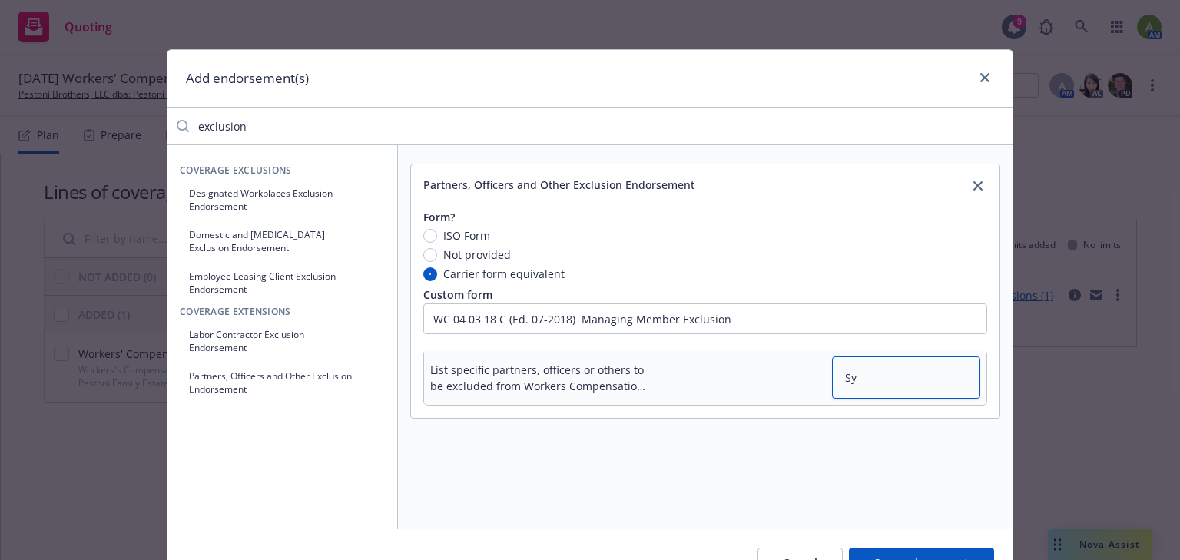
type textarea "x"
type textarea "Syl"
type textarea "x"
type textarea "Sylv"
type textarea "x"
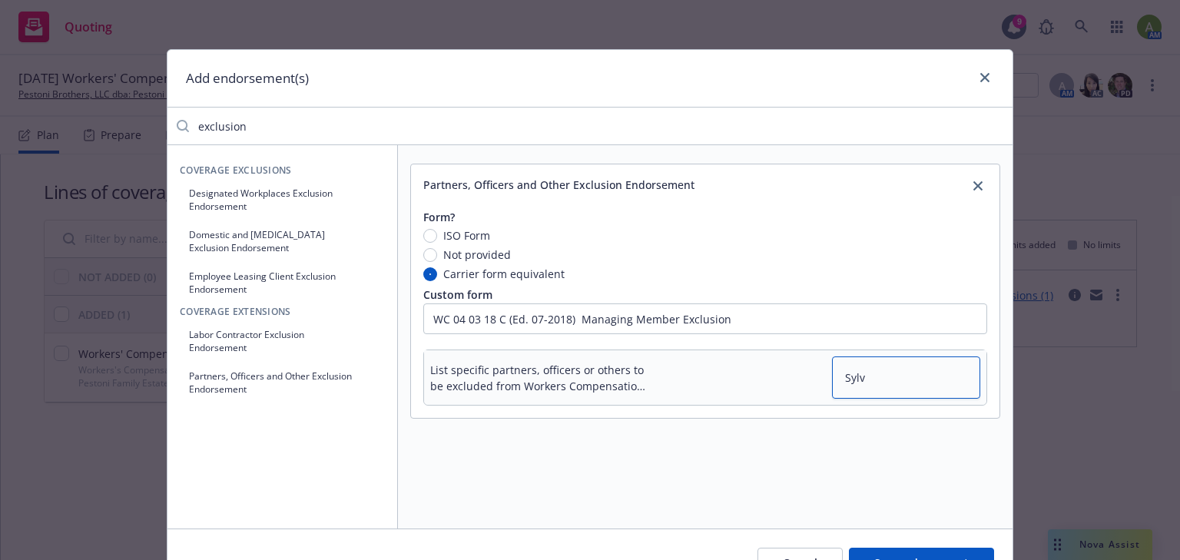
type textarea "Sylvi"
type textarea "x"
type textarea "Sylvia"
type textarea "x"
type textarea "Sylvia"
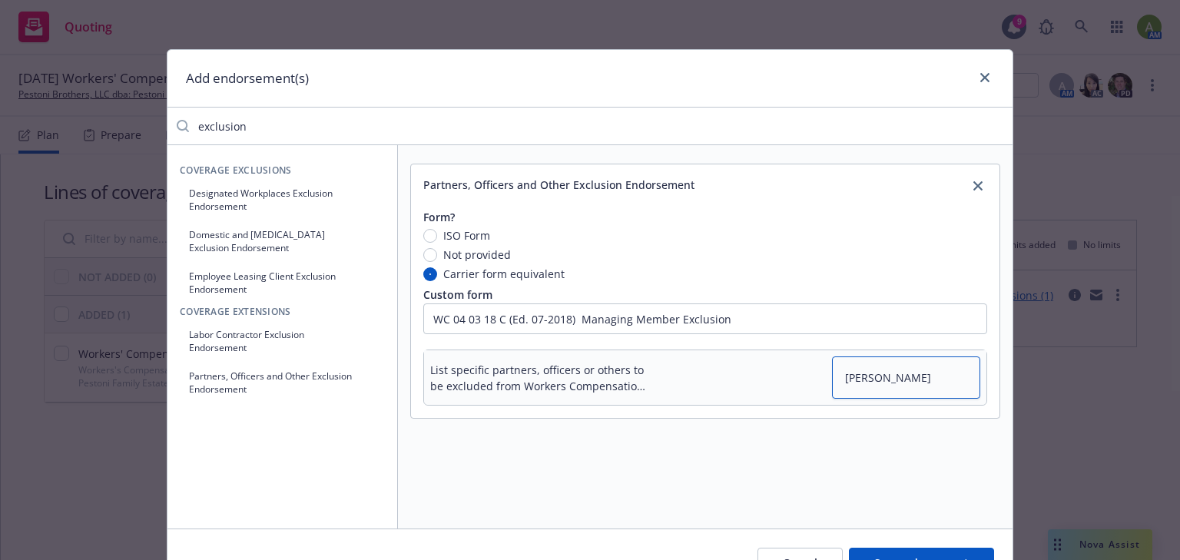
type textarea "x"
type textarea "Sylvia P"
type textarea "x"
type textarea "Sylvia Pe"
type textarea "x"
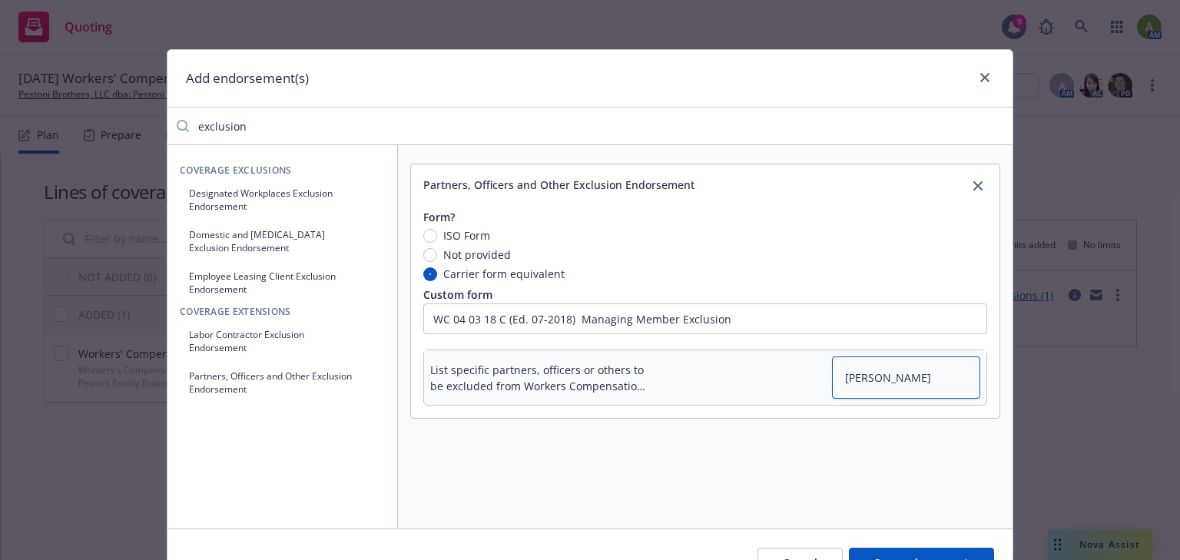
type textarea "Sylvia Pes"
type textarea "x"
type textarea "Sylvia Pest"
type textarea "x"
type textarea "Sylvia Peston"
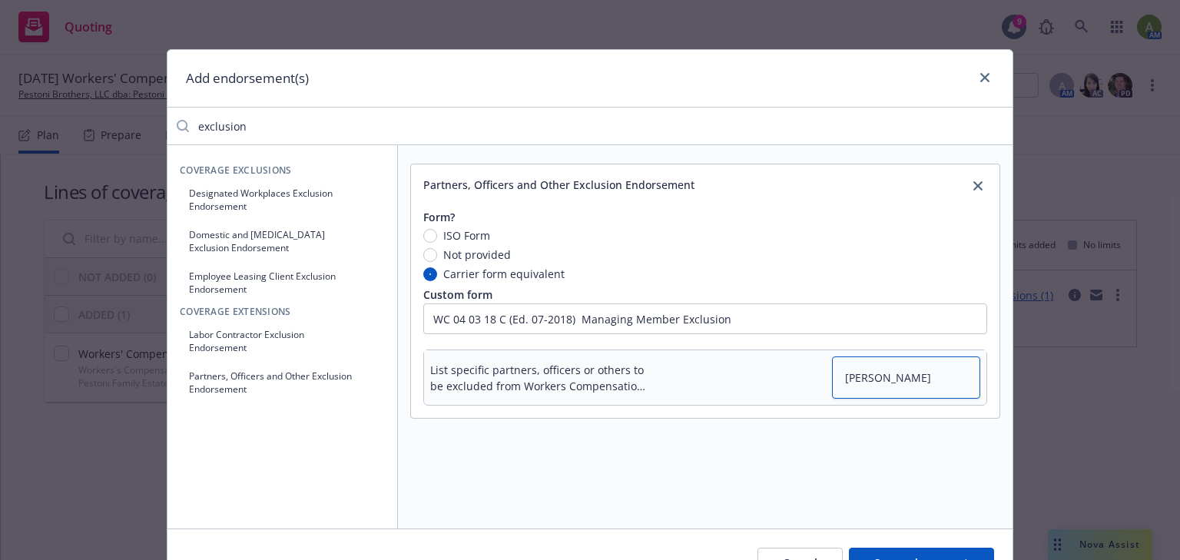
type textarea "x"
type textarea "Sylvia Pestoni"
type textarea "x"
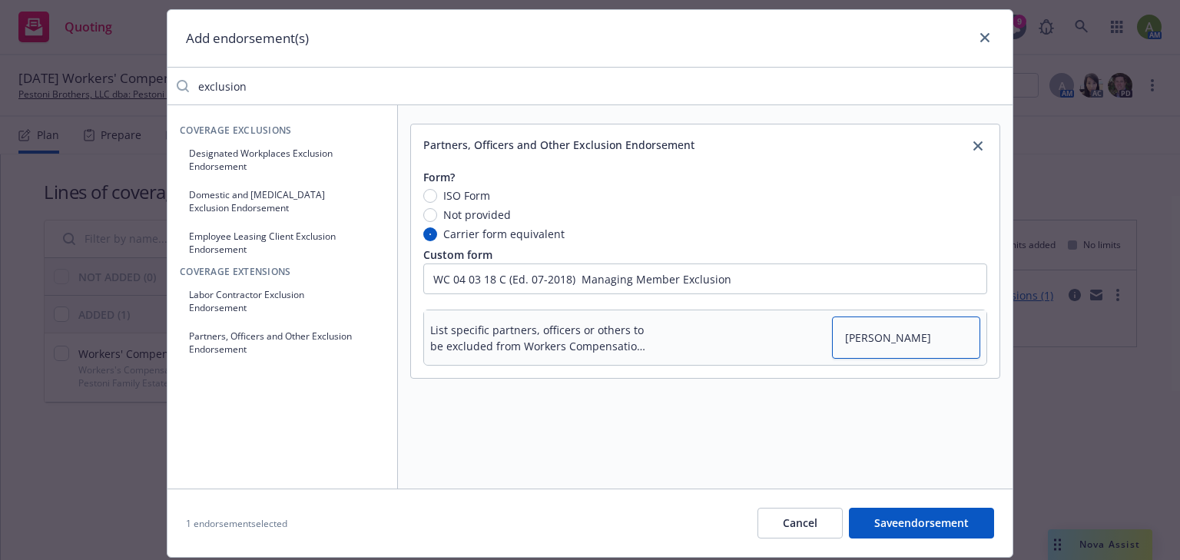
scroll to position [86, 0]
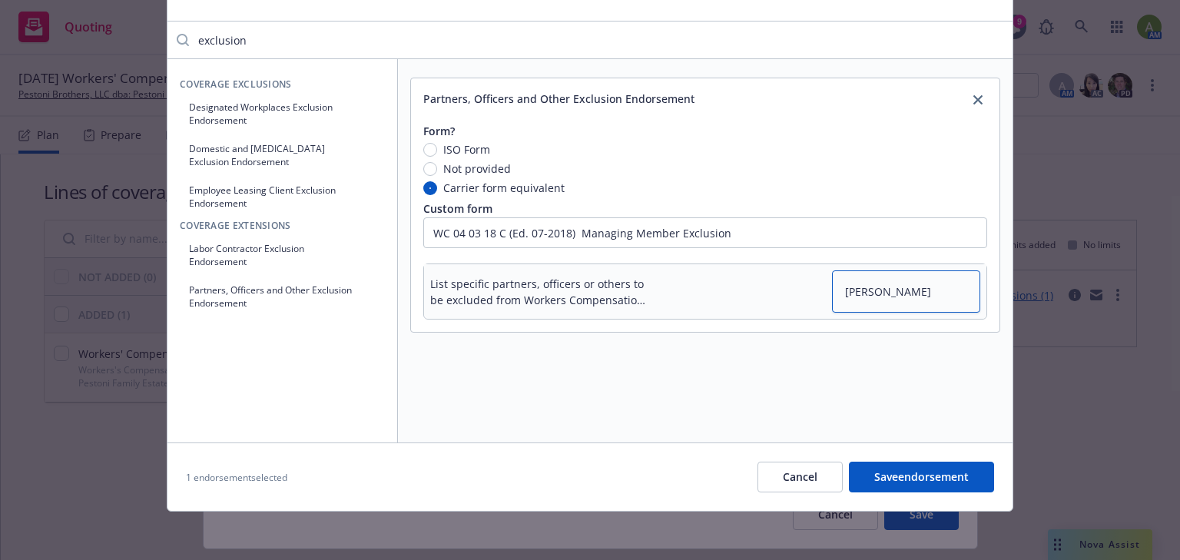
type textarea "Sylvia Pestoni"
click at [885, 466] on button "Save endorsement" at bounding box center [921, 477] width 145 height 31
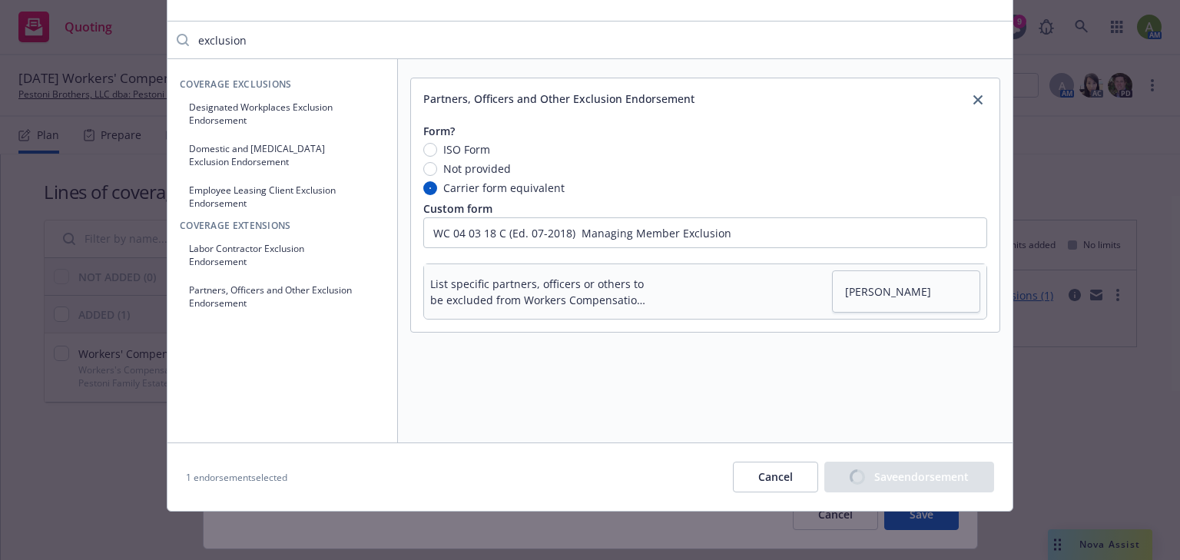
type textarea "x"
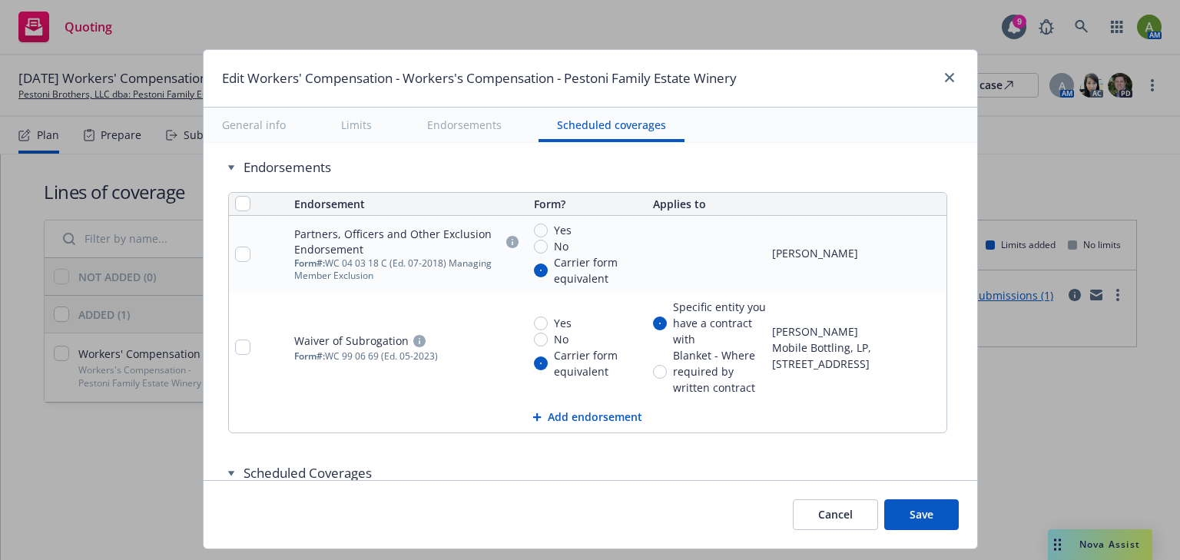
click at [923, 519] on button "Save" at bounding box center [921, 514] width 75 height 31
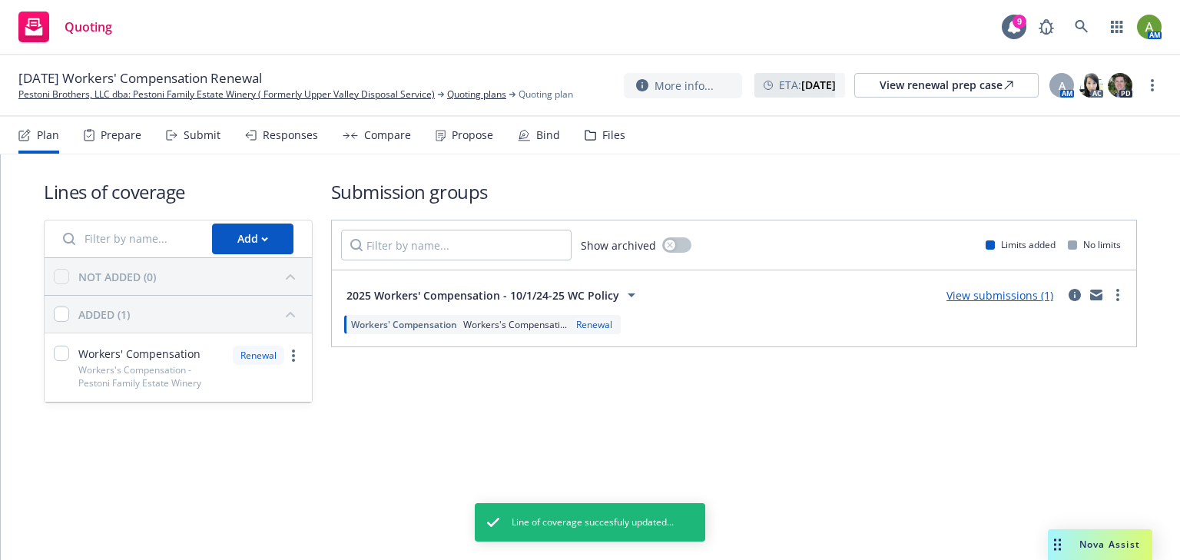
click at [518, 322] on span "Workers's Compensati..." at bounding box center [515, 324] width 104 height 13
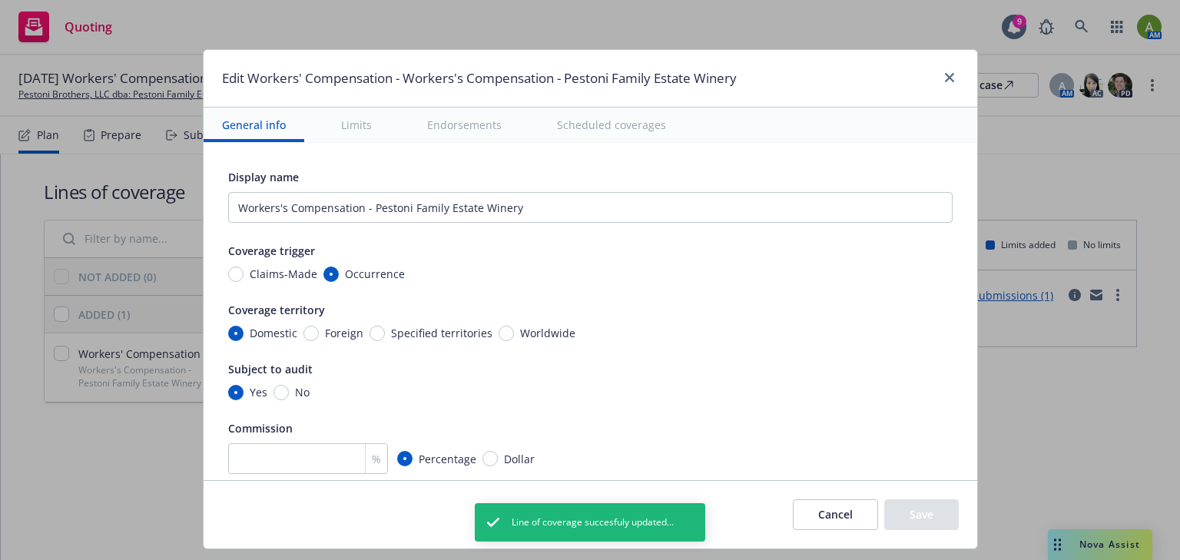
click at [350, 129] on button "Limits" at bounding box center [357, 125] width 68 height 35
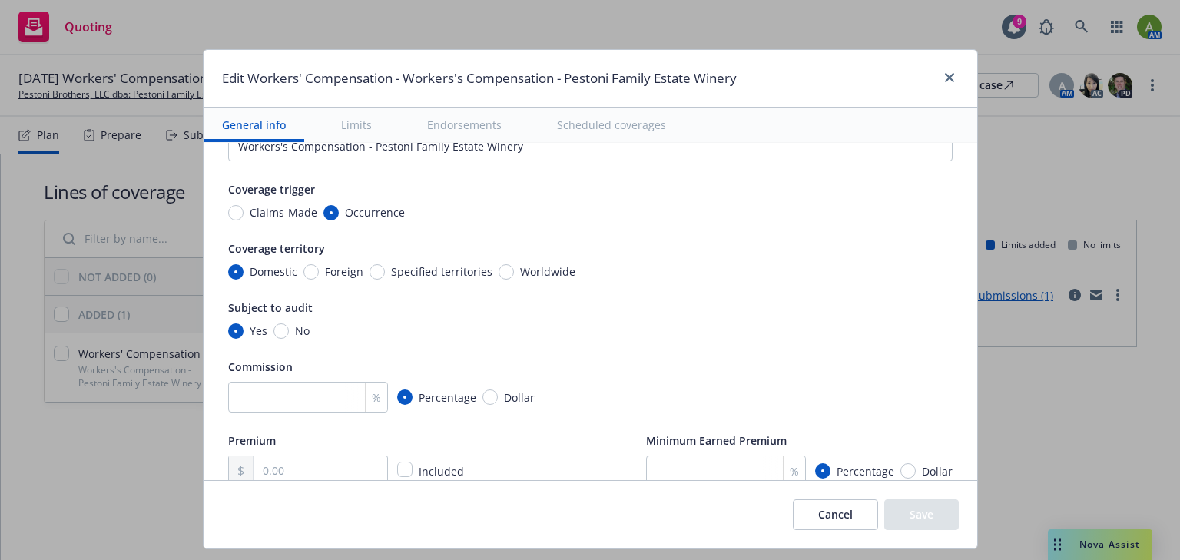
scroll to position [0, 0]
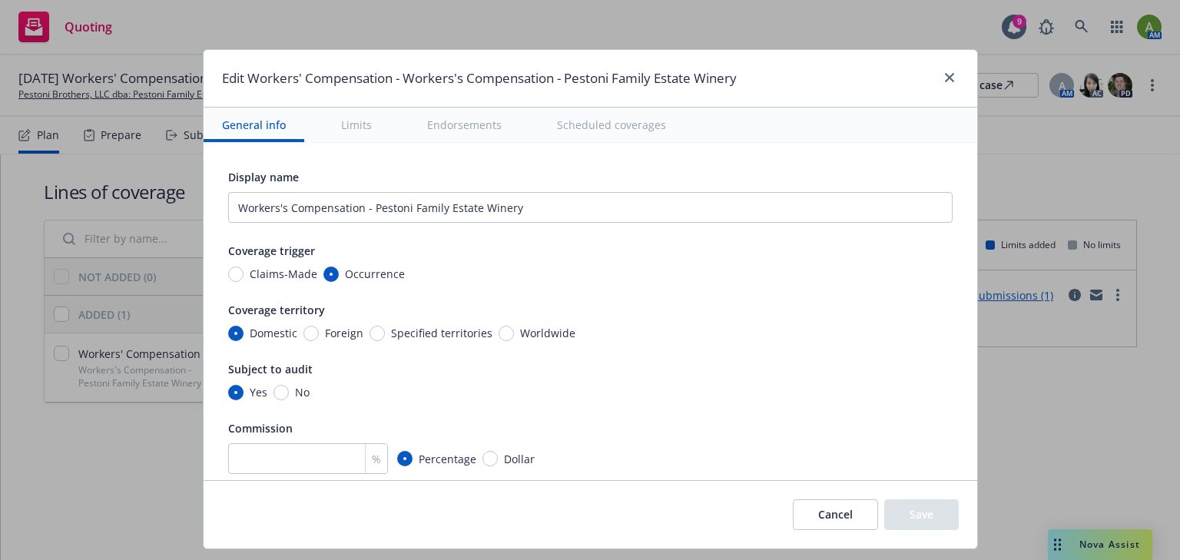
click at [360, 119] on button "Limits" at bounding box center [357, 125] width 68 height 35
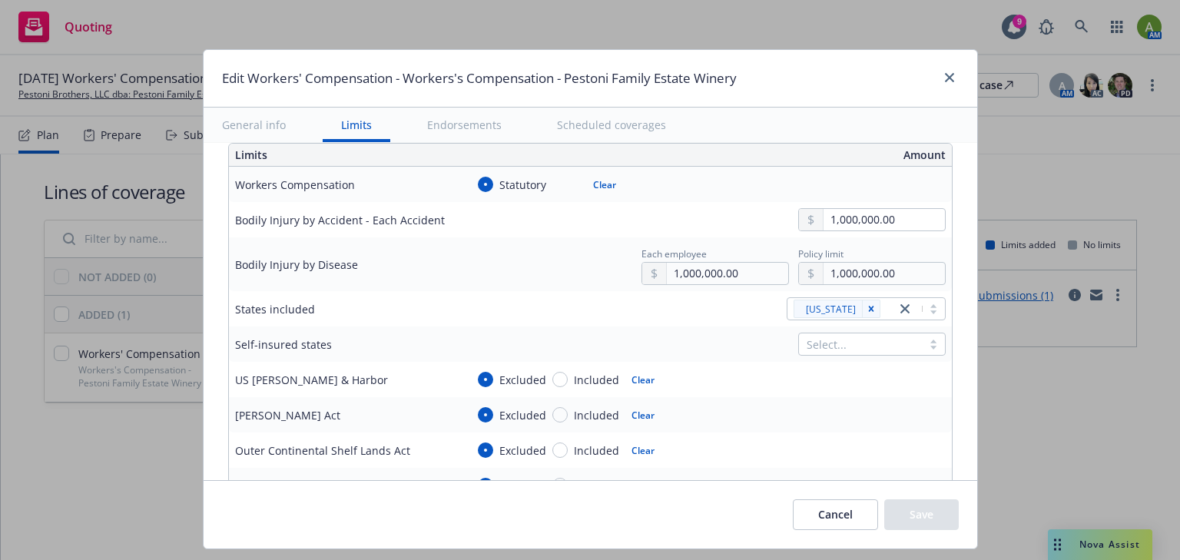
click at [427, 126] on button "Endorsements" at bounding box center [464, 125] width 111 height 35
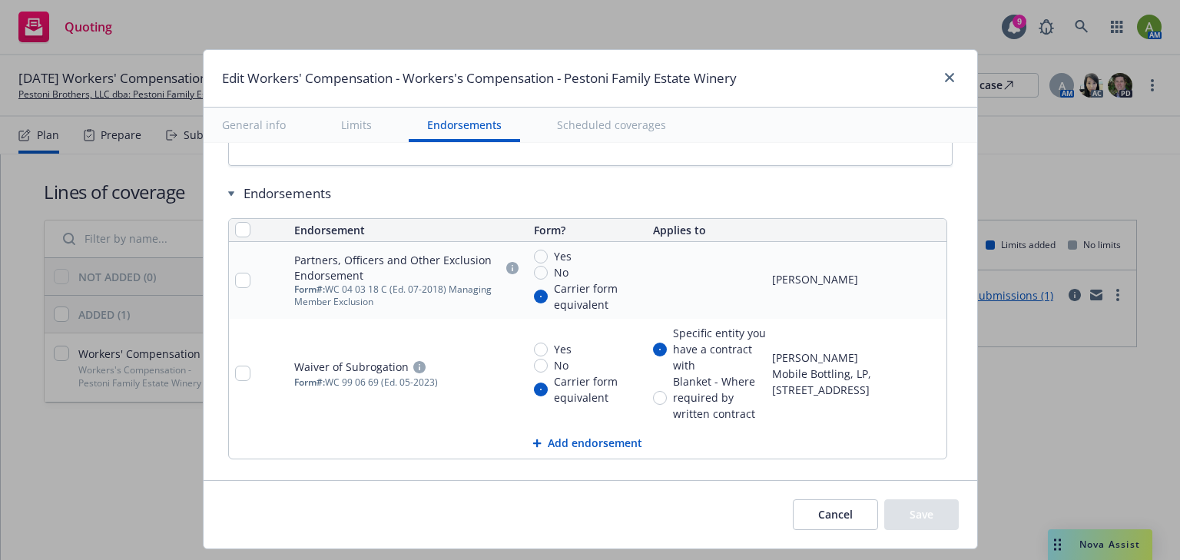
click at [578, 124] on button "Scheduled coverages" at bounding box center [612, 125] width 146 height 35
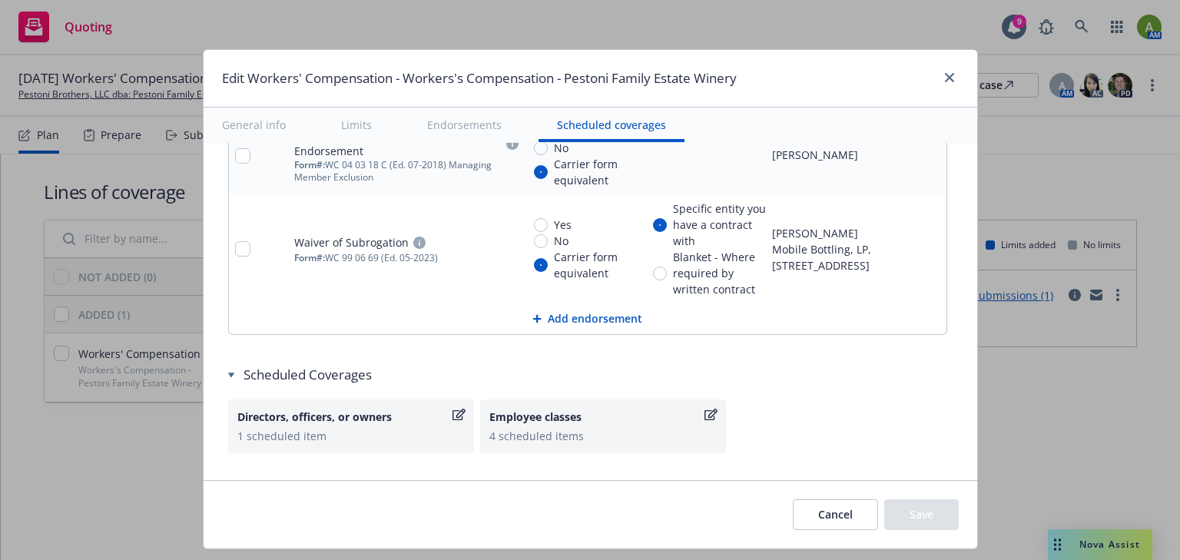
scroll to position [1629, 0]
click at [535, 421] on div "Employee classes 4 scheduled items" at bounding box center [602, 426] width 227 height 35
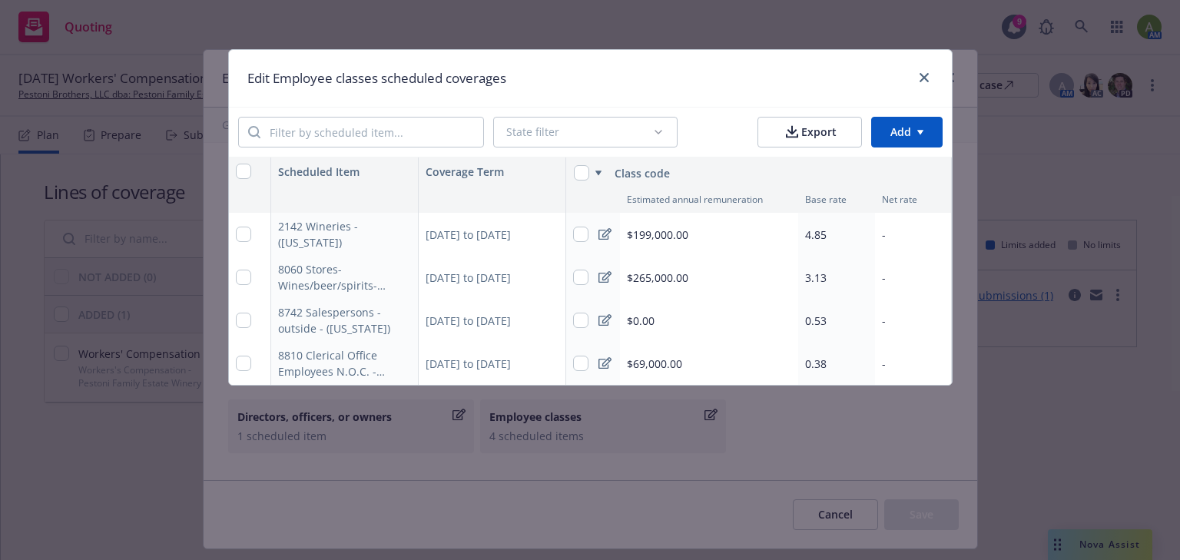
click at [602, 236] on icon at bounding box center [604, 234] width 13 height 12
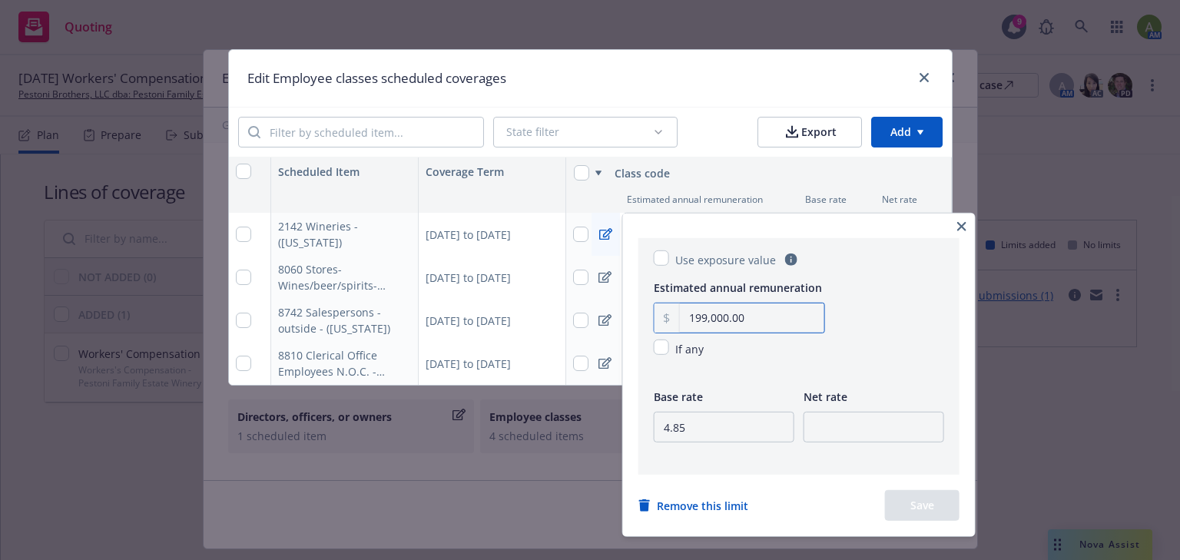
click at [737, 322] on input "199,000.00" at bounding box center [752, 317] width 144 height 29
drag, startPoint x: 751, startPoint y: 320, endPoint x: 665, endPoint y: 320, distance: 85.3
click at [665, 320] on div "199,000.00" at bounding box center [739, 318] width 171 height 31
type input "206,823.00"
click at [704, 421] on input "4.85" at bounding box center [724, 427] width 141 height 31
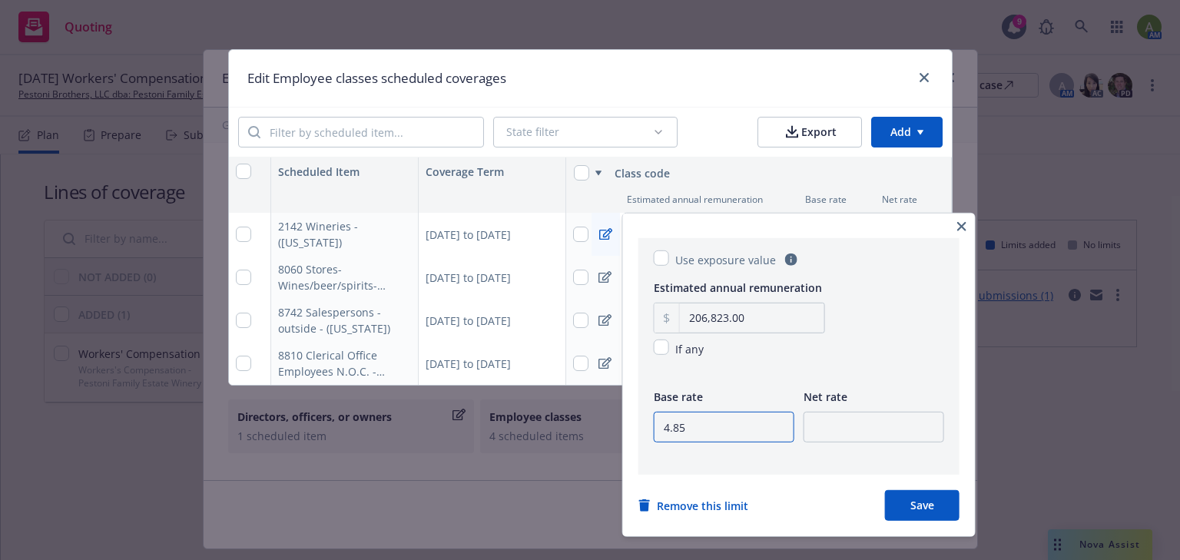
drag, startPoint x: 572, startPoint y: 429, endPoint x: 541, endPoint y: 430, distance: 31.5
click at [541, 430] on html "Quoting 9 AM 10/01/25 Workers' Compensation Renewal Pestoni Brothers, LLC dba: …" at bounding box center [590, 280] width 1180 height 560
drag, startPoint x: 688, startPoint y: 427, endPoint x: 612, endPoint y: 433, distance: 76.3
click at [612, 433] on html "Quoting 9 AM 10/01/25 Workers' Compensation Renewal Pestoni Brothers, LLC dba: …" at bounding box center [590, 280] width 1180 height 560
type input "4"
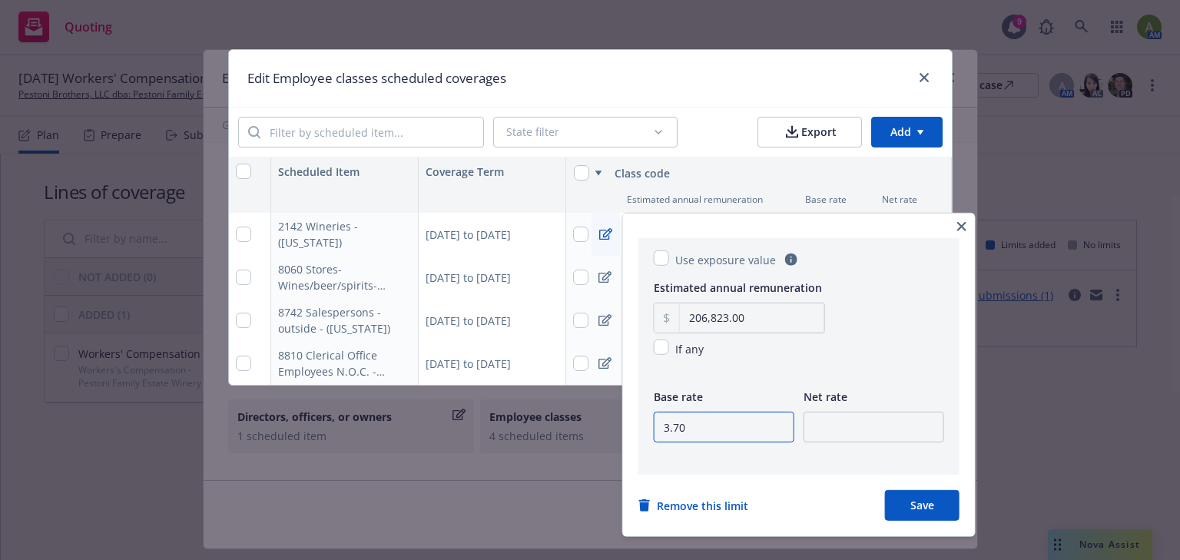
type input "3.70"
click at [919, 498] on button "Save" at bounding box center [922, 505] width 75 height 31
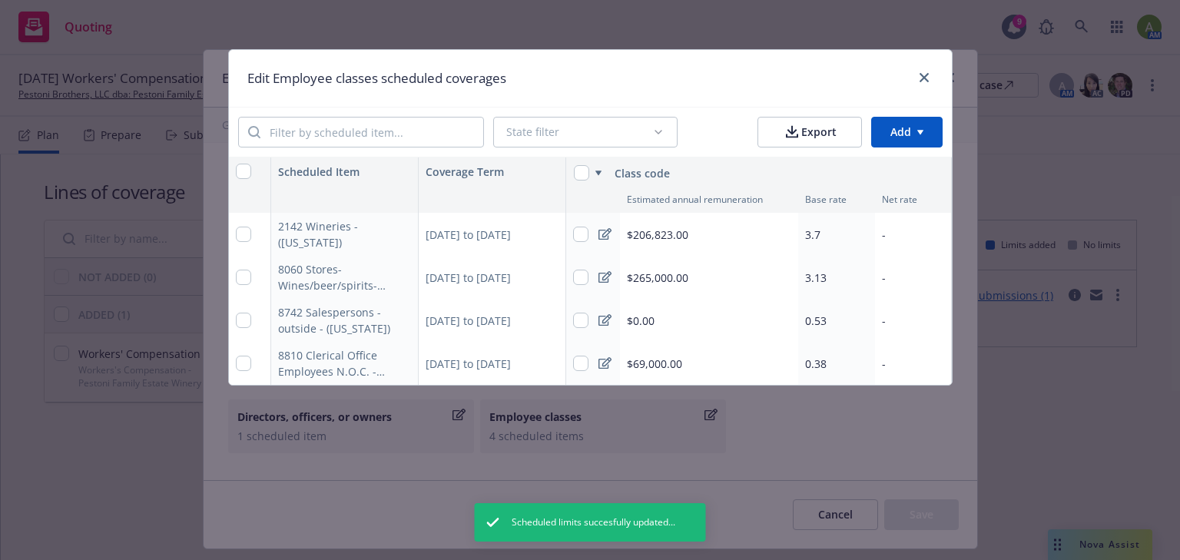
click at [602, 276] on icon at bounding box center [604, 277] width 13 height 12
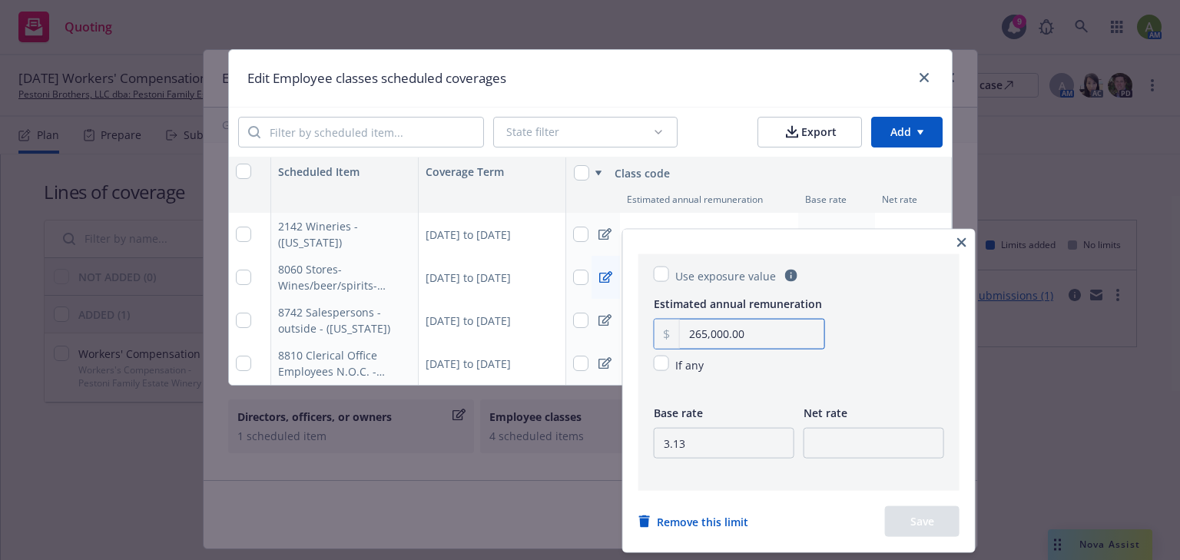
drag, startPoint x: 766, startPoint y: 332, endPoint x: 663, endPoint y: 345, distance: 103.8
click at [663, 345] on div "265,000.00" at bounding box center [739, 334] width 171 height 31
type input "356,398.00"
click at [704, 449] on input "3.13" at bounding box center [724, 443] width 141 height 31
drag, startPoint x: 704, startPoint y: 448, endPoint x: 568, endPoint y: 446, distance: 135.2
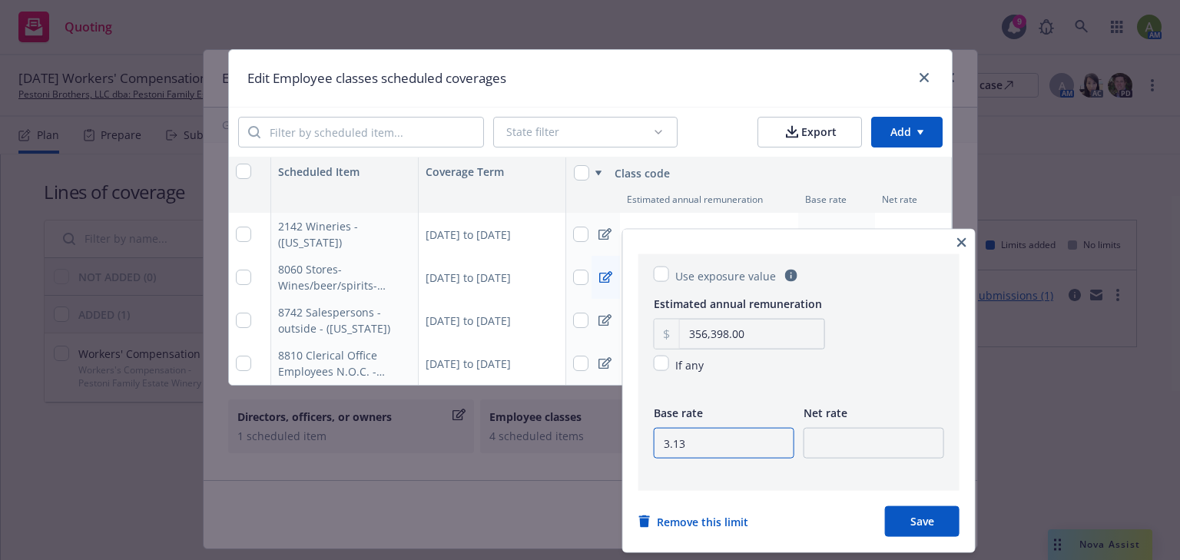
click at [568, 446] on html "Quoting 9 AM 10/01/25 Workers' Compensation Renewal Pestoni Brothers, LLC dba: …" at bounding box center [590, 280] width 1180 height 560
type input "3"
type input "2.05"
click at [934, 525] on button "Save" at bounding box center [922, 521] width 75 height 31
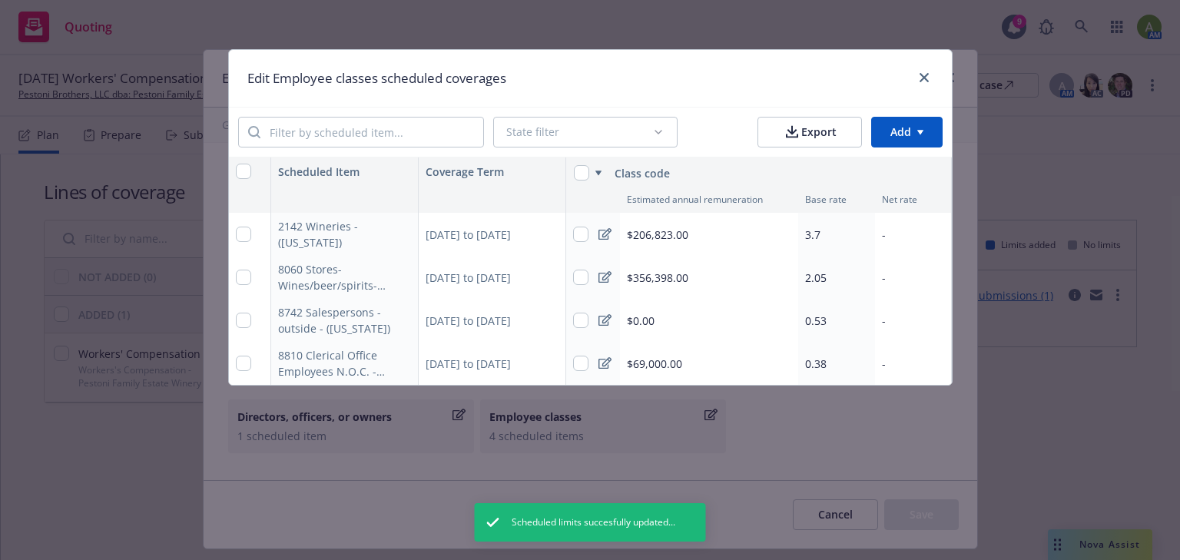
click at [608, 322] on icon at bounding box center [604, 320] width 13 height 12
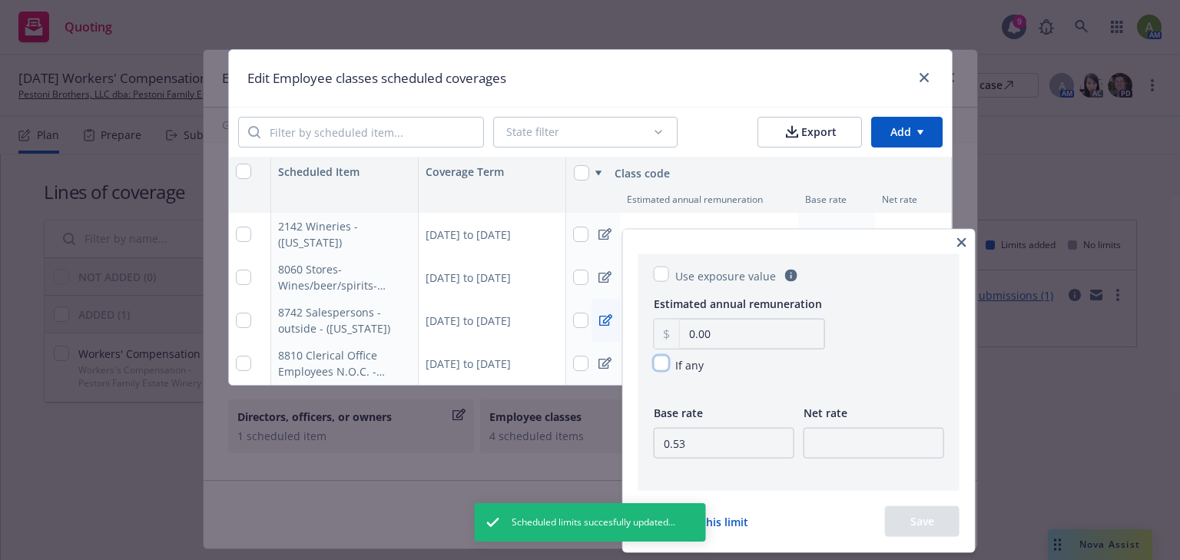
click at [664, 363] on input "checkbox" at bounding box center [661, 363] width 15 height 15
checkbox input "true"
drag, startPoint x: 708, startPoint y: 439, endPoint x: 559, endPoint y: 451, distance: 149.5
click at [562, 451] on html "Quoting 9 AM 10/01/25 Workers' Compensation Renewal Pestoni Brothers, LLC dba: …" at bounding box center [590, 280] width 1180 height 560
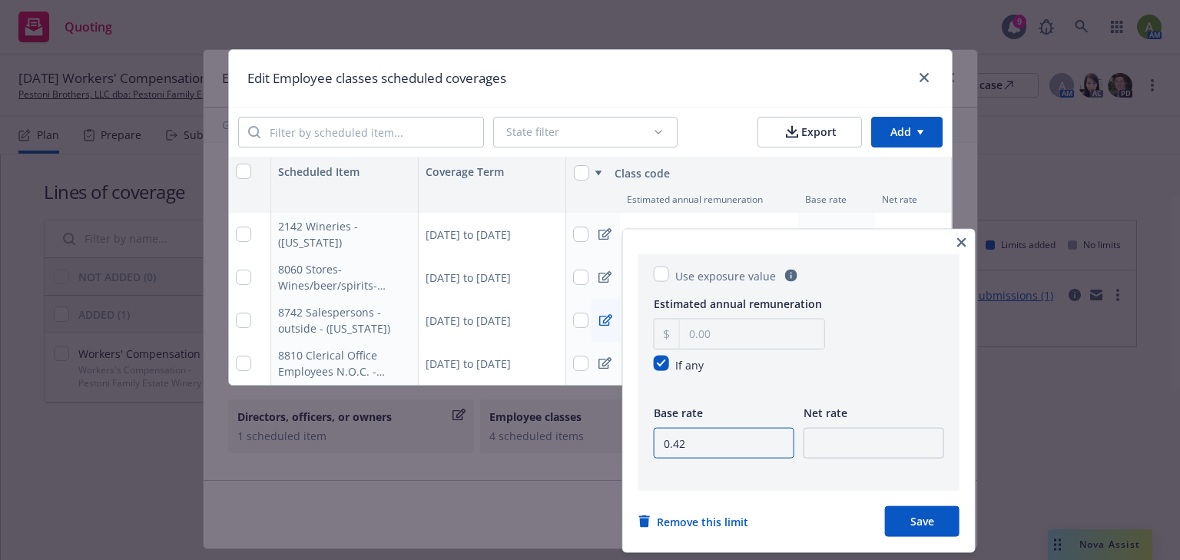
type input "0.42"
click at [923, 519] on button "Save" at bounding box center [922, 521] width 75 height 31
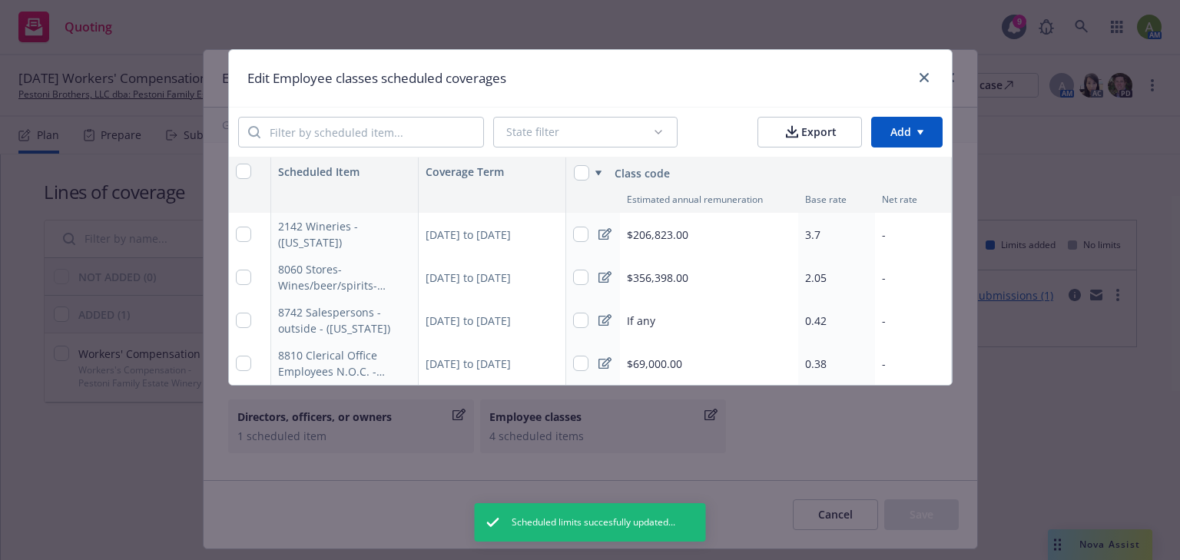
click at [716, 365] on div "$69,000.00" at bounding box center [709, 363] width 178 height 43
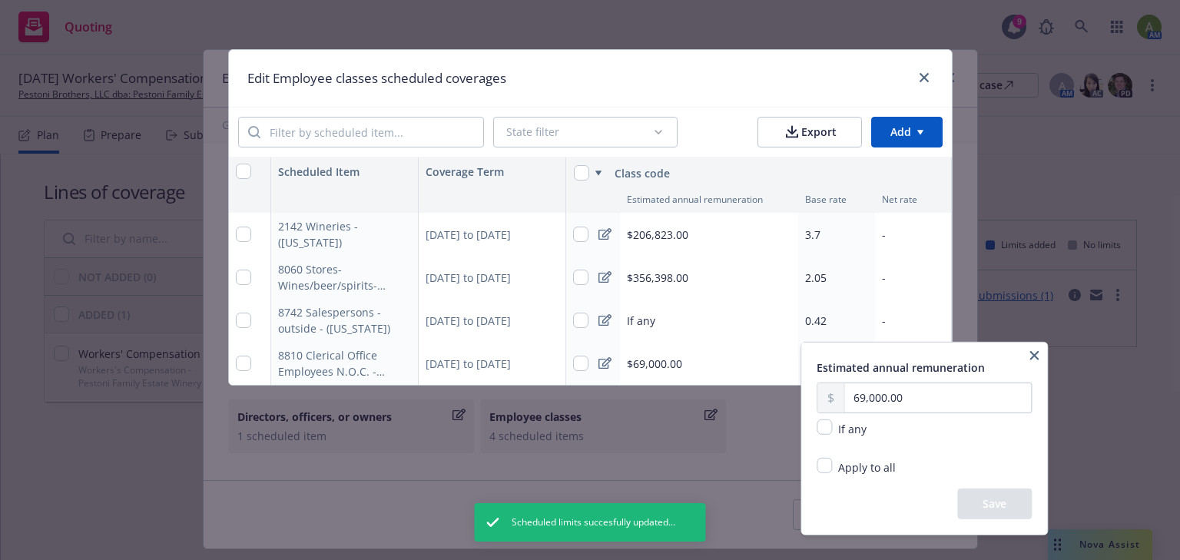
click at [602, 359] on html "Quoting 9 AM 10/01/25 Workers' Compensation Renewal Pestoni Brothers, LLC dba: …" at bounding box center [590, 280] width 1180 height 560
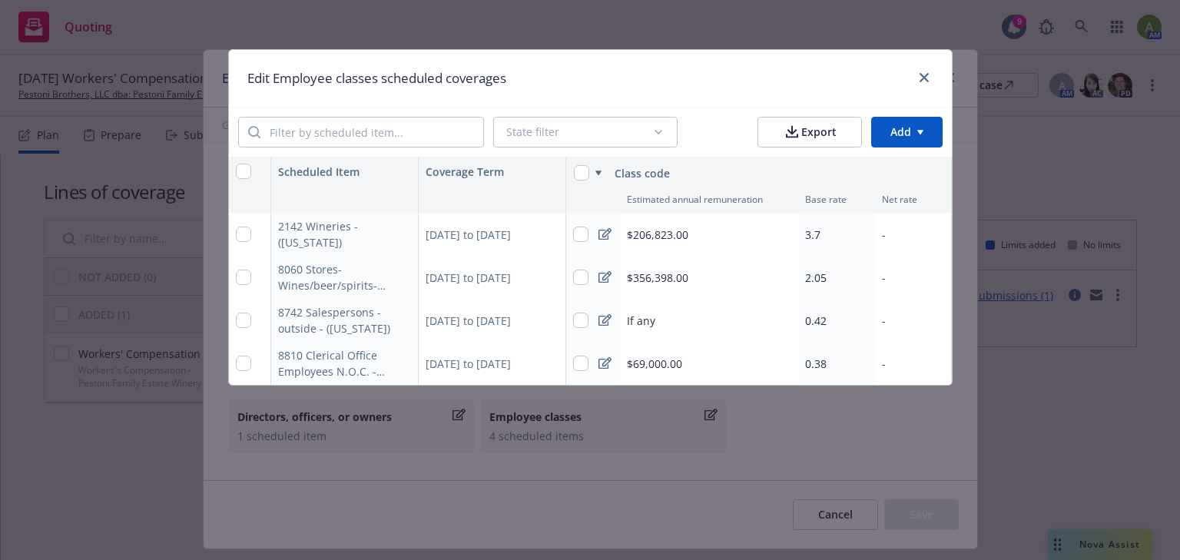
click at [604, 360] on icon at bounding box center [604, 363] width 13 height 12
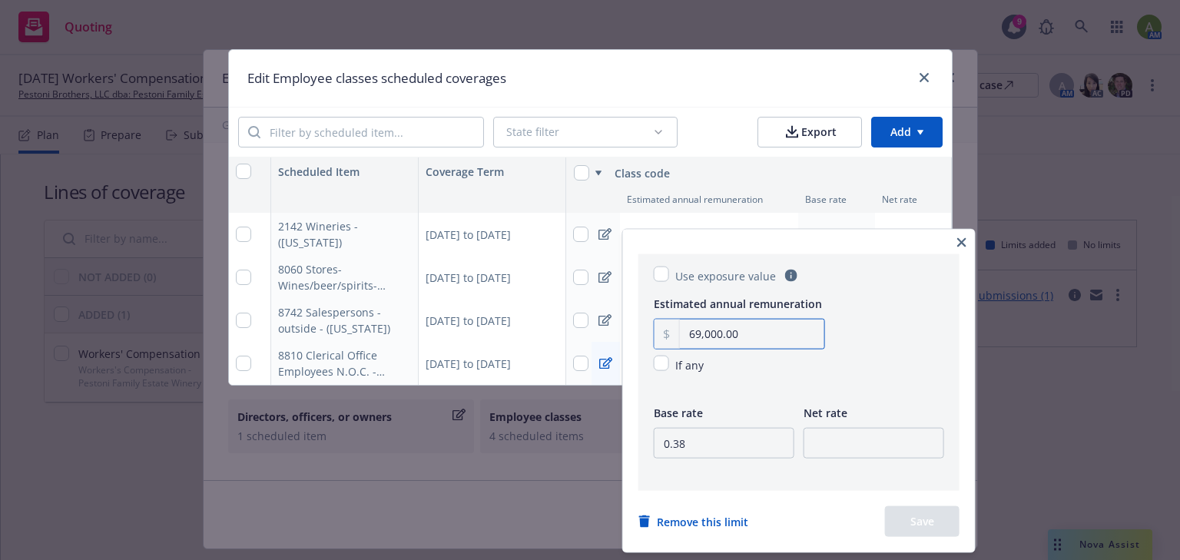
click at [529, 361] on html "Quoting 9 AM 10/01/25 Workers' Compensation Renewal Pestoni Brothers, LLC dba: …" at bounding box center [590, 280] width 1180 height 560
type input "6.00"
type input "144,900.00"
click at [721, 437] on input "0.38" at bounding box center [724, 443] width 141 height 31
type input "0.28"
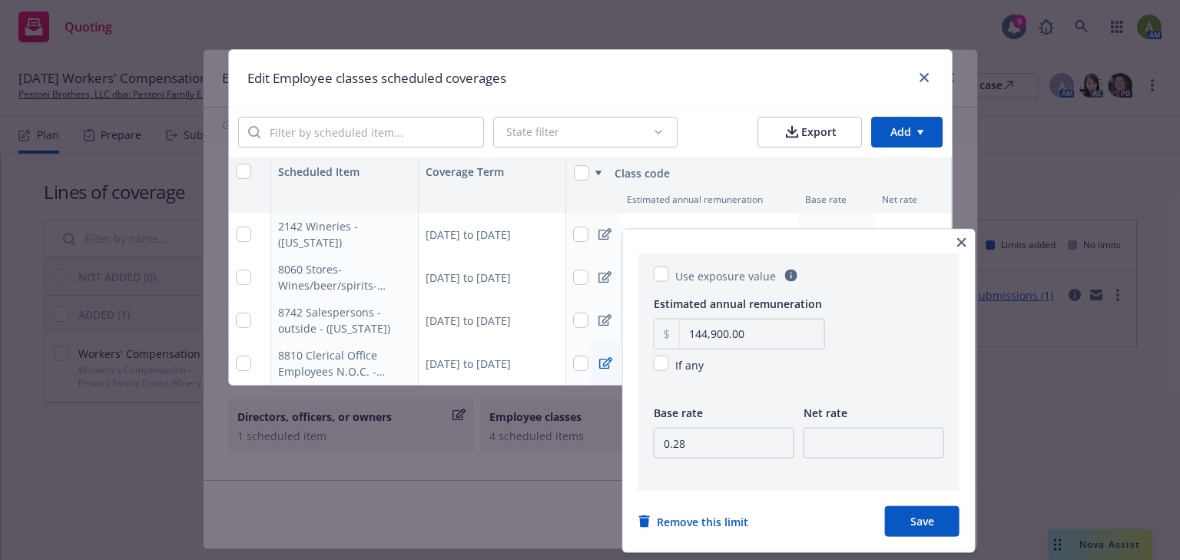
click at [928, 521] on button "Save" at bounding box center [922, 521] width 75 height 31
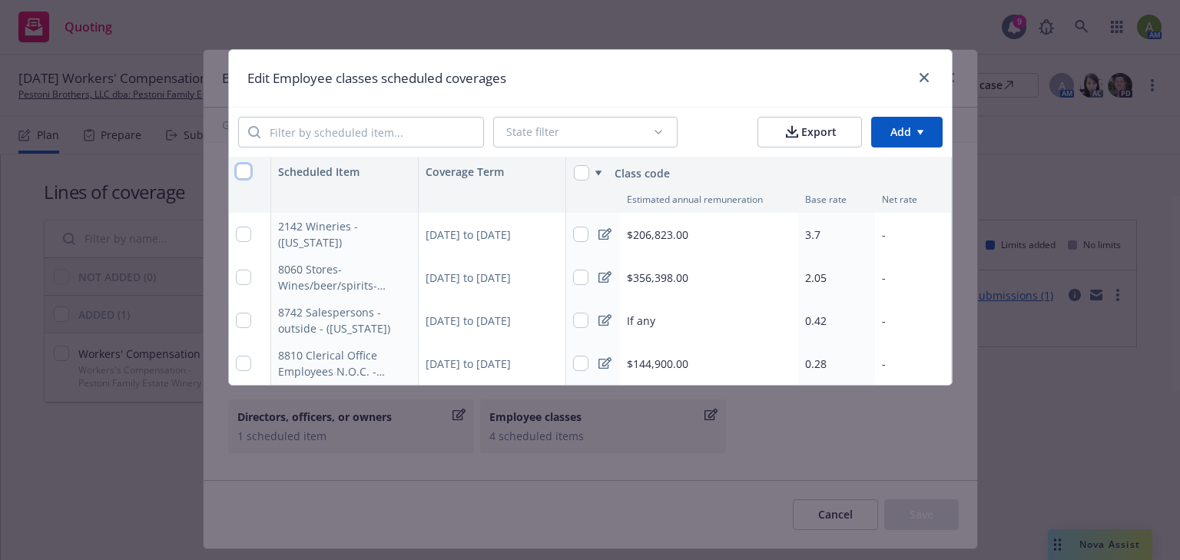
click at [237, 171] on input "checkbox" at bounding box center [243, 171] width 15 height 15
checkbox input "true"
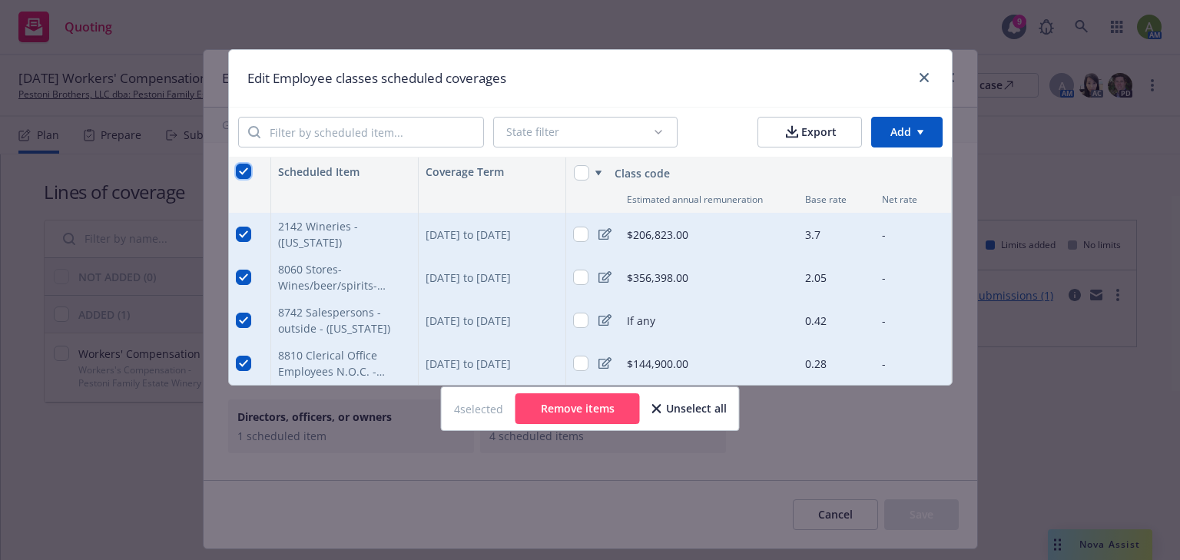
click at [242, 170] on input "checkbox" at bounding box center [243, 171] width 15 height 15
checkbox input "false"
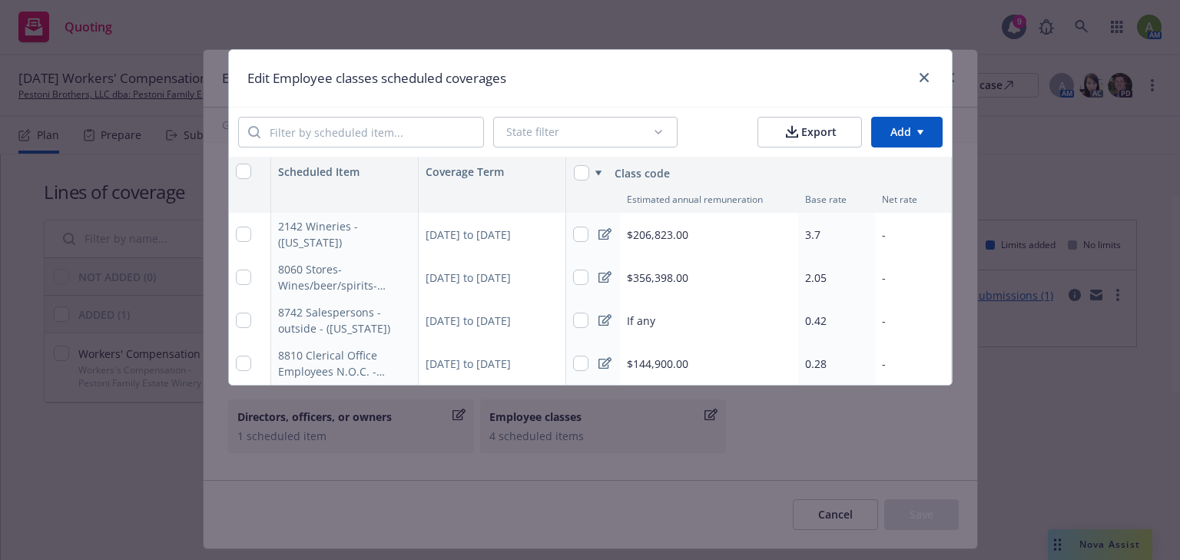
click at [493, 234] on div "10/01/2025 to 10/01/2026" at bounding box center [492, 234] width 147 height 43
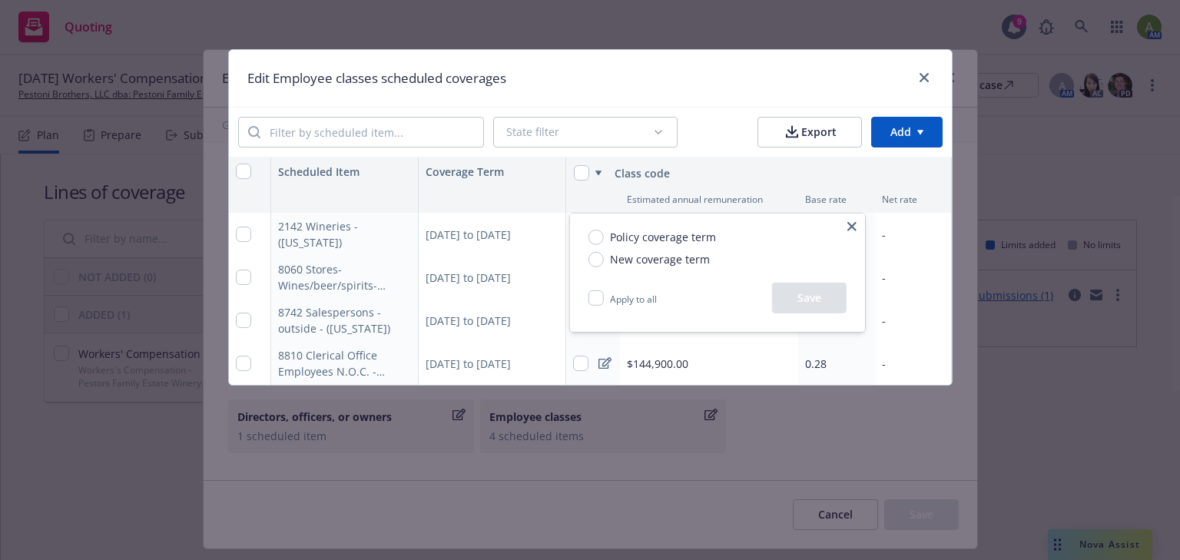
click at [777, 171] on html "Quoting 9 AM 10/01/25 Workers' Compensation Renewal Pestoni Brothers, LLC dba: …" at bounding box center [590, 280] width 1180 height 560
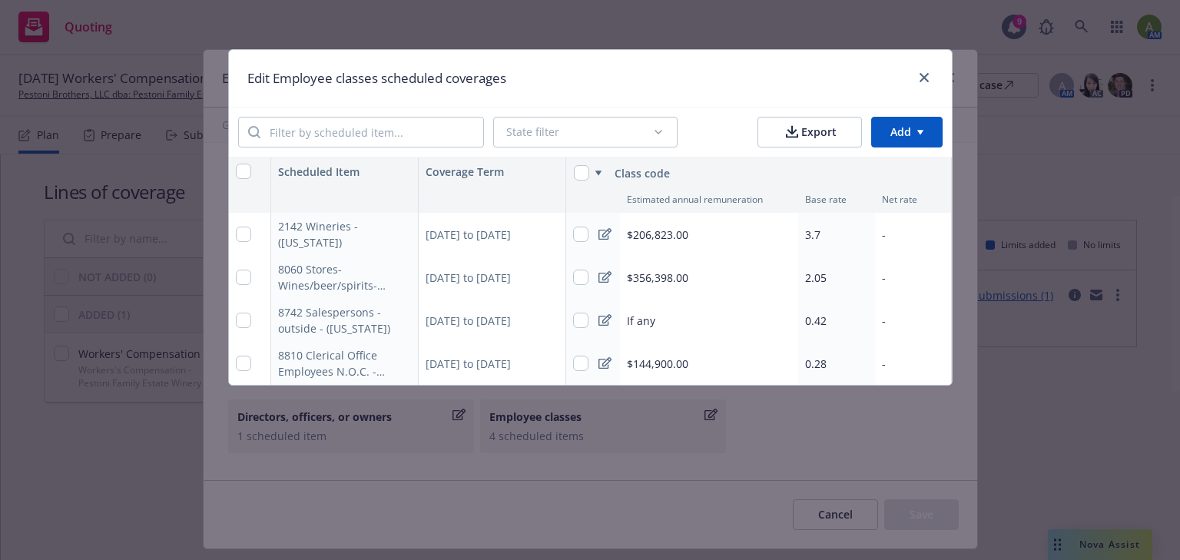
click at [642, 235] on span "$206,823.00" at bounding box center [657, 235] width 61 height 16
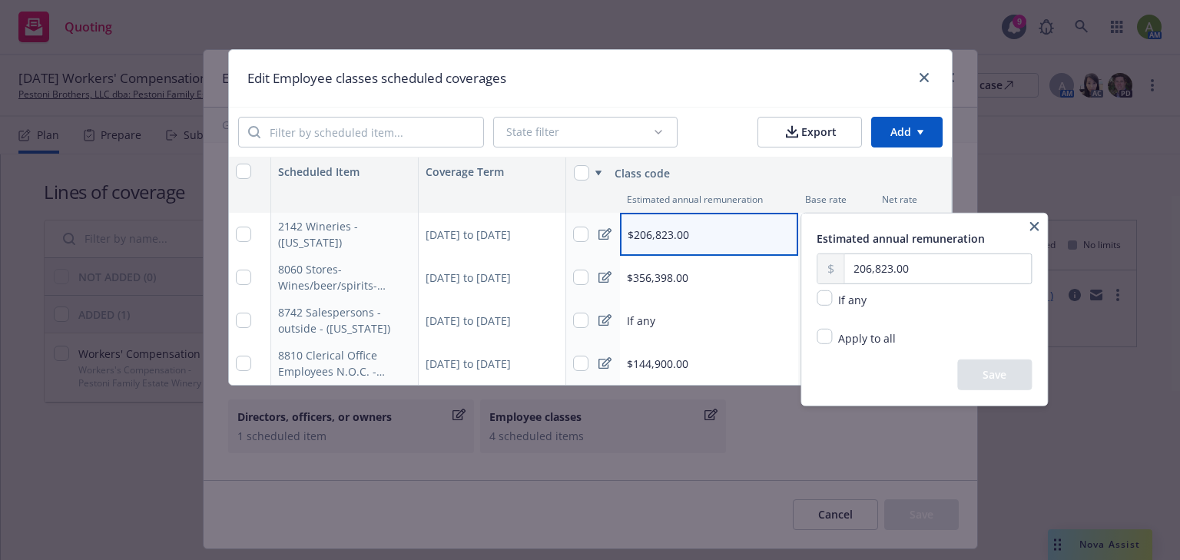
click at [642, 234] on html "Quoting 9 AM 10/01/25 Workers' Compensation Renewal Pestoni Brothers, LLC dba: …" at bounding box center [590, 280] width 1180 height 560
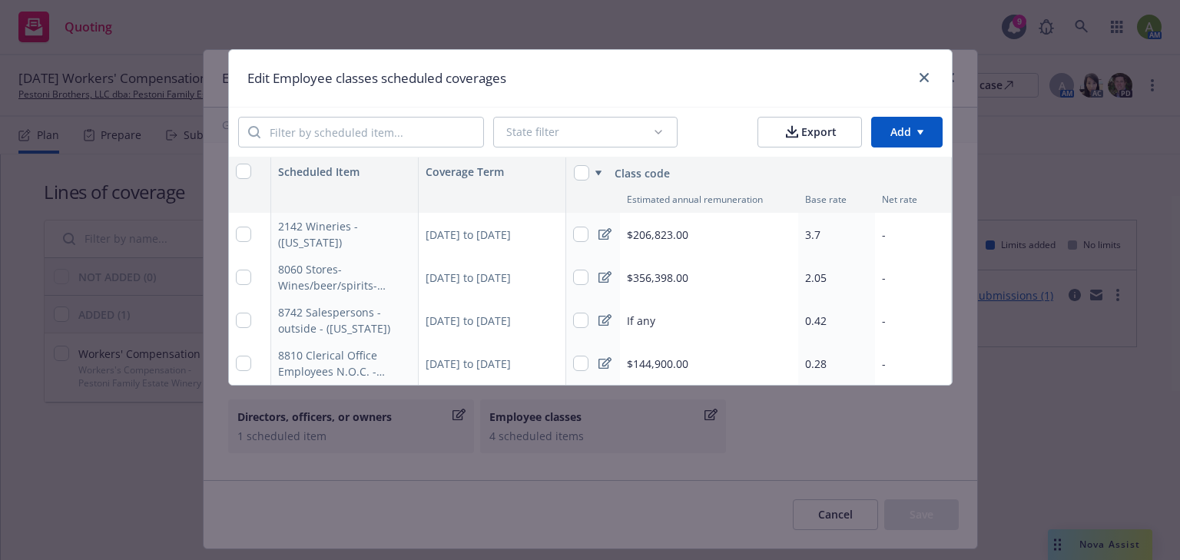
click at [827, 232] on div "3.7" at bounding box center [836, 234] width 77 height 43
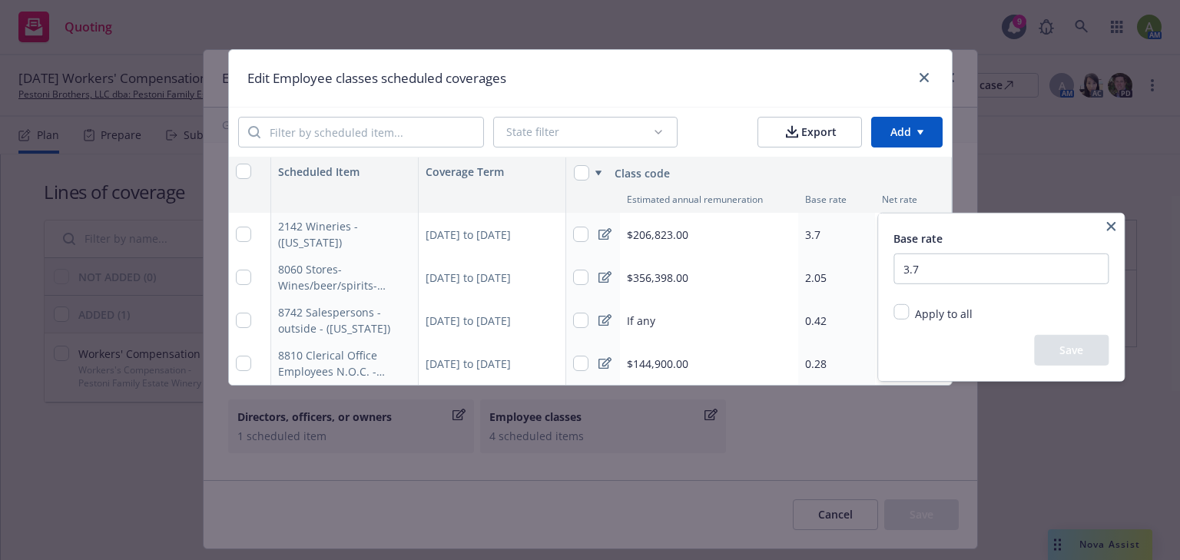
click at [827, 230] on html "Quoting 9 AM 10/01/25 Workers' Compensation Renewal Pestoni Brothers, LLC dba: …" at bounding box center [590, 280] width 1180 height 560
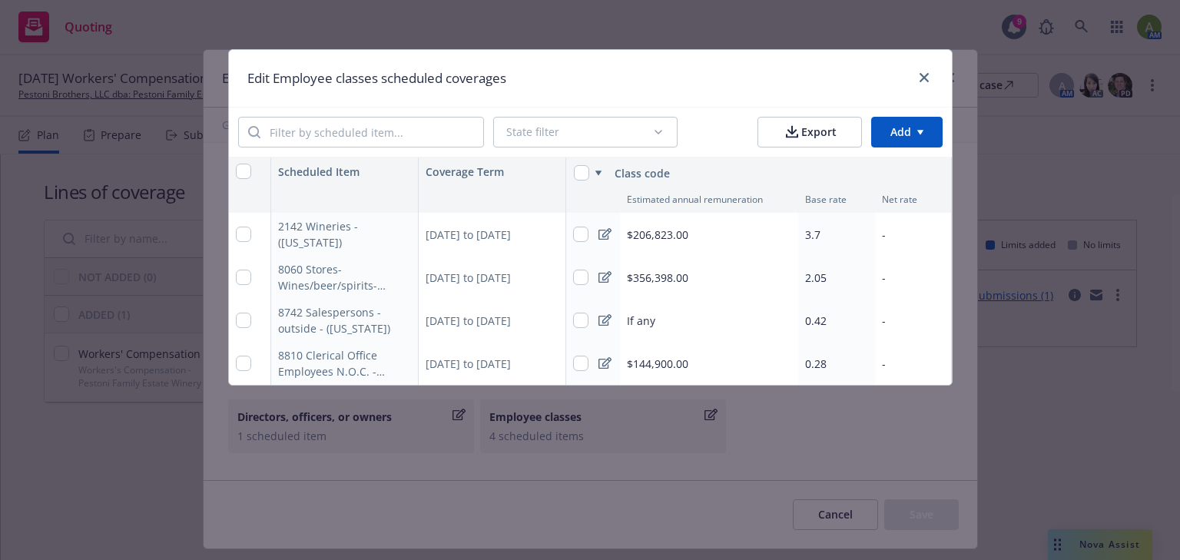
click at [911, 227] on div "-" at bounding box center [913, 234] width 77 height 43
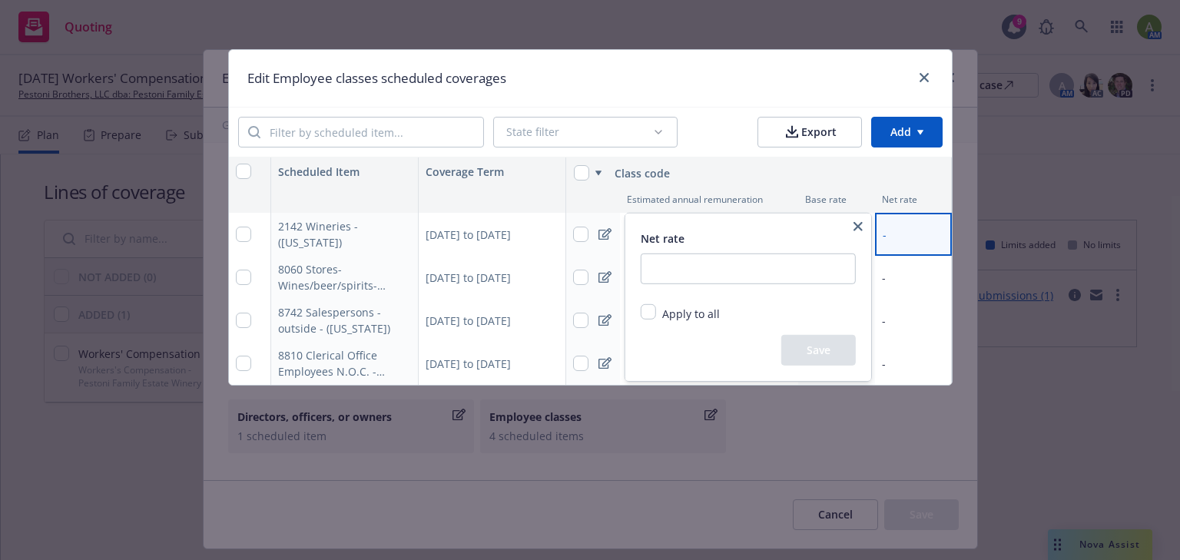
click at [911, 227] on html "Quoting 9 AM 10/01/25 Workers' Compensation Renewal Pestoni Brothers, LLC dba: …" at bounding box center [590, 280] width 1180 height 560
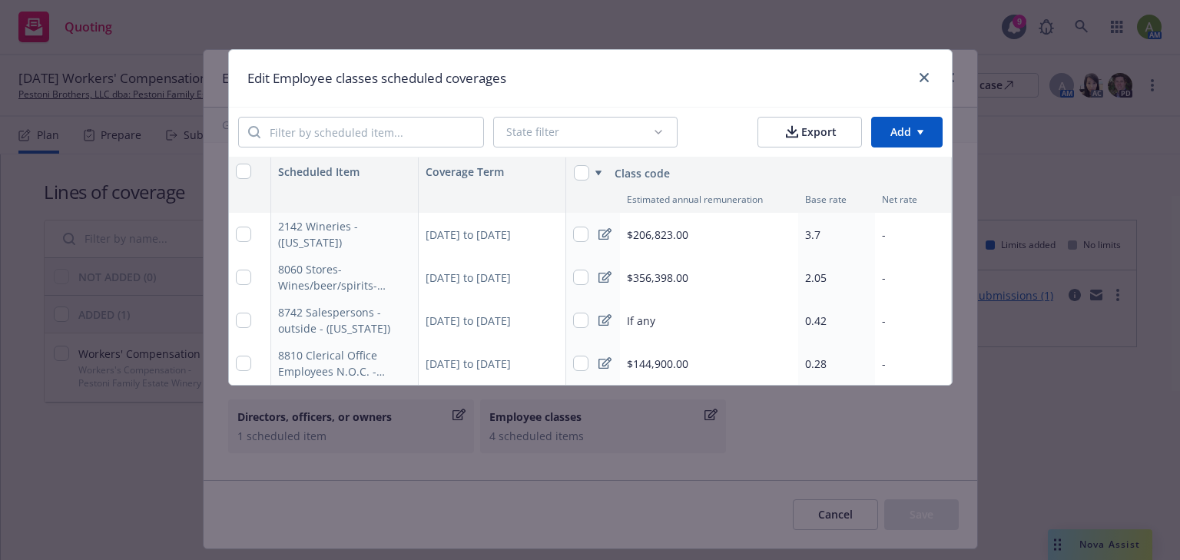
click at [310, 232] on div "2142 Wineries - (California)" at bounding box center [335, 234] width 115 height 32
click at [918, 80] on link "close" at bounding box center [924, 77] width 18 height 18
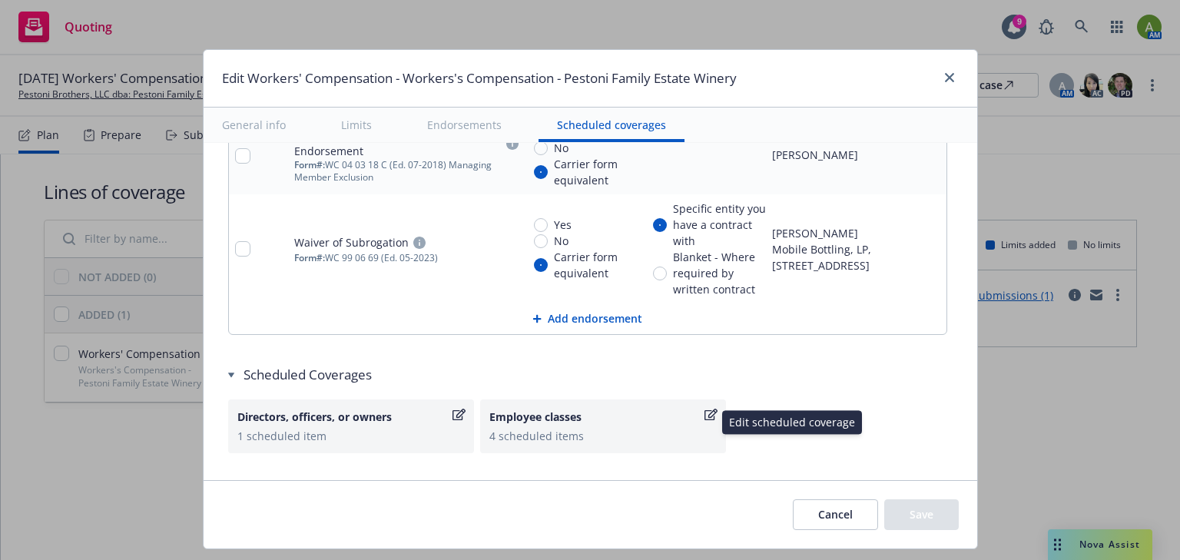
click at [552, 428] on div "4 scheduled items" at bounding box center [602, 436] width 227 height 16
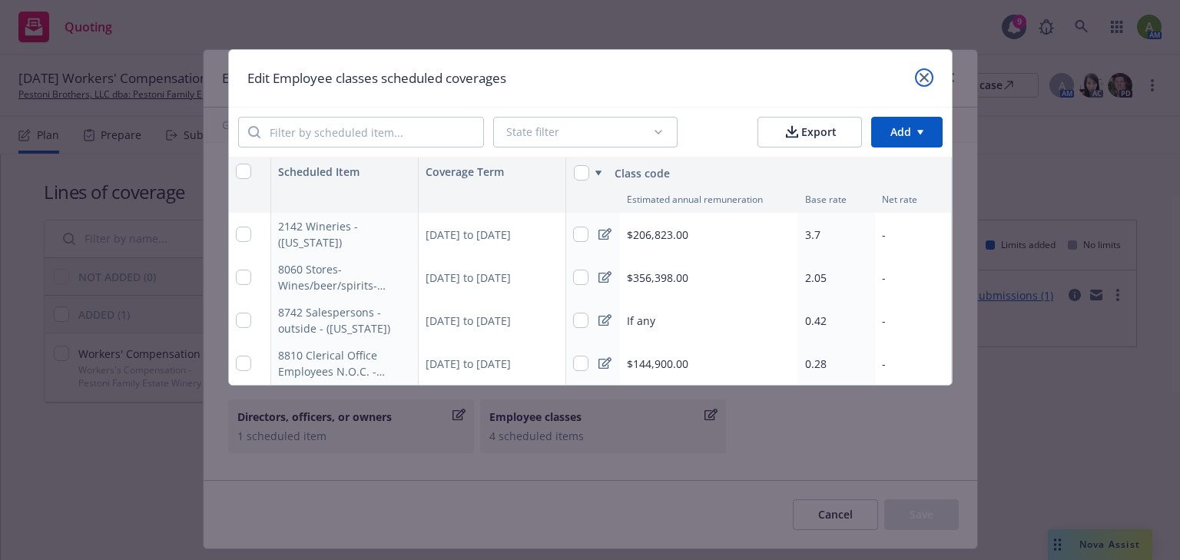
click at [918, 71] on link "close" at bounding box center [924, 77] width 18 height 18
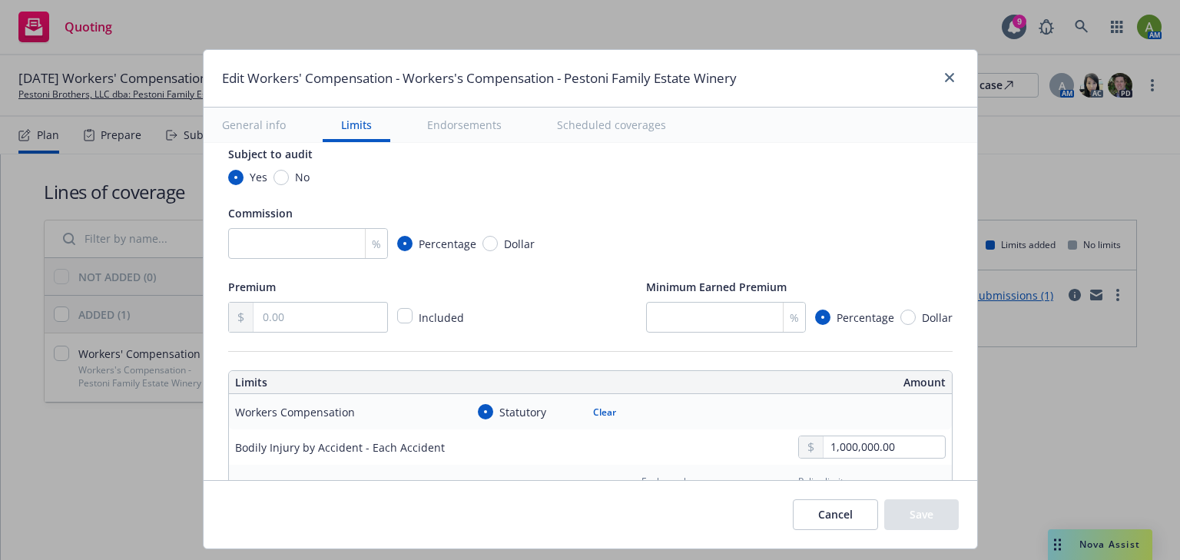
click at [605, 125] on button "Scheduled coverages" at bounding box center [612, 125] width 146 height 35
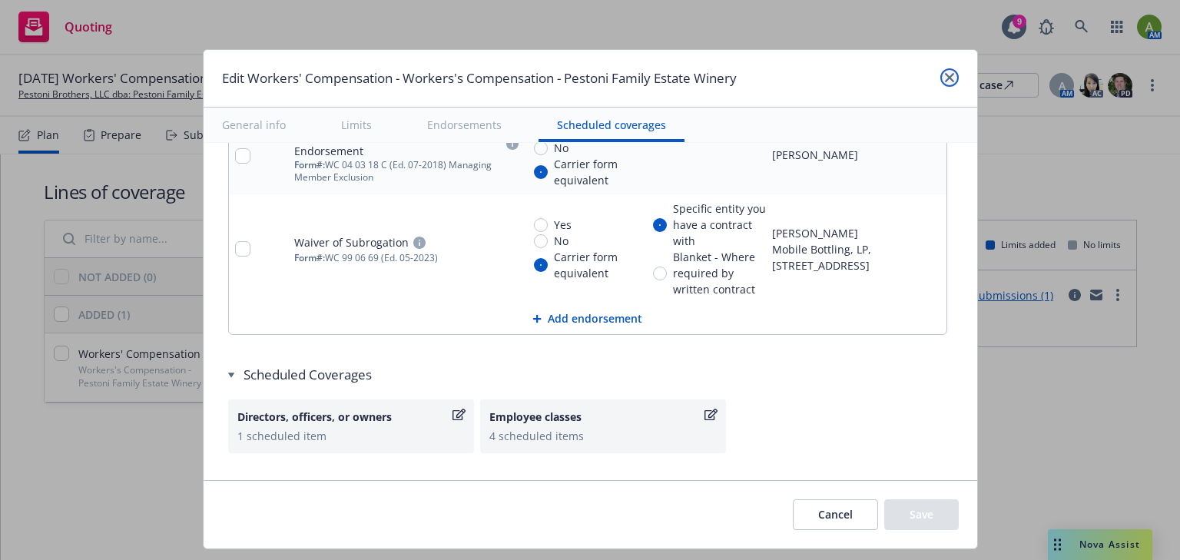
click at [954, 78] on link "close" at bounding box center [949, 77] width 18 height 18
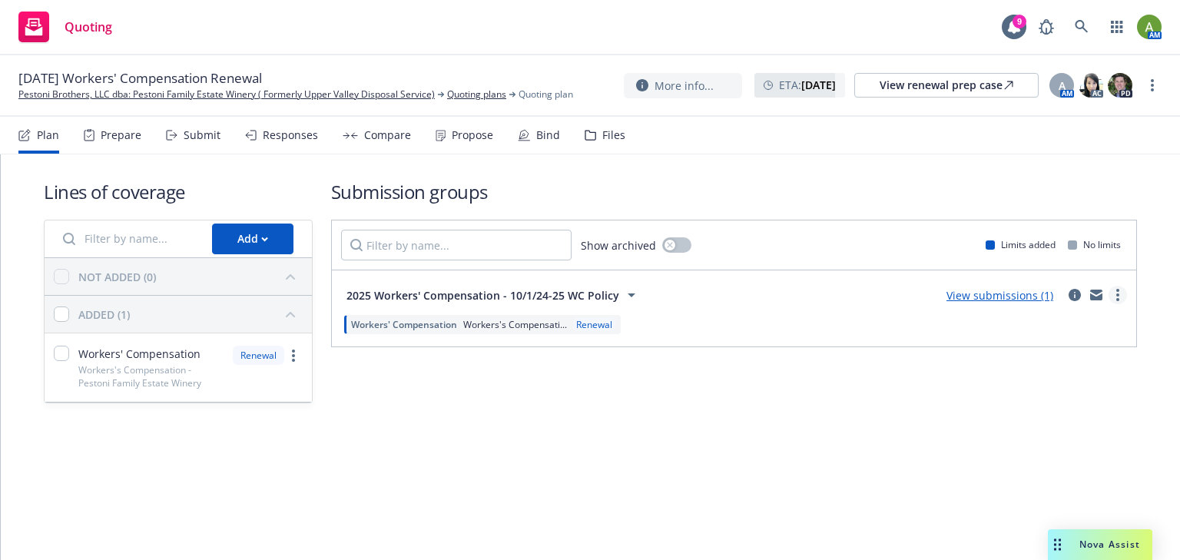
click at [1116, 292] on icon "more" at bounding box center [1117, 295] width 3 height 12
click at [973, 85] on div "View renewal prep case" at bounding box center [947, 85] width 134 height 23
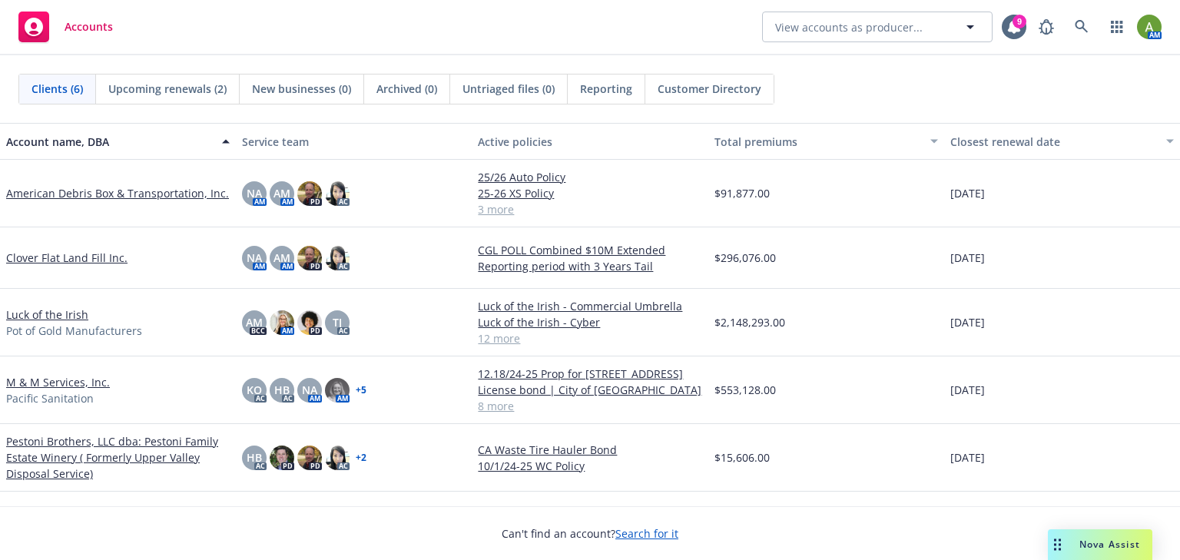
click at [43, 452] on link "Pestoni Brothers, LLC dba: Pestoni Family Estate Winery ( Formerly Upper Valley…" at bounding box center [118, 457] width 224 height 48
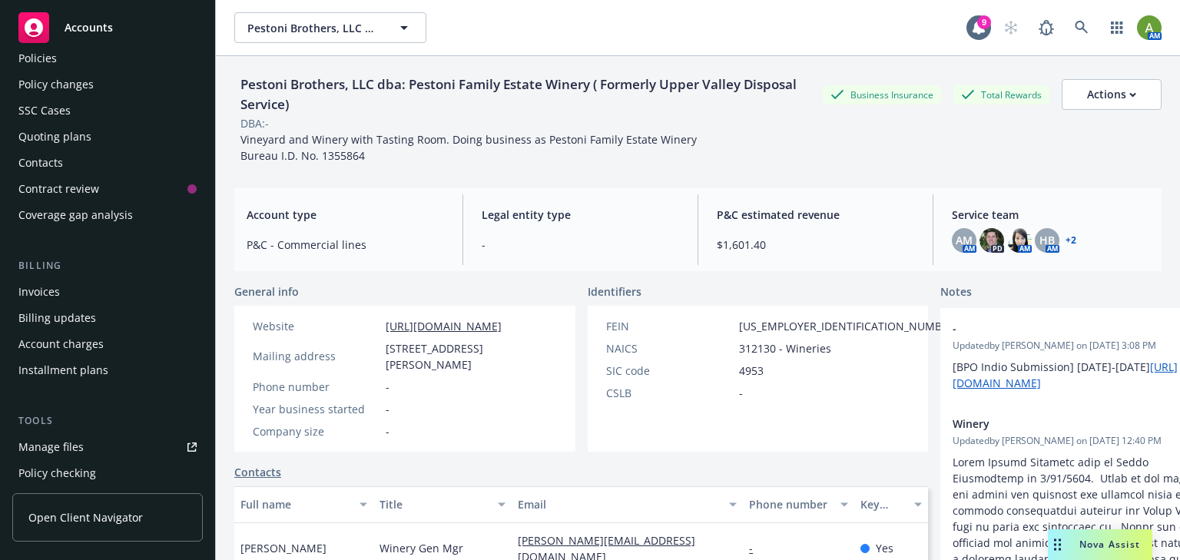
scroll to position [184, 0]
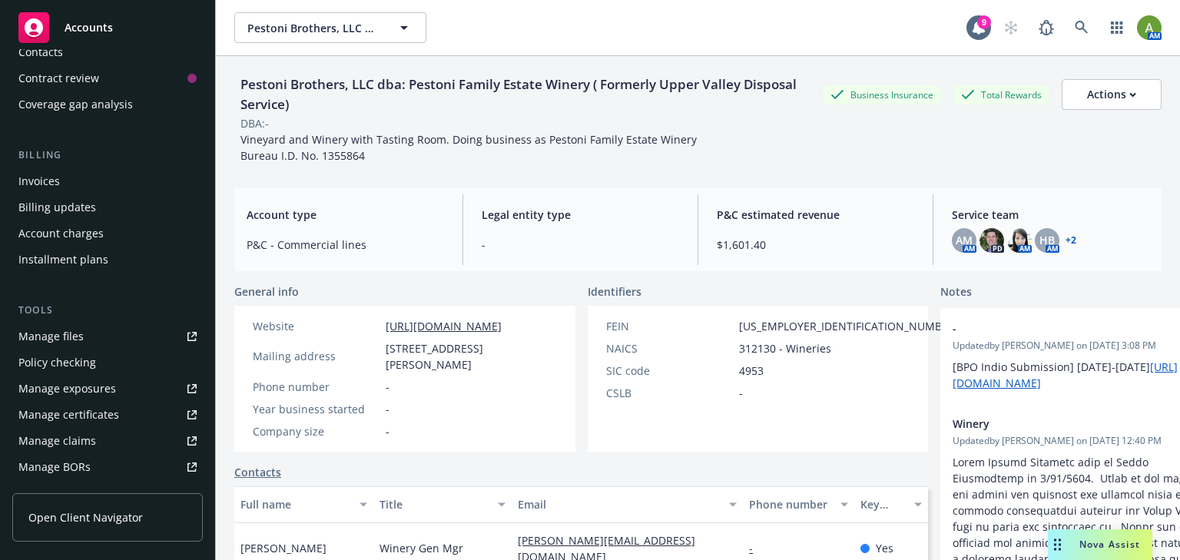
click at [48, 340] on div "Manage files" at bounding box center [50, 336] width 65 height 25
